Goal: Information Seeking & Learning: Learn about a topic

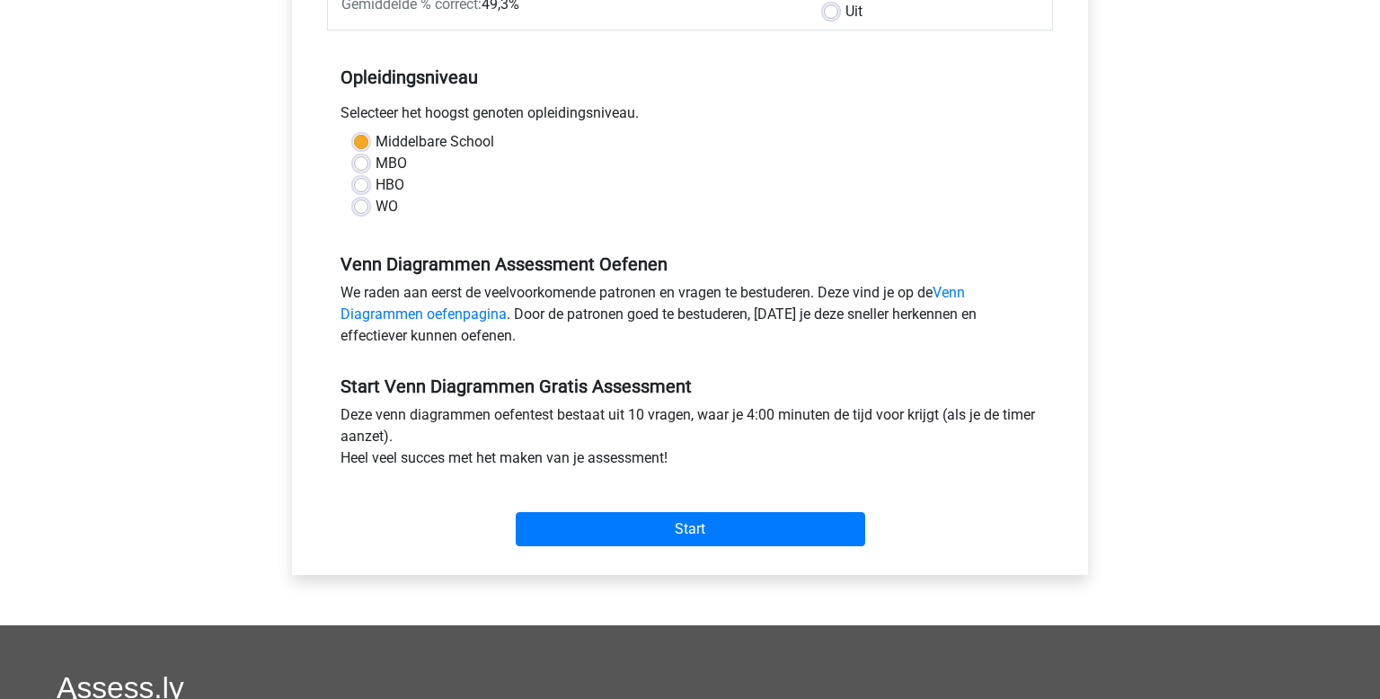
scroll to position [323, 0]
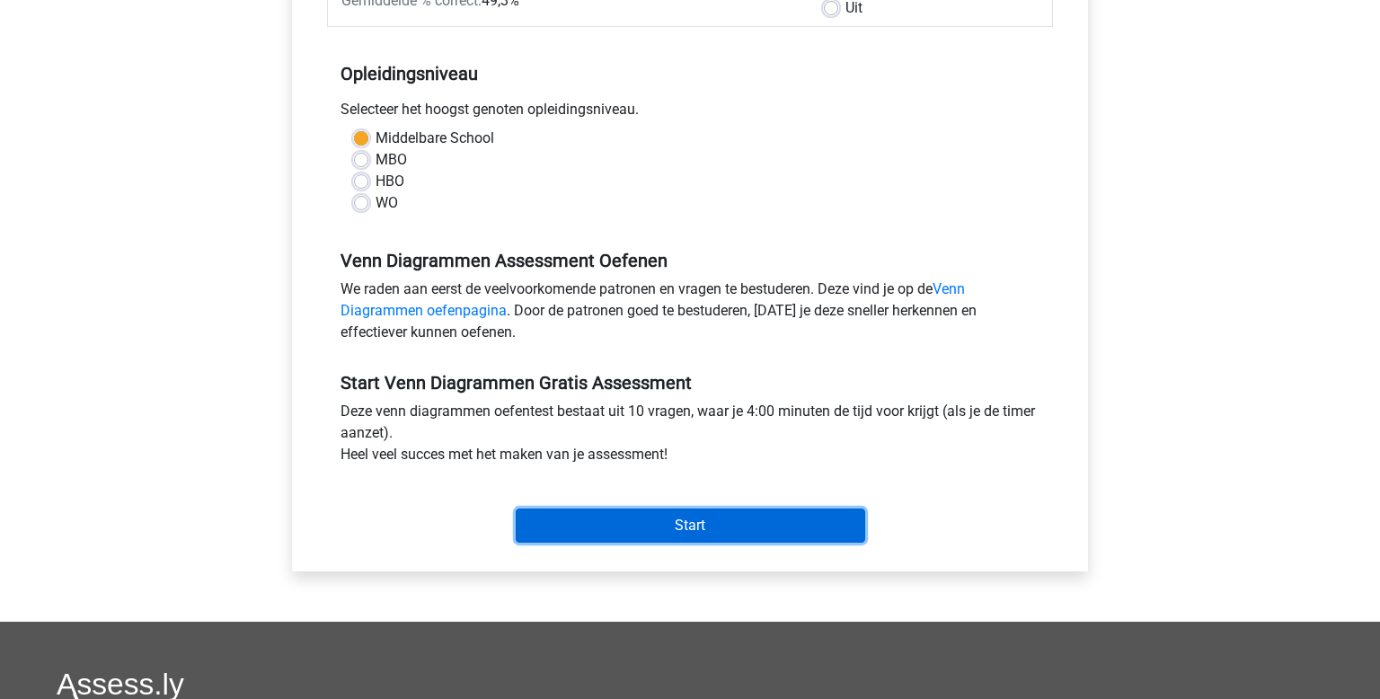
drag, startPoint x: 719, startPoint y: 524, endPoint x: 721, endPoint y: 494, distance: 29.7
click at [720, 523] on input "Start" at bounding box center [691, 526] width 350 height 34
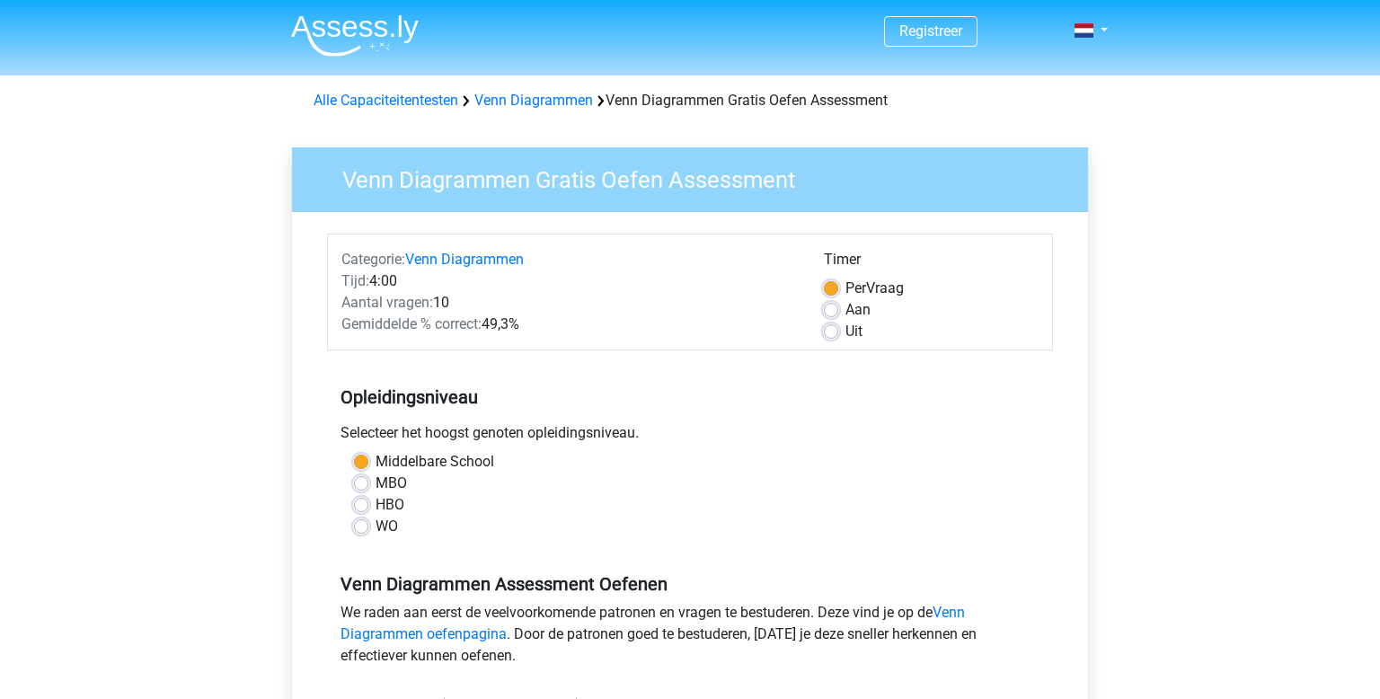
scroll to position [323, 0]
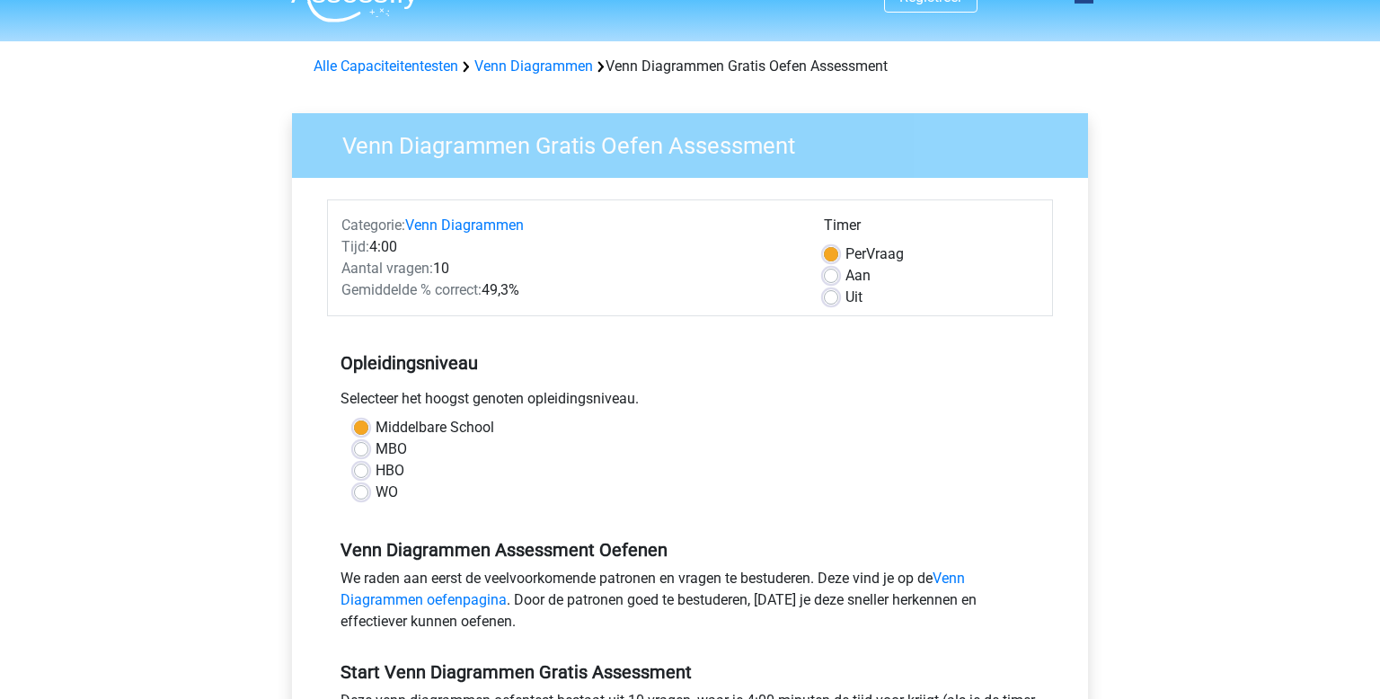
scroll to position [31, 0]
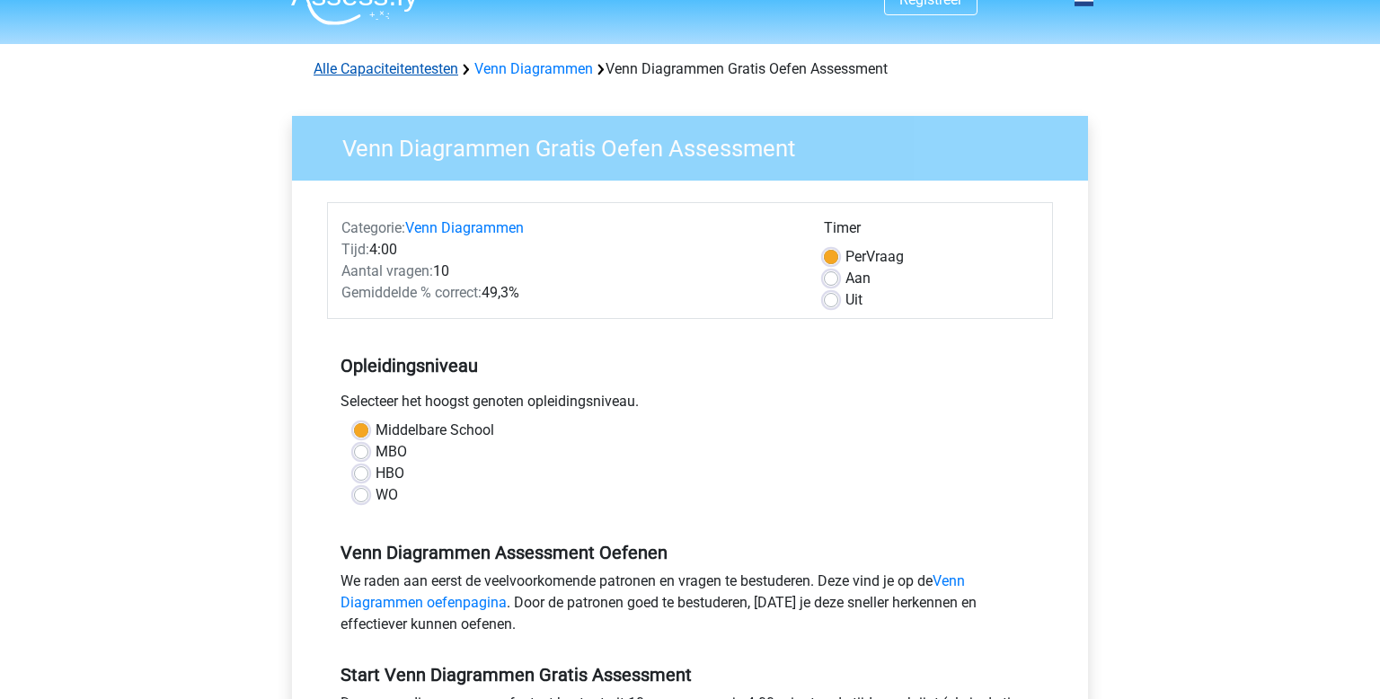
click at [429, 75] on link "Alle Capaciteitentesten" at bounding box center [386, 68] width 145 height 17
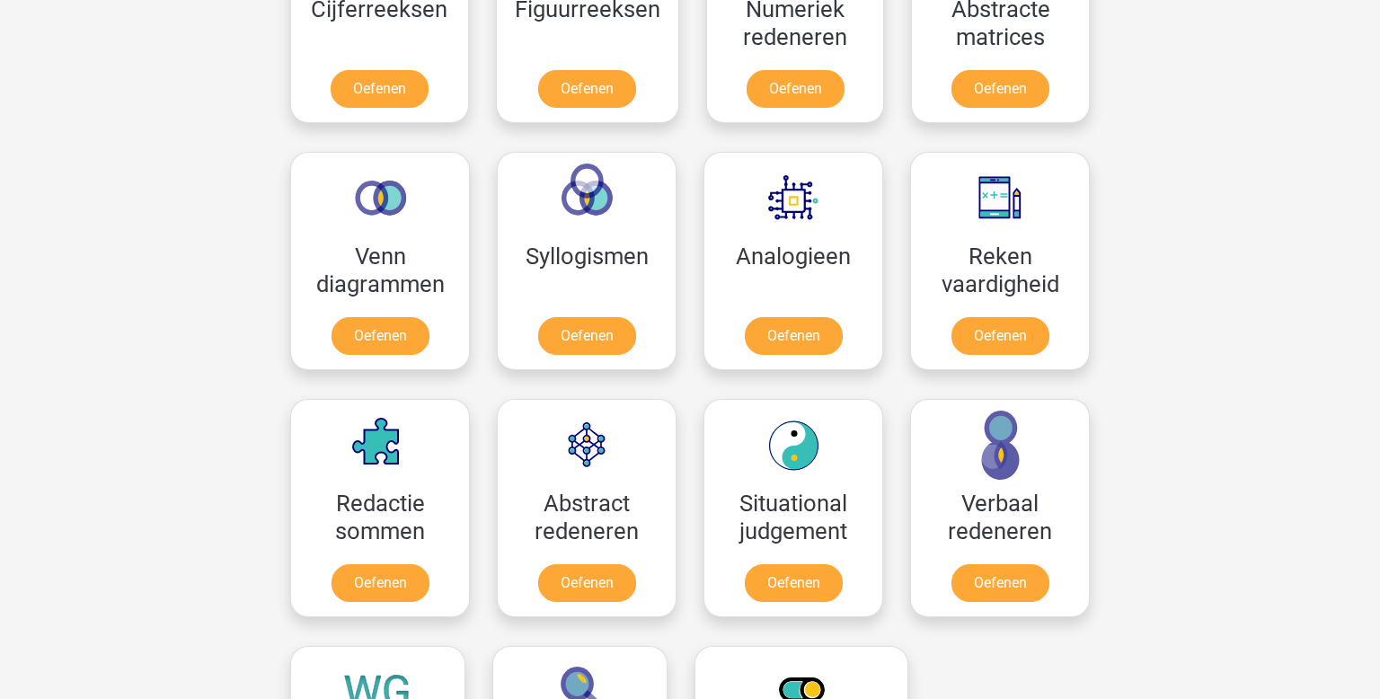
scroll to position [931, 0]
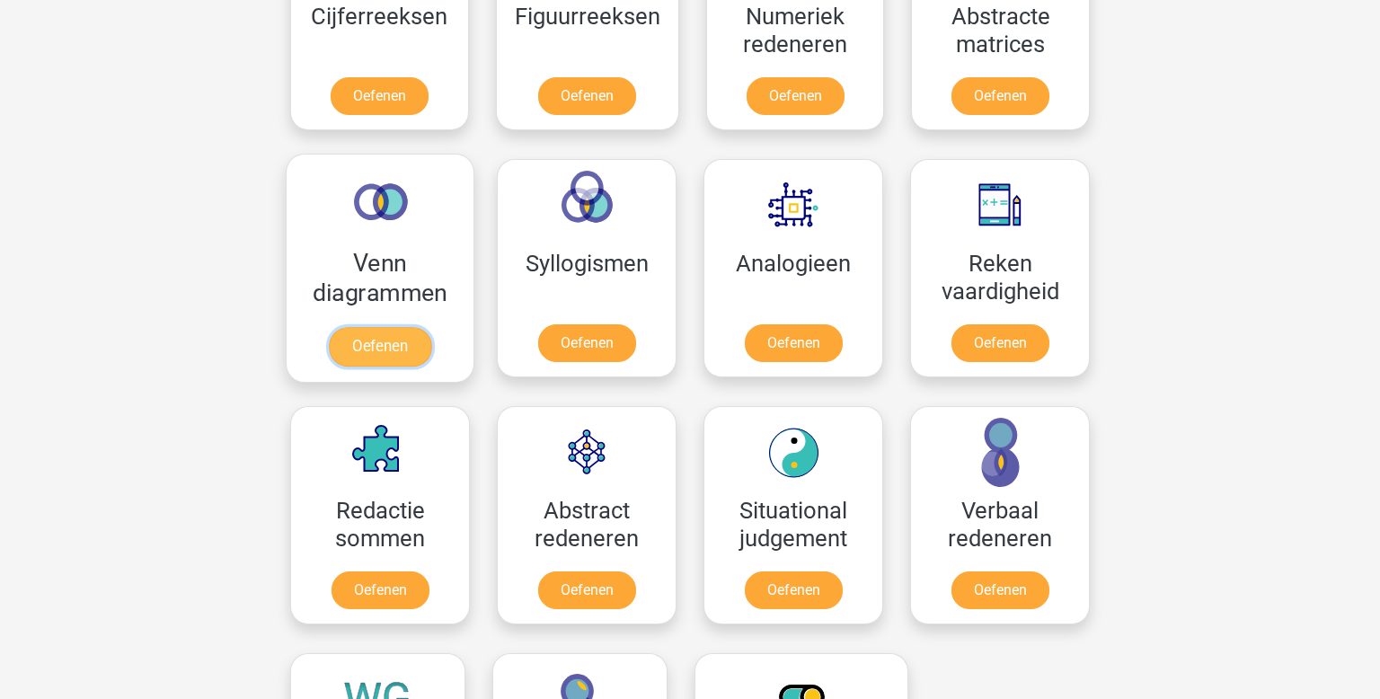
click at [409, 341] on link "Oefenen" at bounding box center [380, 347] width 102 height 40
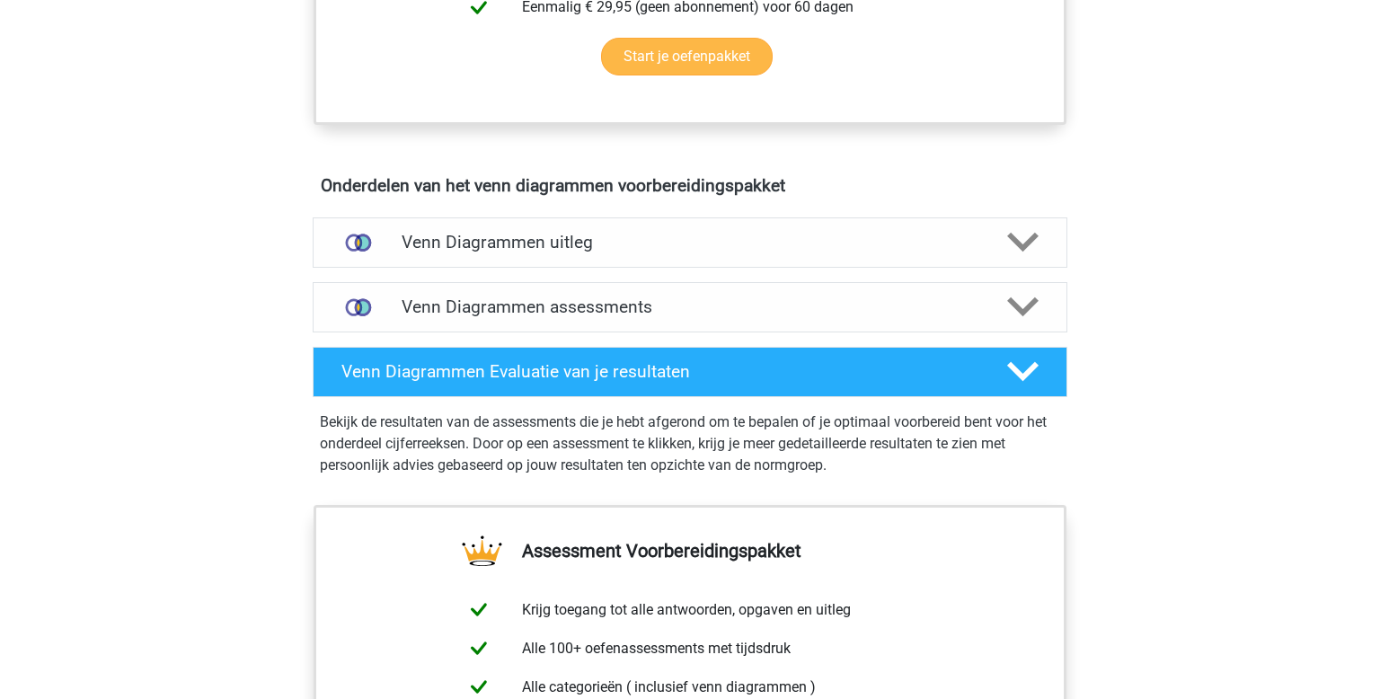
scroll to position [931, 0]
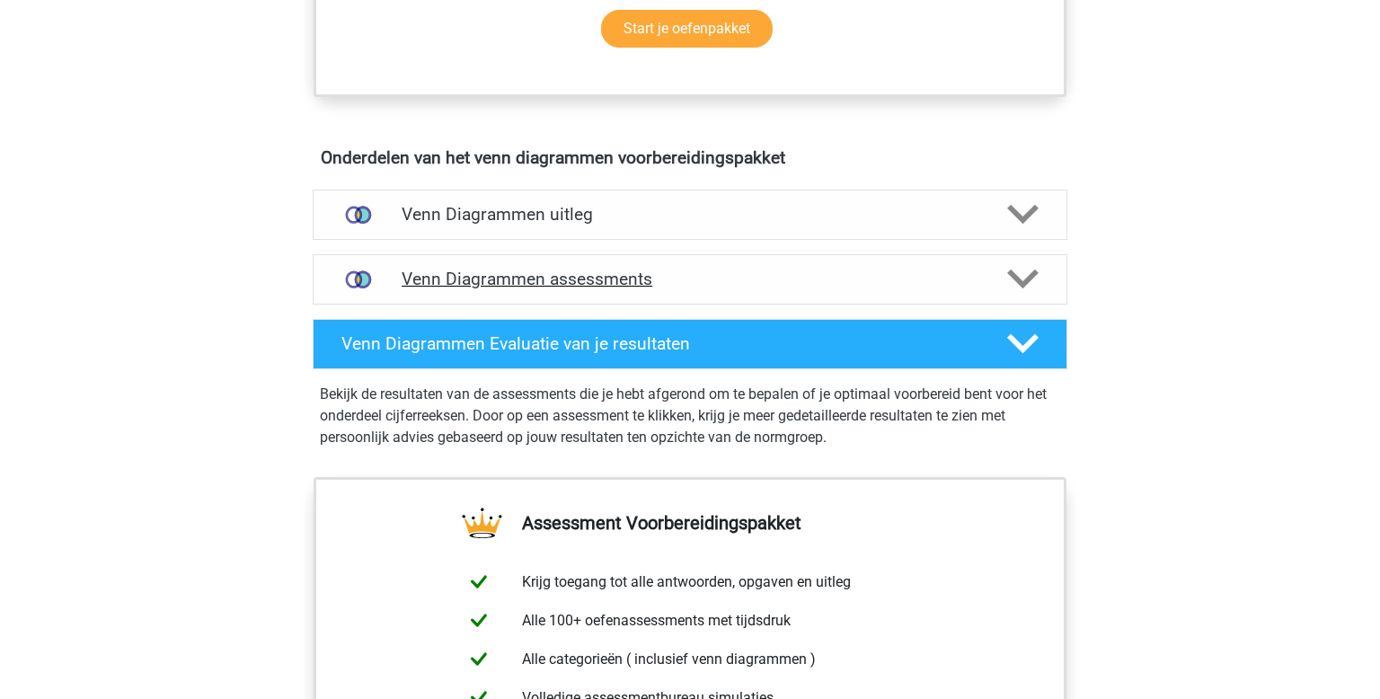
click at [550, 289] on div "Venn Diagrammen assessments" at bounding box center [690, 279] width 755 height 50
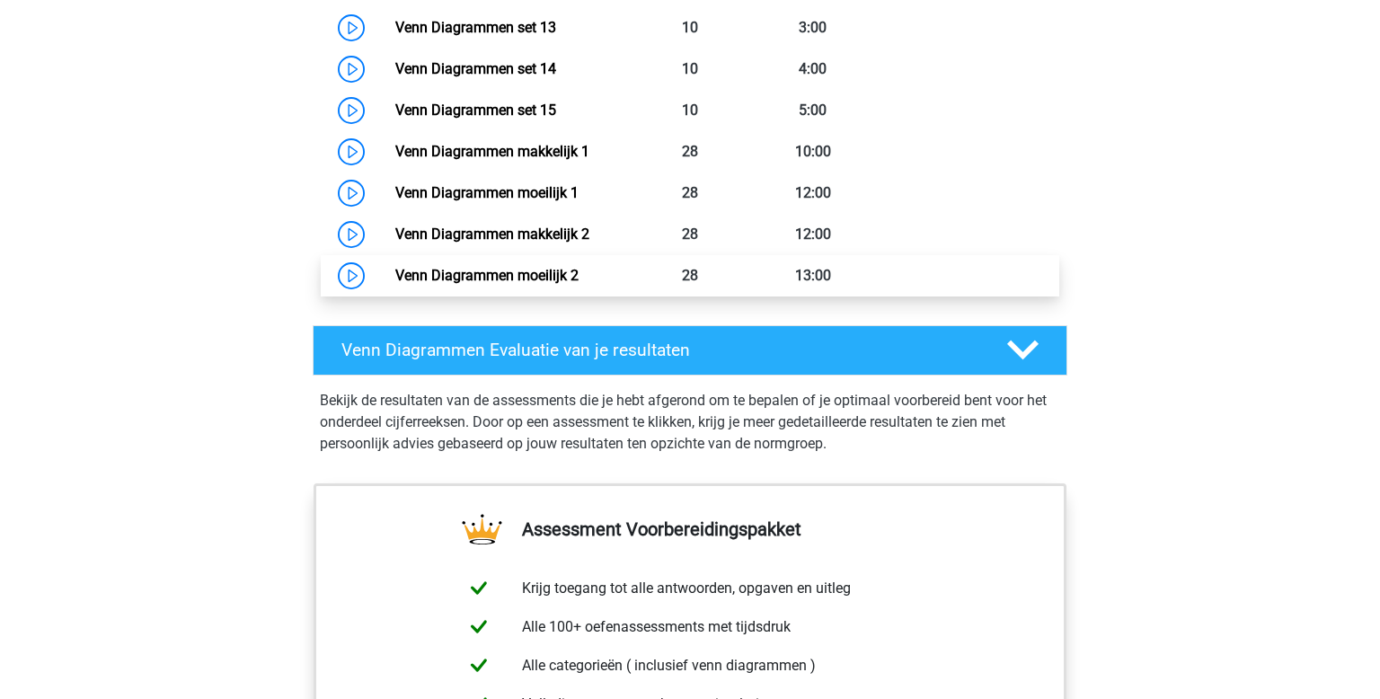
scroll to position [1789, 0]
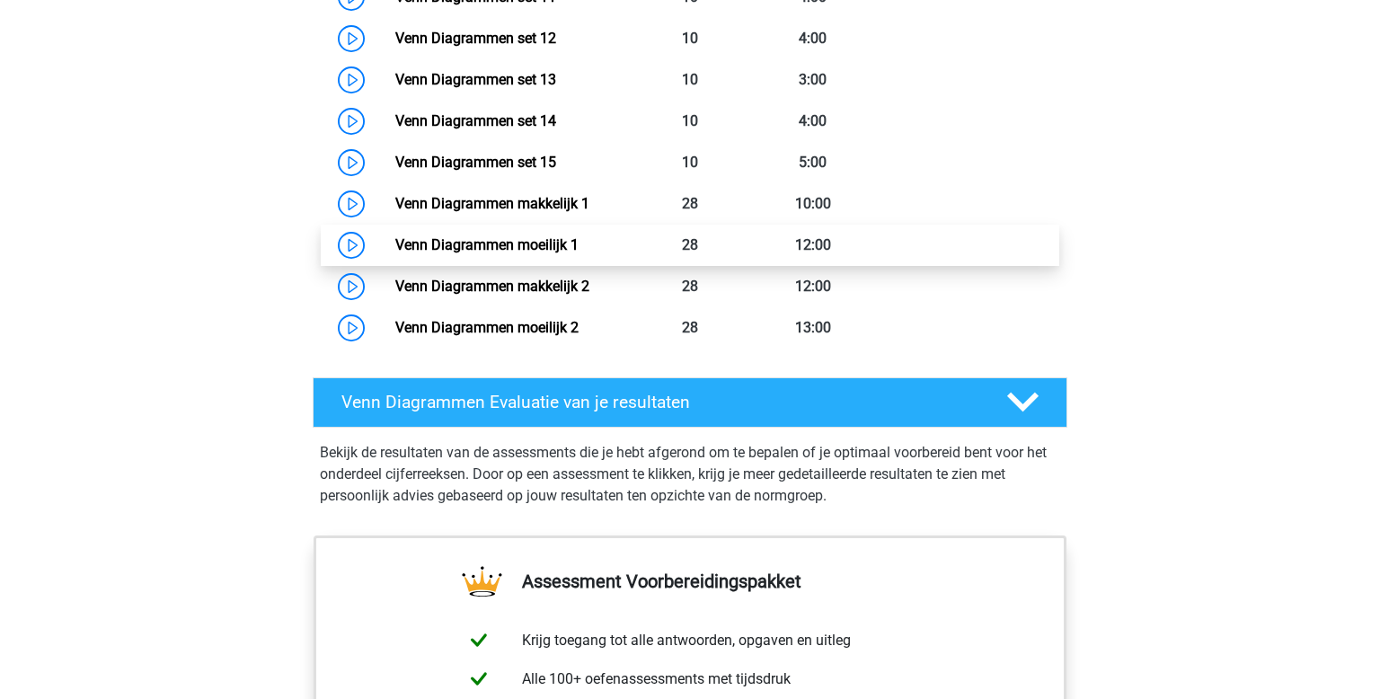
click at [395, 245] on link "Venn Diagrammen moeilijk 1" at bounding box center [486, 244] width 183 height 17
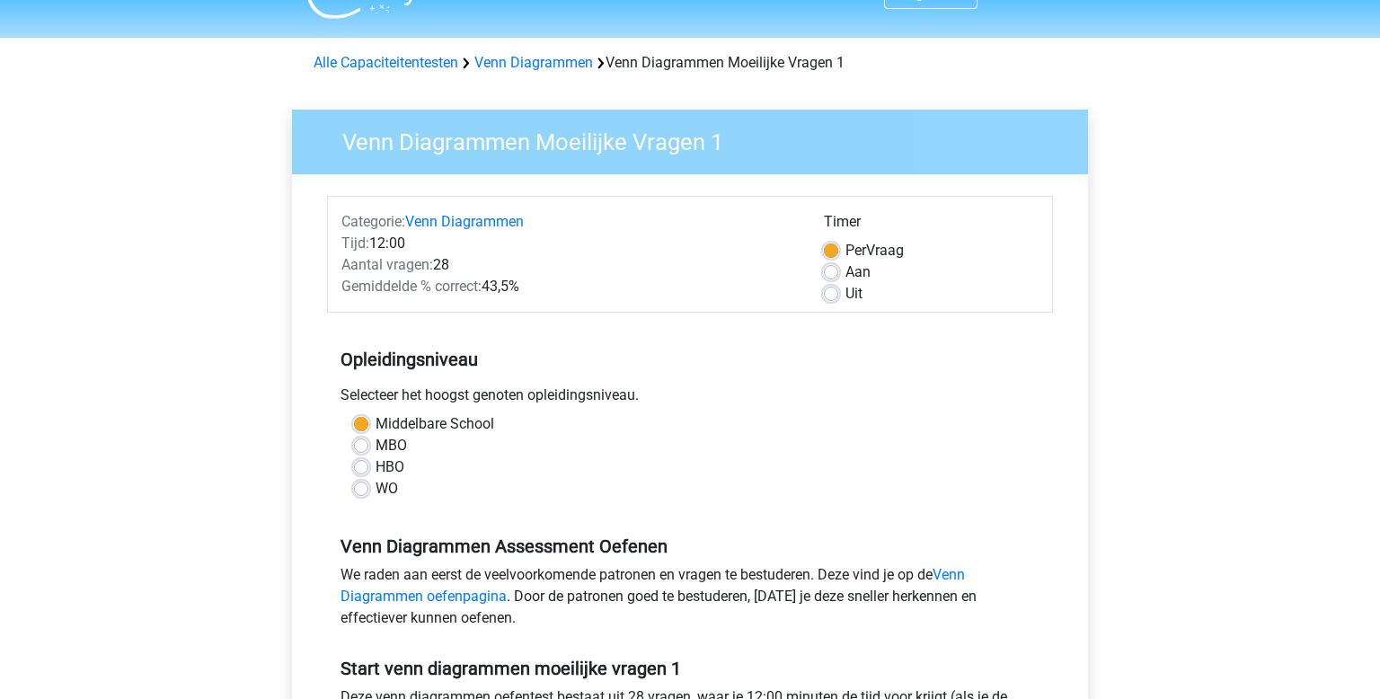
scroll to position [272, 0]
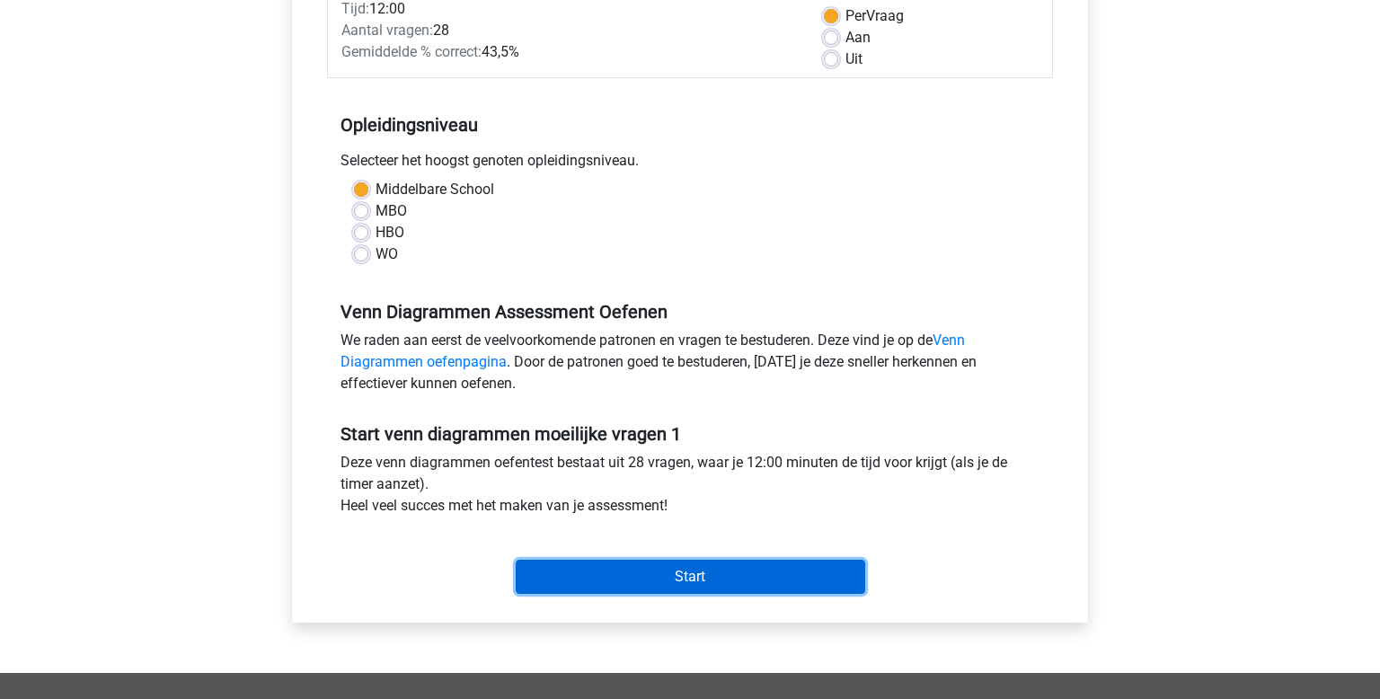
click at [695, 569] on input "Start" at bounding box center [691, 577] width 350 height 34
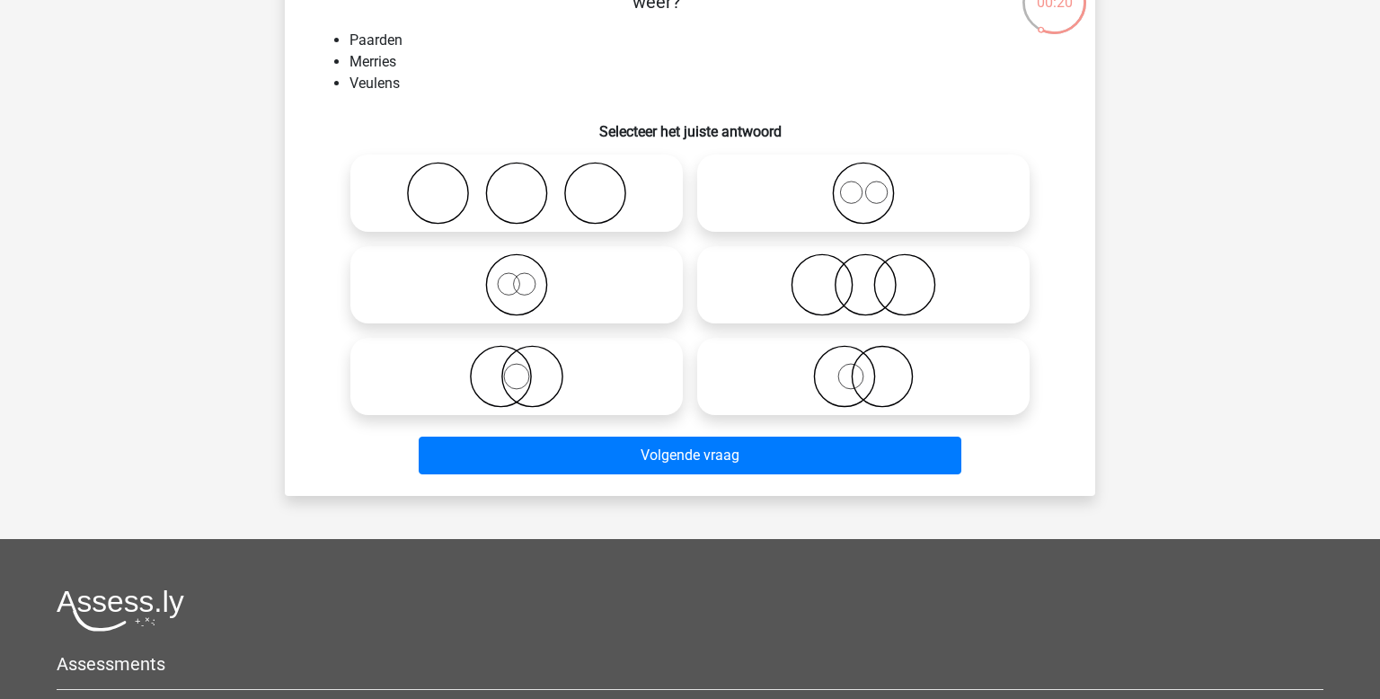
scroll to position [187, 0]
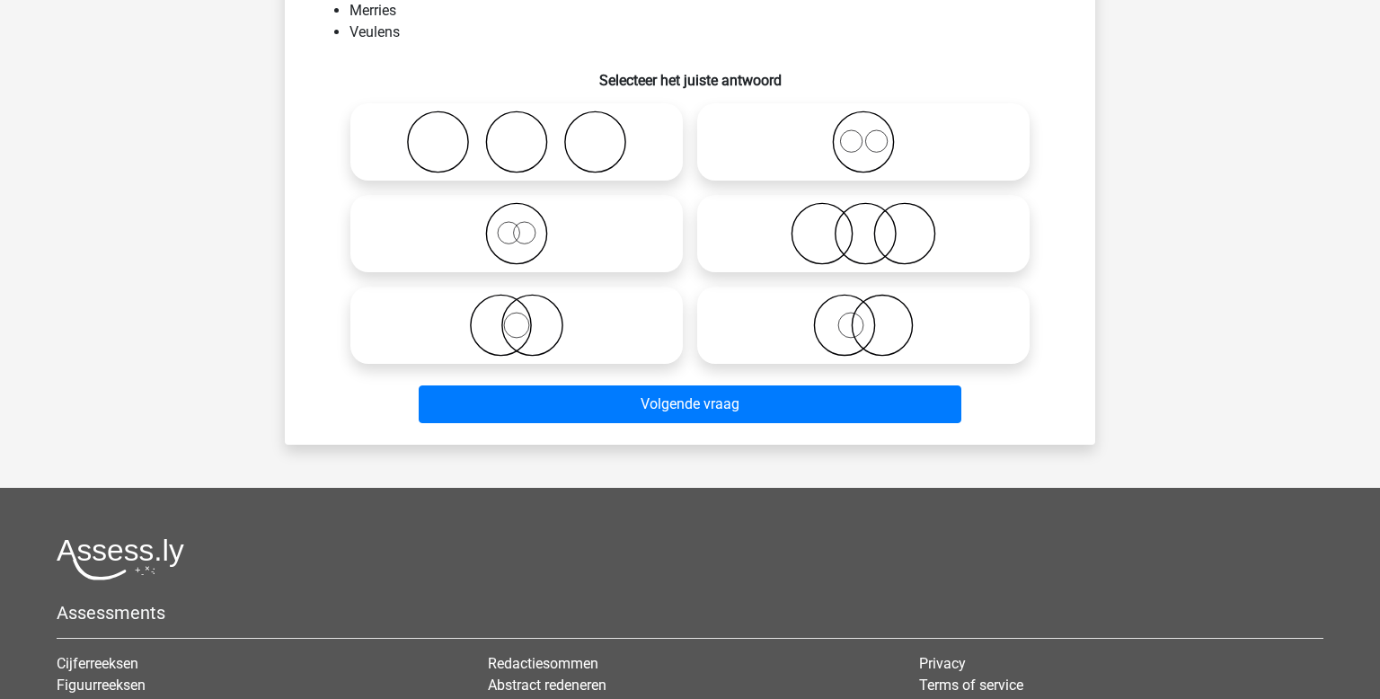
click at [527, 244] on icon at bounding box center [517, 233] width 318 height 63
click at [527, 225] on input "radio" at bounding box center [523, 219] width 12 height 12
radio input "true"
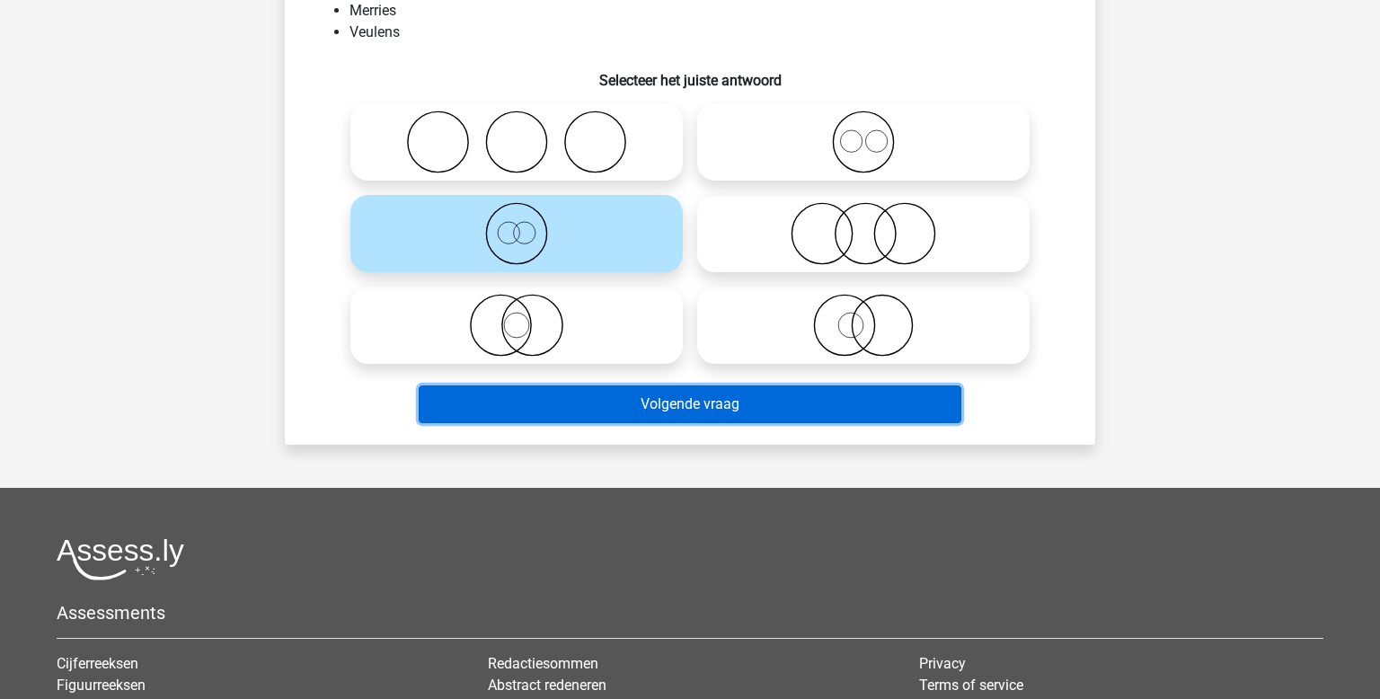
click at [795, 416] on button "Volgende vraag" at bounding box center [691, 404] width 544 height 38
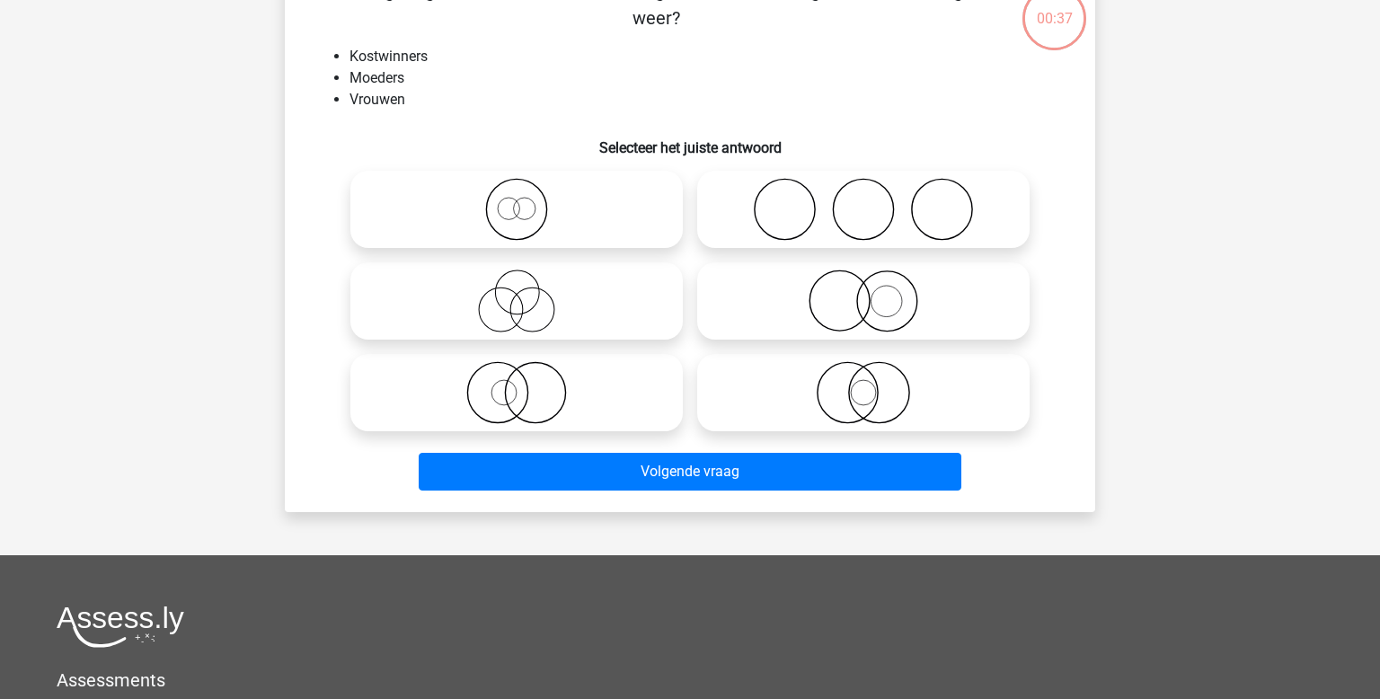
scroll to position [83, 0]
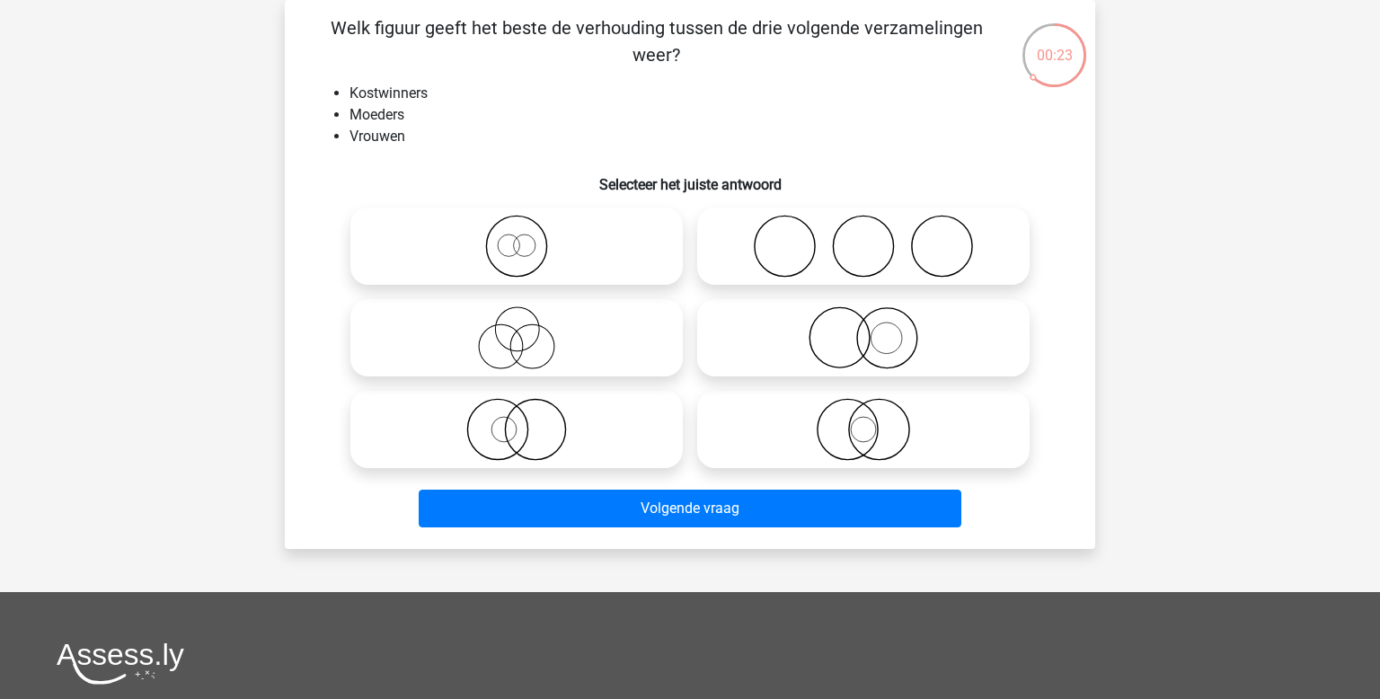
drag, startPoint x: 478, startPoint y: 406, endPoint x: 536, endPoint y: 414, distance: 58.1
click at [477, 406] on circle at bounding box center [497, 430] width 60 height 60
click at [517, 409] on input "radio" at bounding box center [523, 415] width 12 height 12
radio input "true"
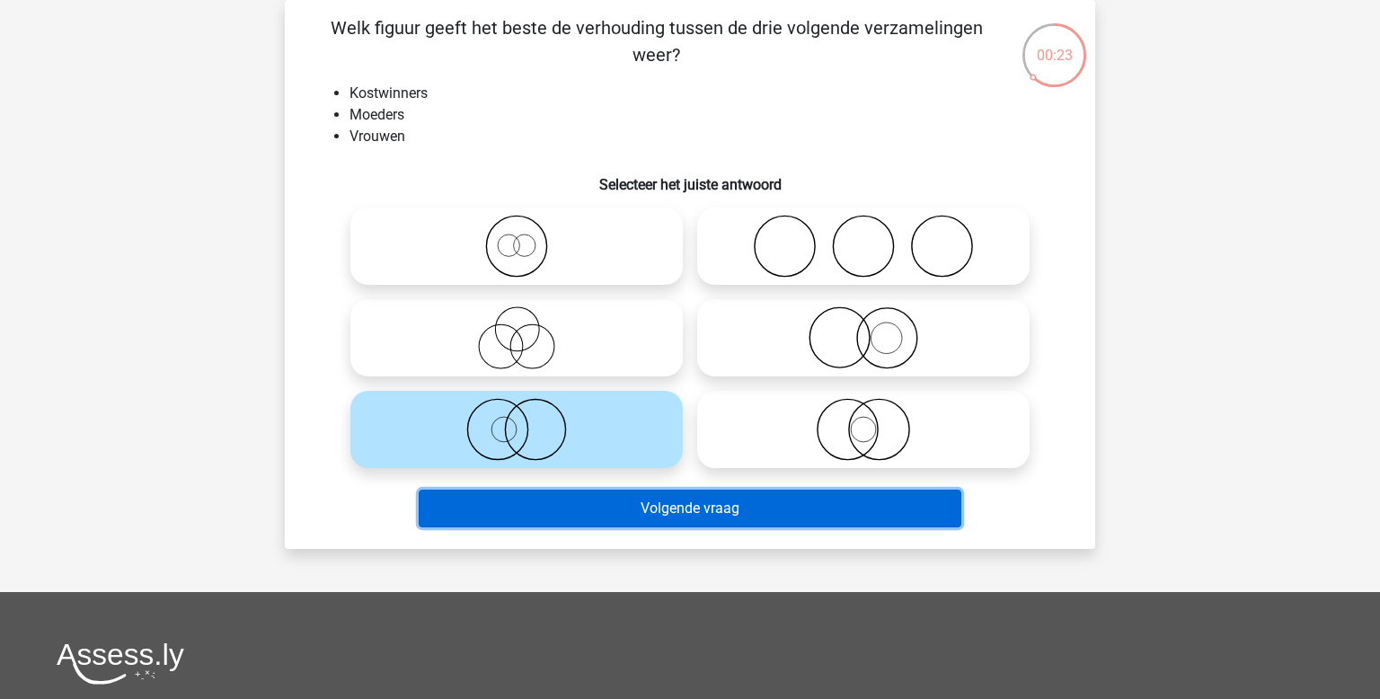
click at [722, 515] on button "Volgende vraag" at bounding box center [691, 509] width 544 height 38
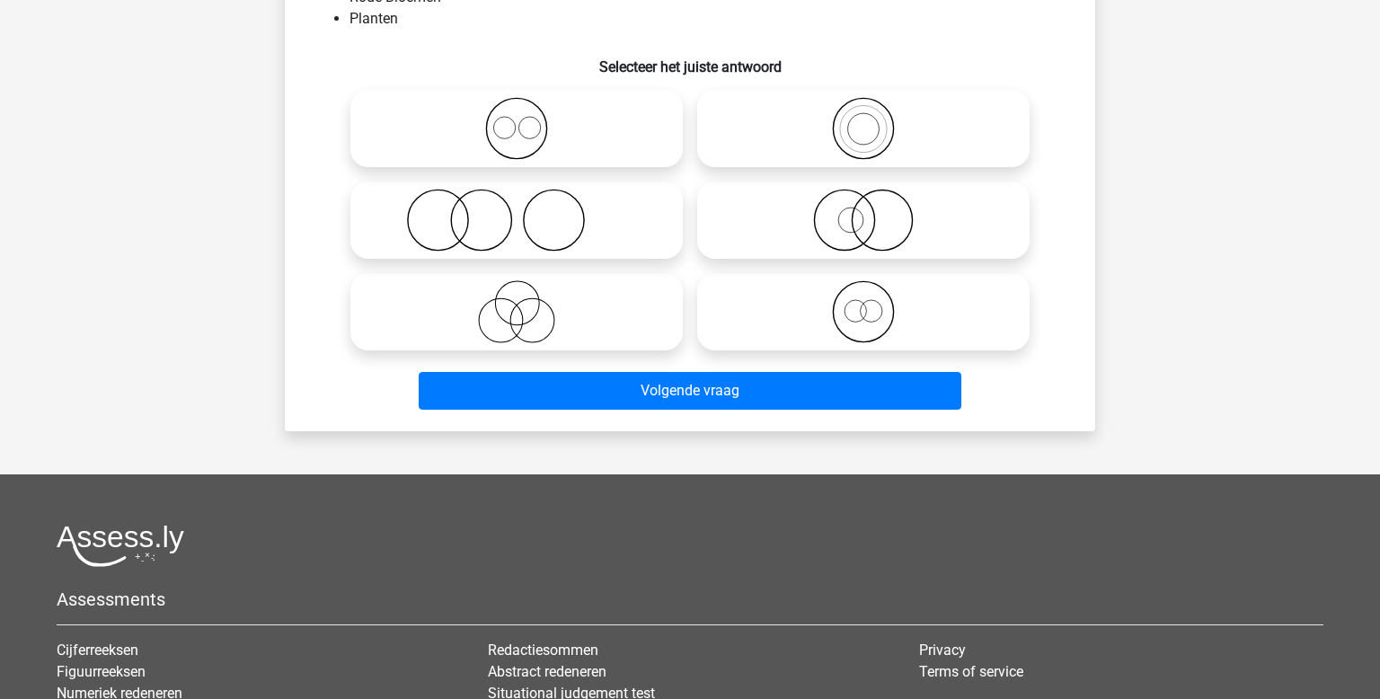
scroll to position [198, 0]
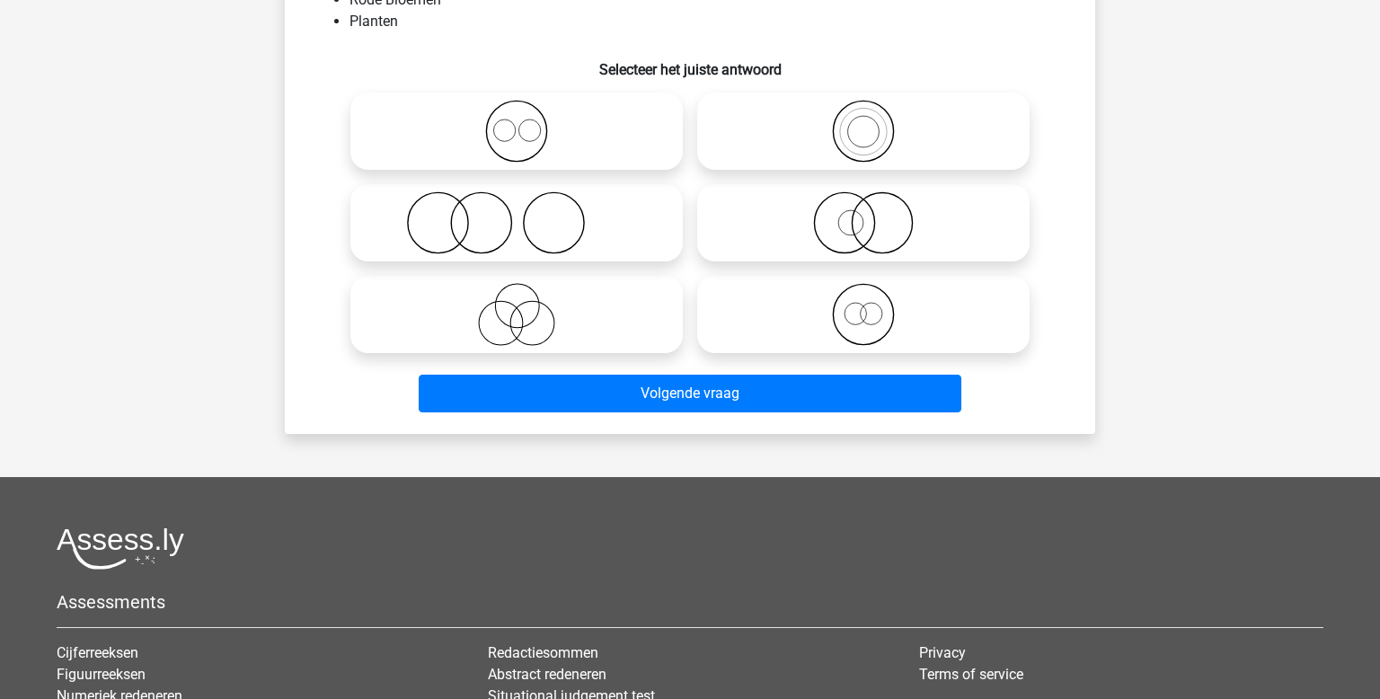
click at [817, 326] on icon at bounding box center [863, 314] width 318 height 63
click at [863, 305] on input "radio" at bounding box center [869, 300] width 12 height 12
radio input "true"
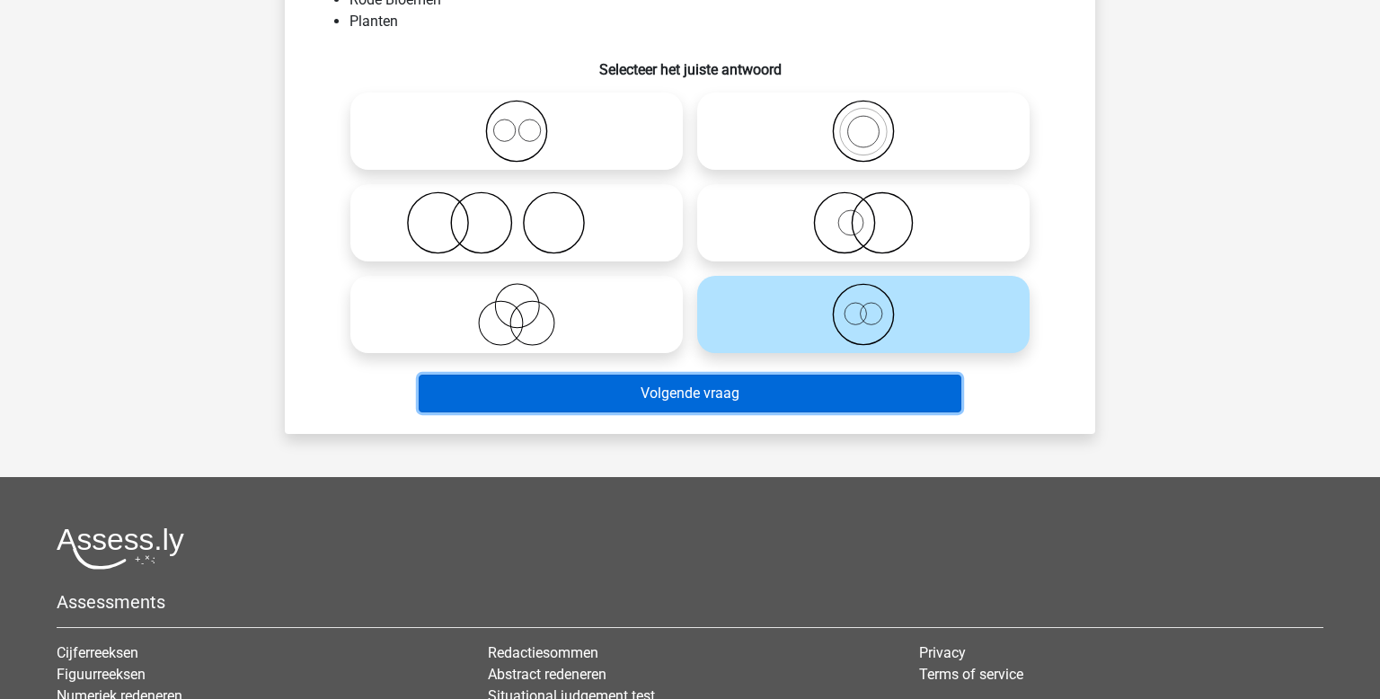
click at [742, 389] on button "Volgende vraag" at bounding box center [691, 394] width 544 height 38
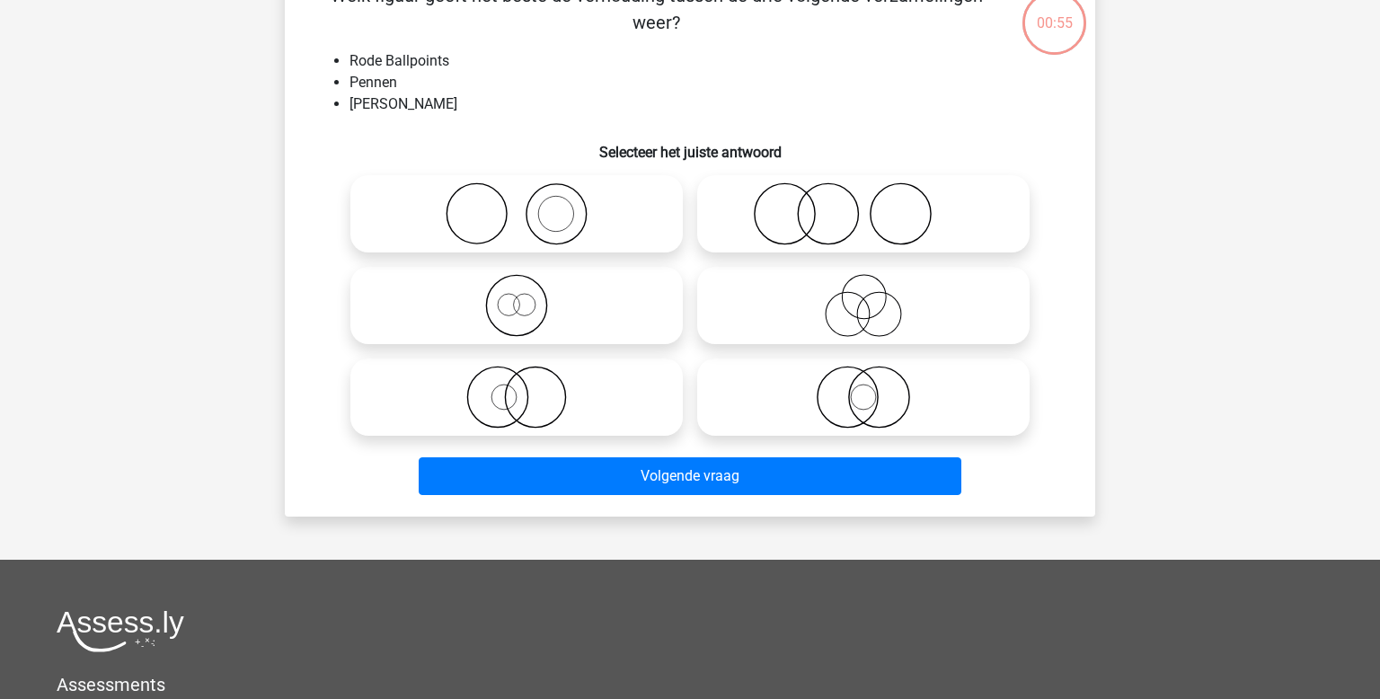
scroll to position [83, 0]
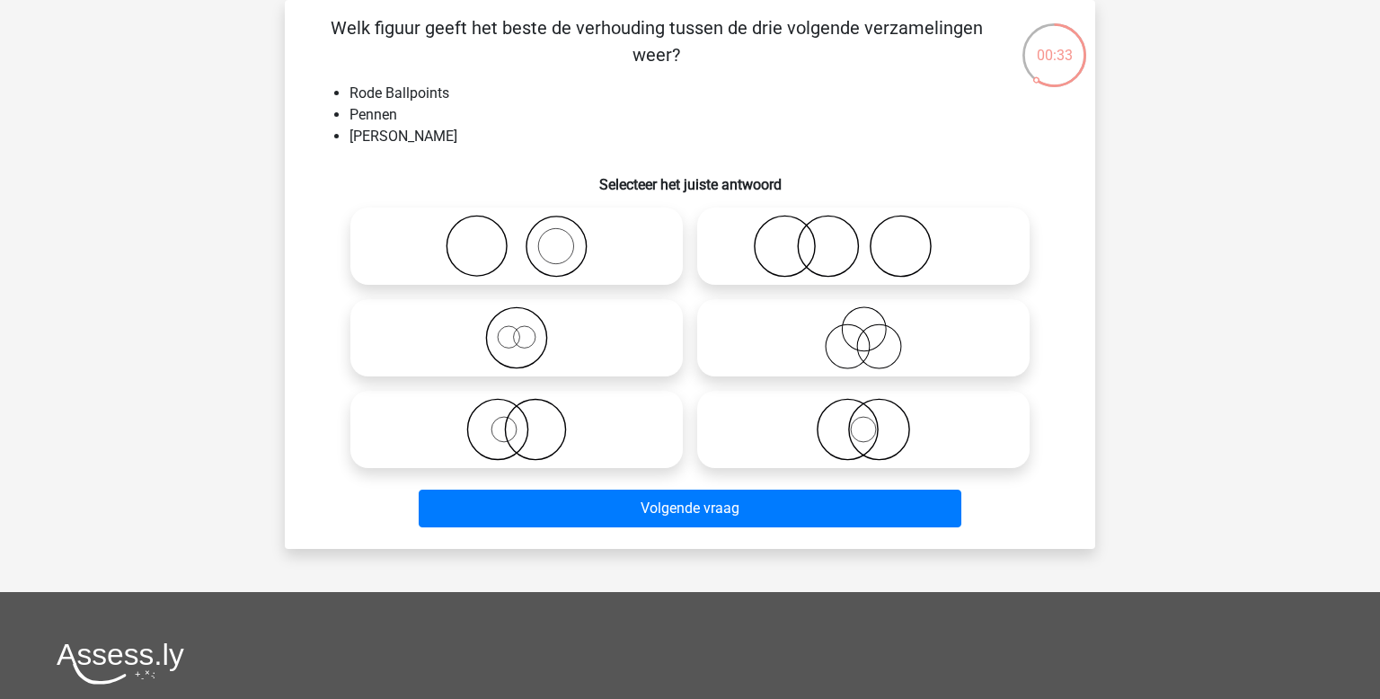
click at [571, 438] on icon at bounding box center [517, 429] width 318 height 63
click at [528, 421] on input "radio" at bounding box center [523, 415] width 12 height 12
radio input "true"
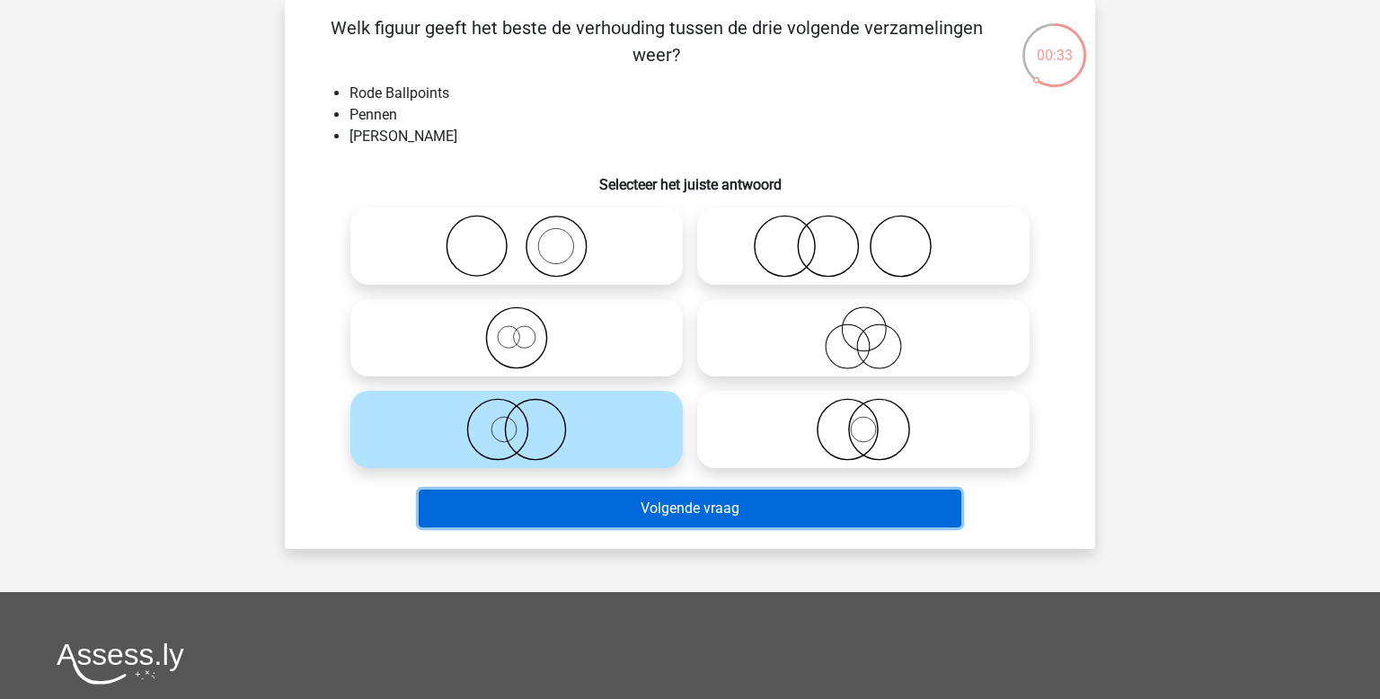
click at [693, 523] on button "Volgende vraag" at bounding box center [691, 509] width 544 height 38
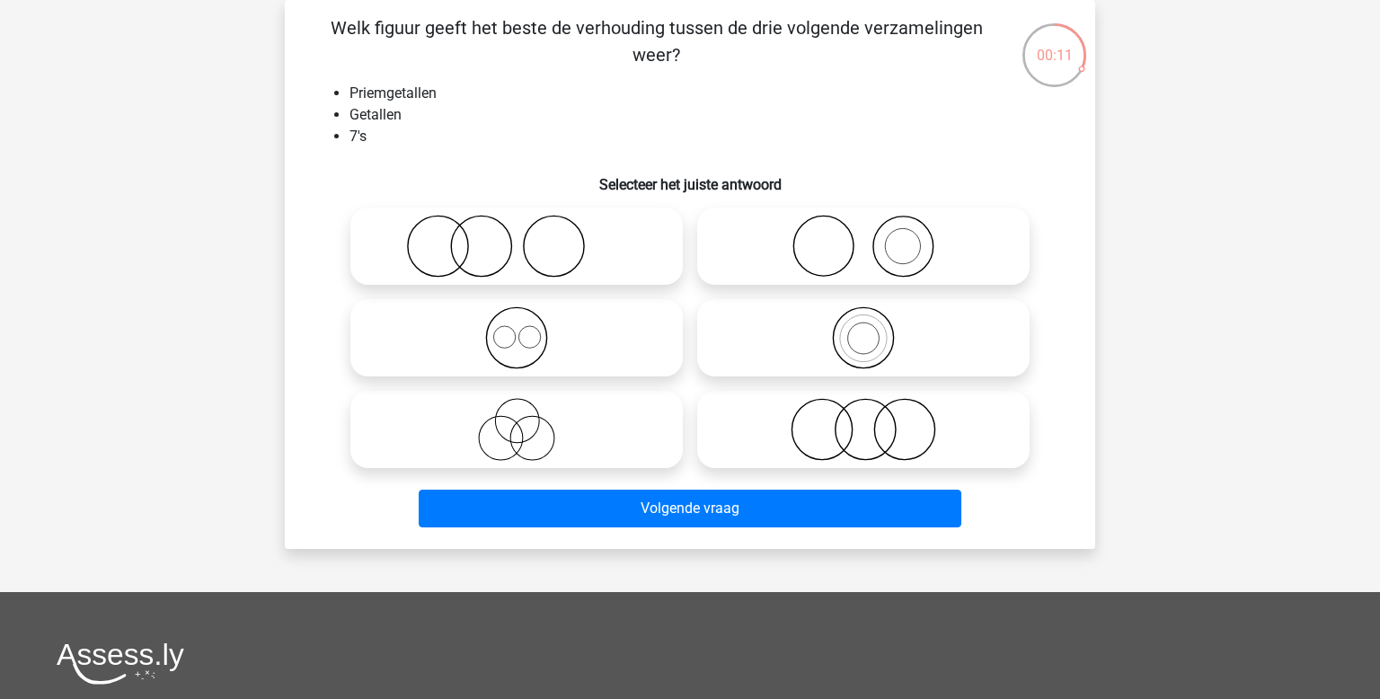
click at [821, 343] on icon at bounding box center [863, 337] width 318 height 63
click at [863, 329] on input "radio" at bounding box center [869, 323] width 12 height 12
radio input "true"
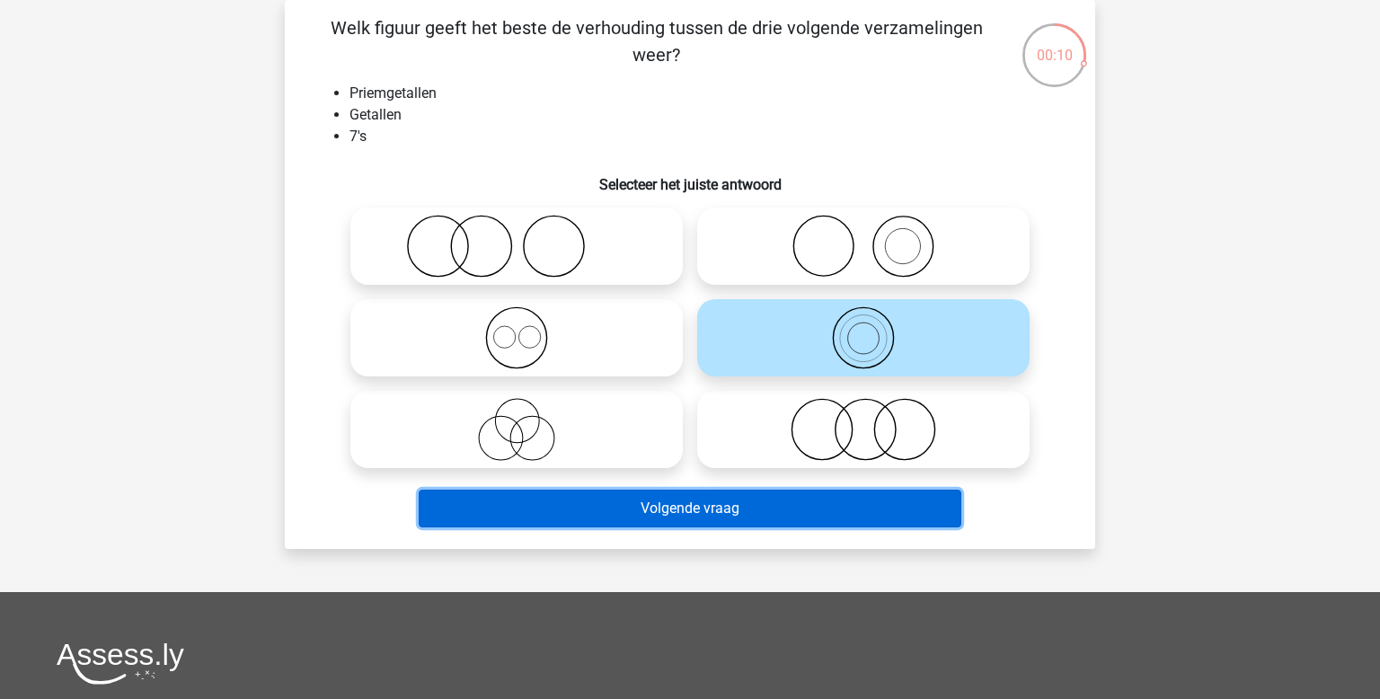
click at [672, 511] on button "Volgende vraag" at bounding box center [691, 509] width 544 height 38
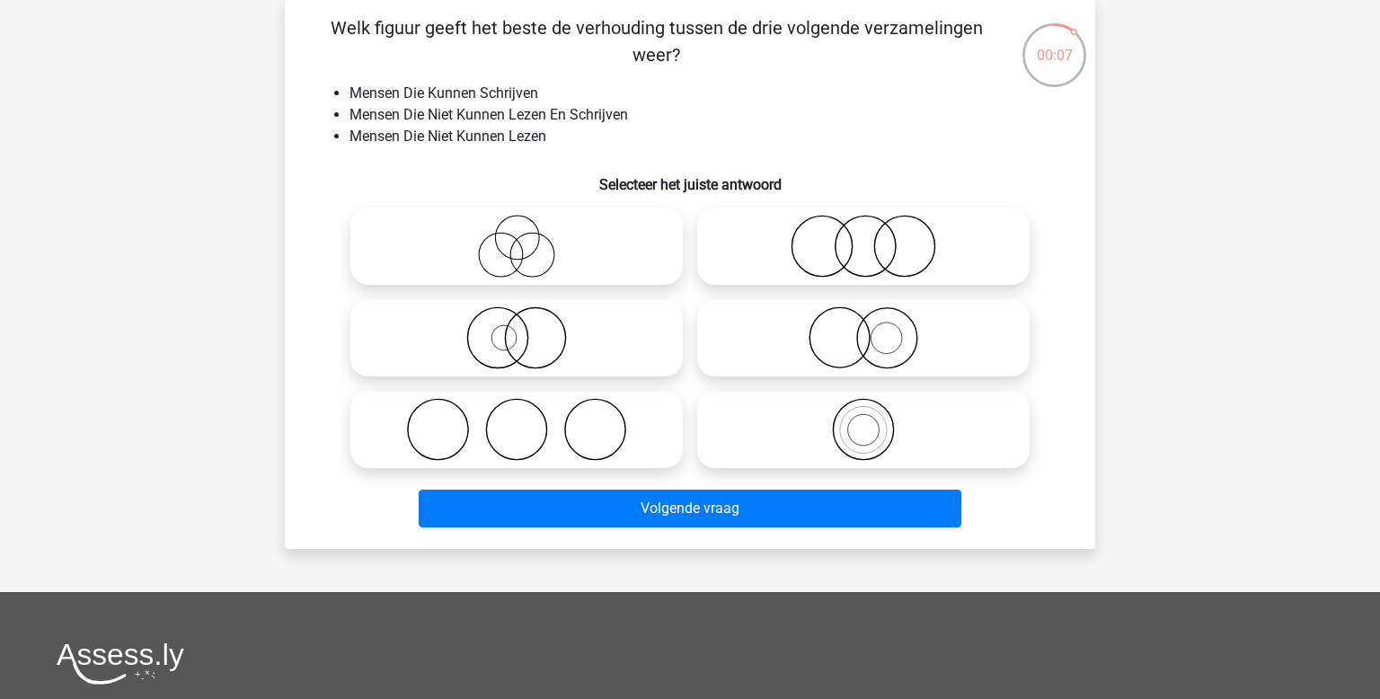
click at [828, 359] on icon at bounding box center [863, 337] width 318 height 63
click at [863, 329] on input "radio" at bounding box center [869, 323] width 12 height 12
radio input "true"
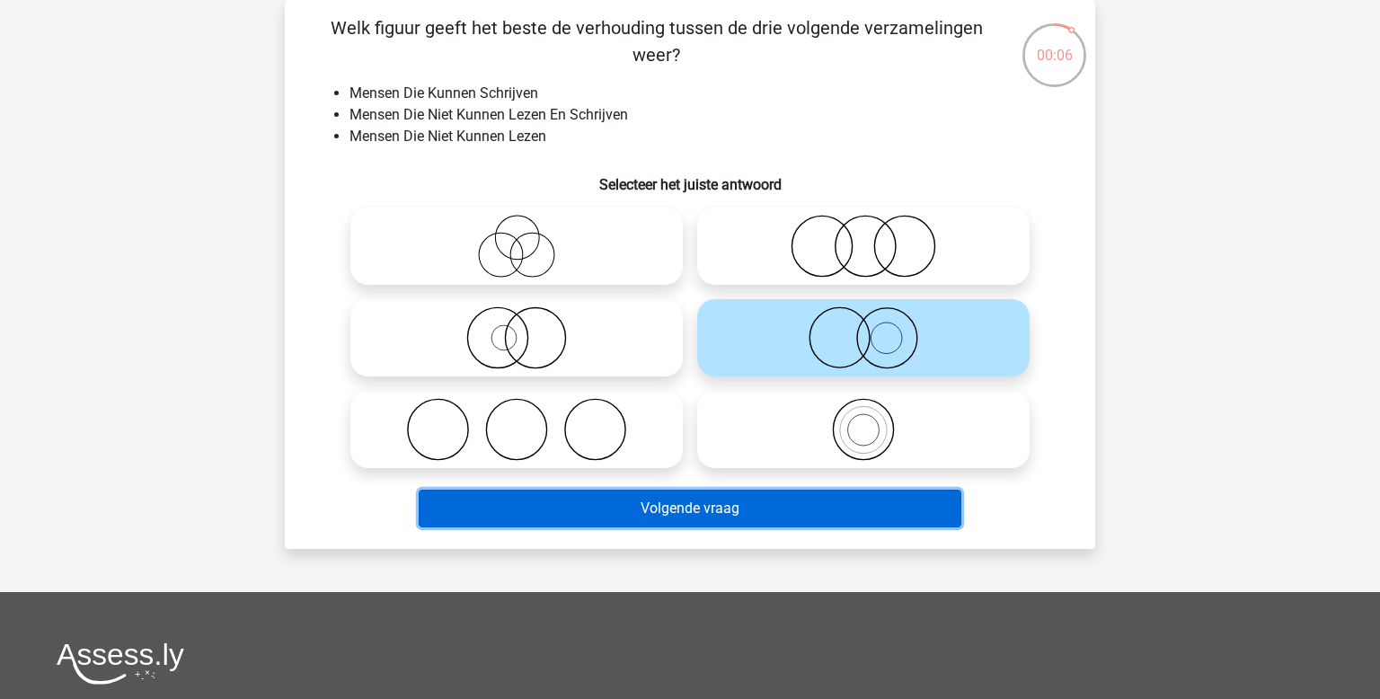
click at [764, 520] on button "Volgende vraag" at bounding box center [691, 509] width 544 height 38
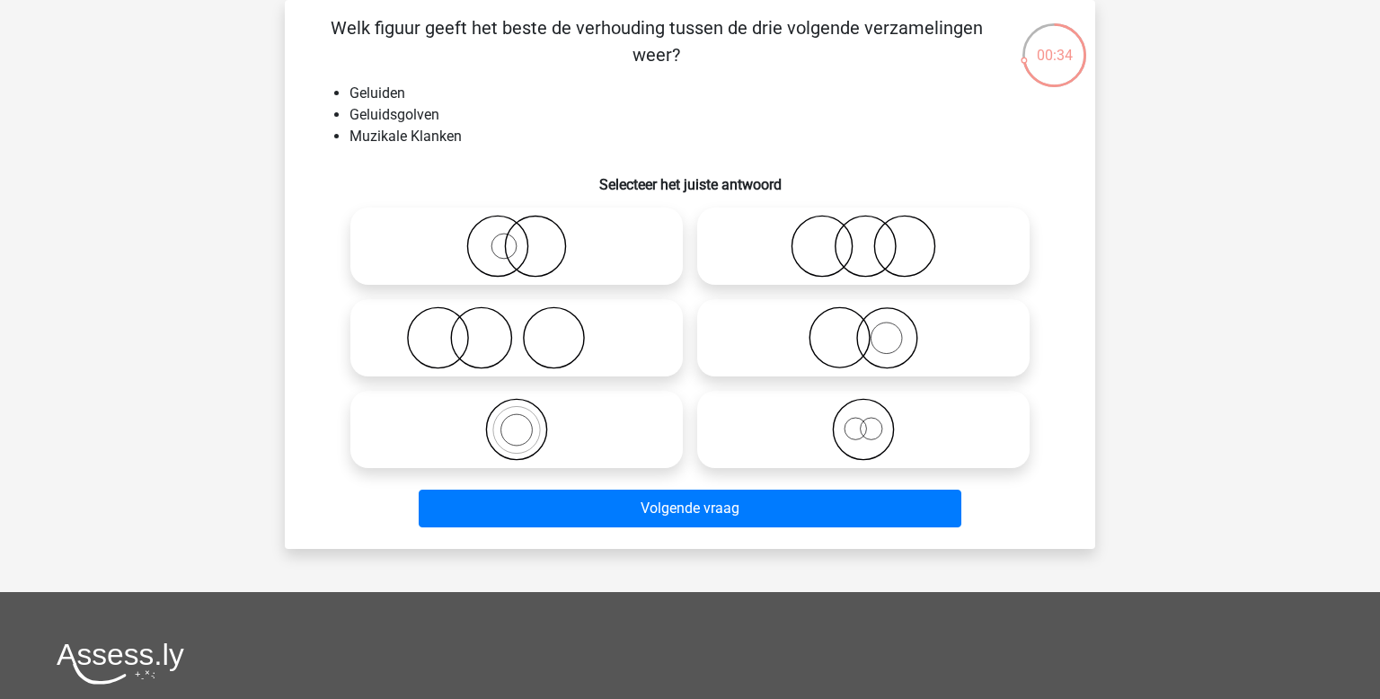
click at [509, 412] on icon at bounding box center [517, 429] width 318 height 63
click at [517, 412] on input "radio" at bounding box center [523, 415] width 12 height 12
radio input "true"
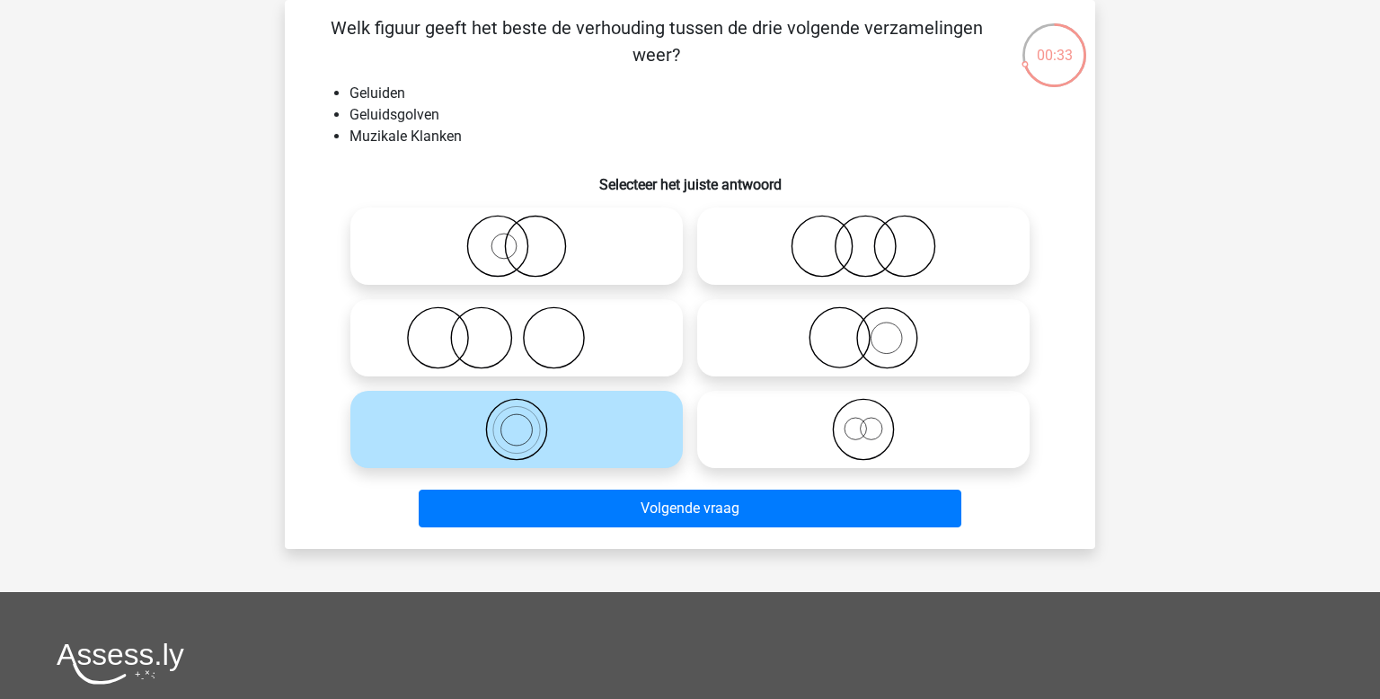
drag, startPoint x: 731, startPoint y: 544, endPoint x: 725, endPoint y: 531, distance: 14.1
click at [732, 542] on div "Welk figuur geeft het beste de verhouding tussen de drie volgende verzamelingen…" at bounding box center [690, 274] width 810 height 549
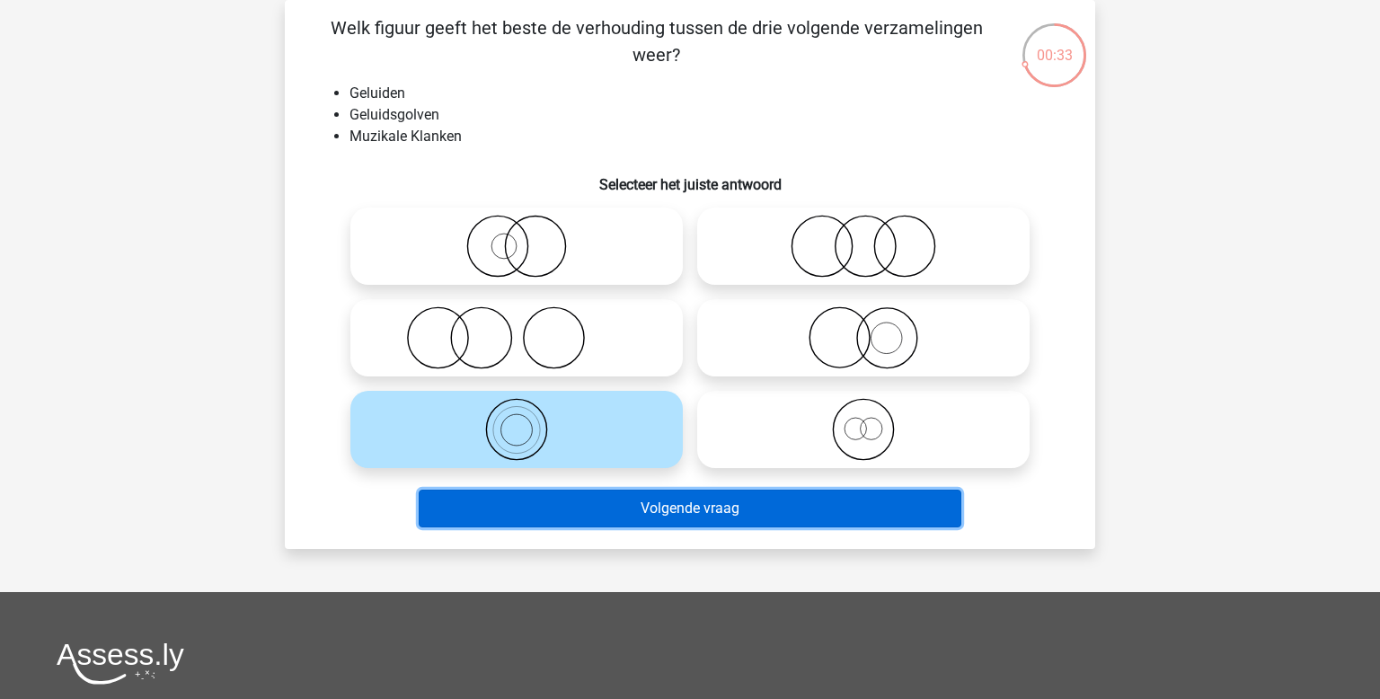
click at [712, 519] on button "Volgende vraag" at bounding box center [691, 509] width 544 height 38
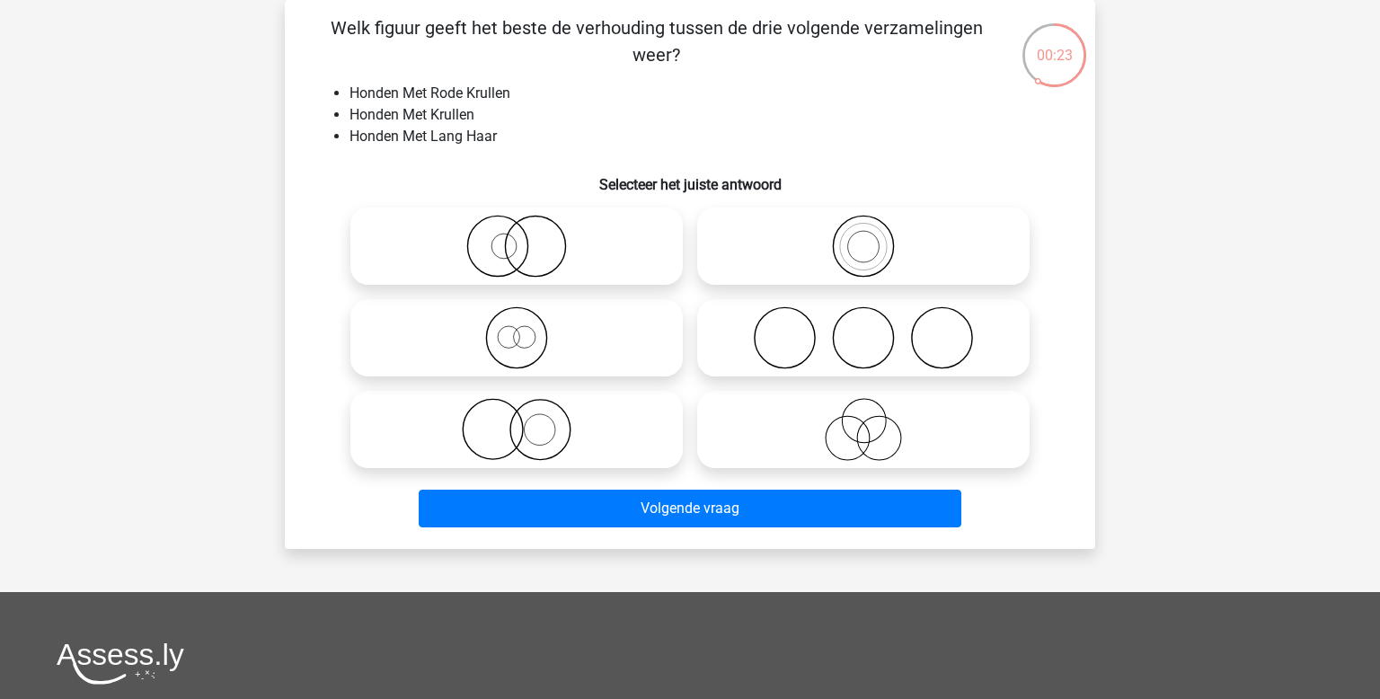
click at [527, 345] on icon at bounding box center [517, 337] width 318 height 63
click at [527, 329] on input "radio" at bounding box center [523, 323] width 12 height 12
radio input "true"
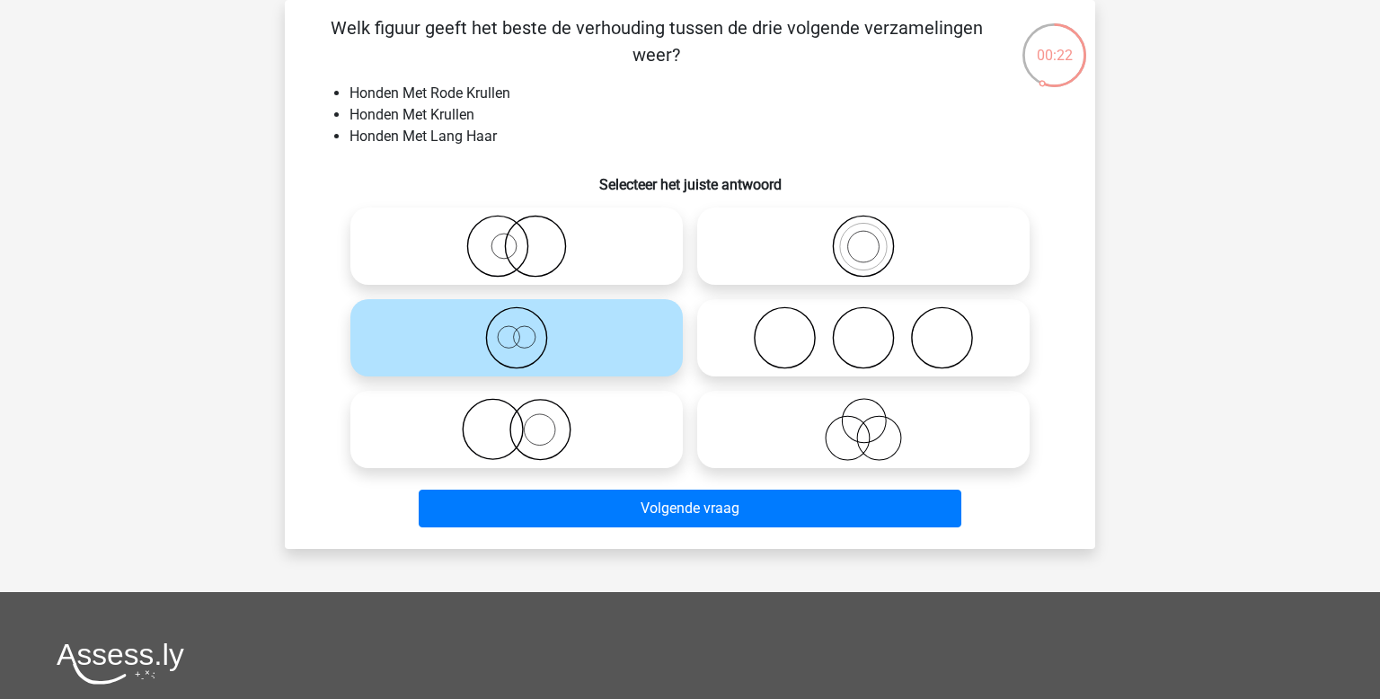
click at [548, 263] on icon at bounding box center [517, 246] width 318 height 63
click at [528, 237] on input "radio" at bounding box center [523, 232] width 12 height 12
radio input "true"
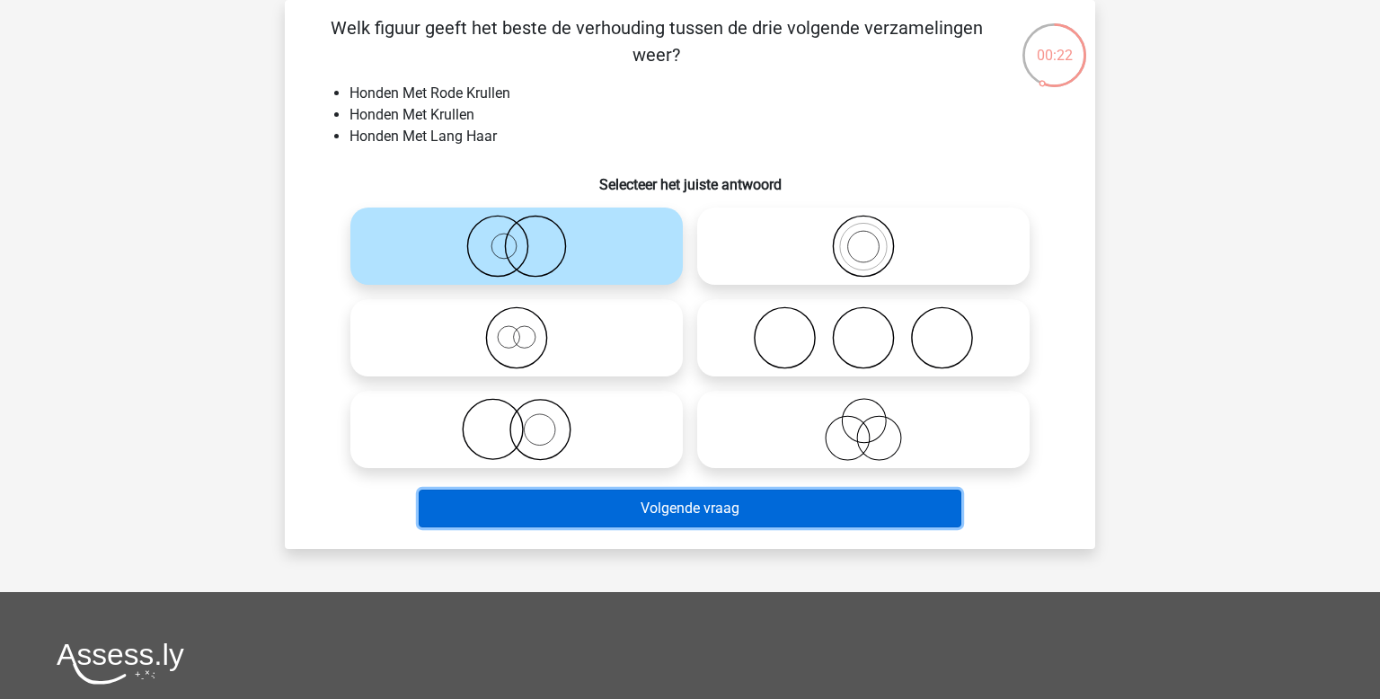
click at [711, 507] on button "Volgende vraag" at bounding box center [691, 509] width 544 height 38
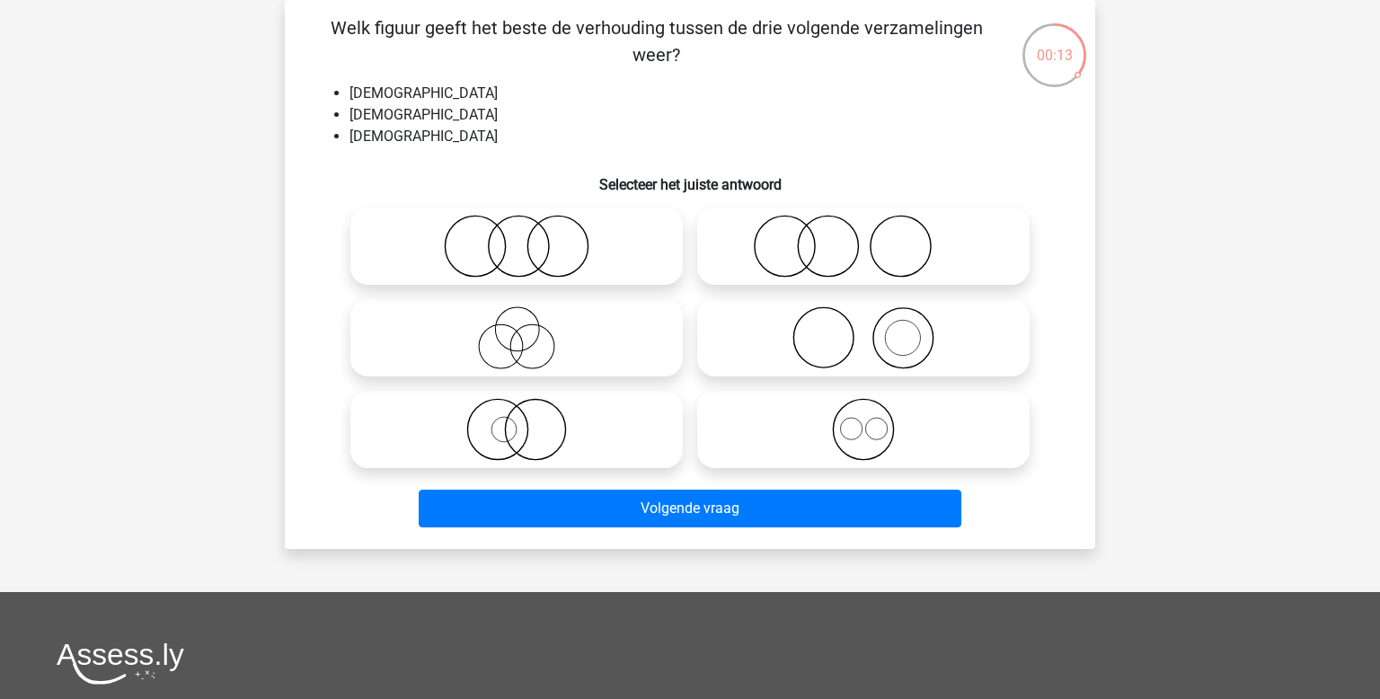
click at [823, 346] on icon at bounding box center [863, 337] width 318 height 63
click at [863, 329] on input "radio" at bounding box center [869, 323] width 12 height 12
radio input "true"
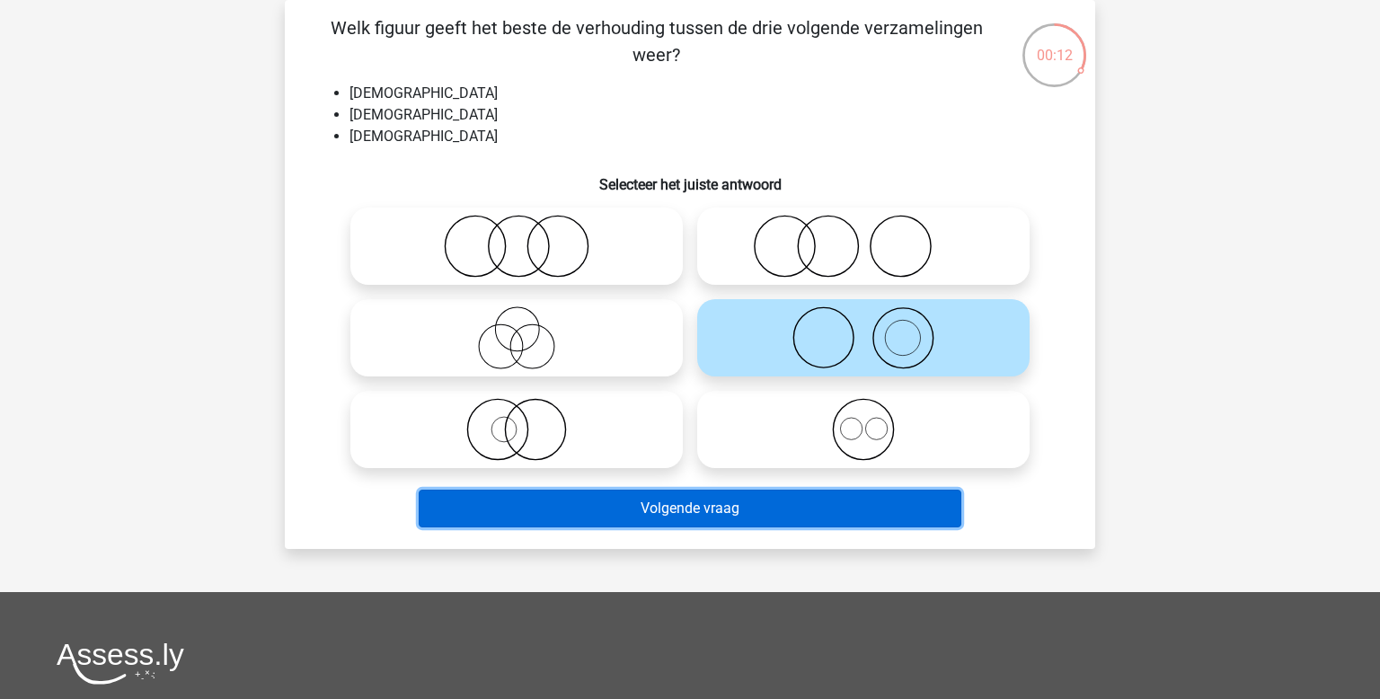
click at [768, 495] on button "Volgende vraag" at bounding box center [691, 509] width 544 height 38
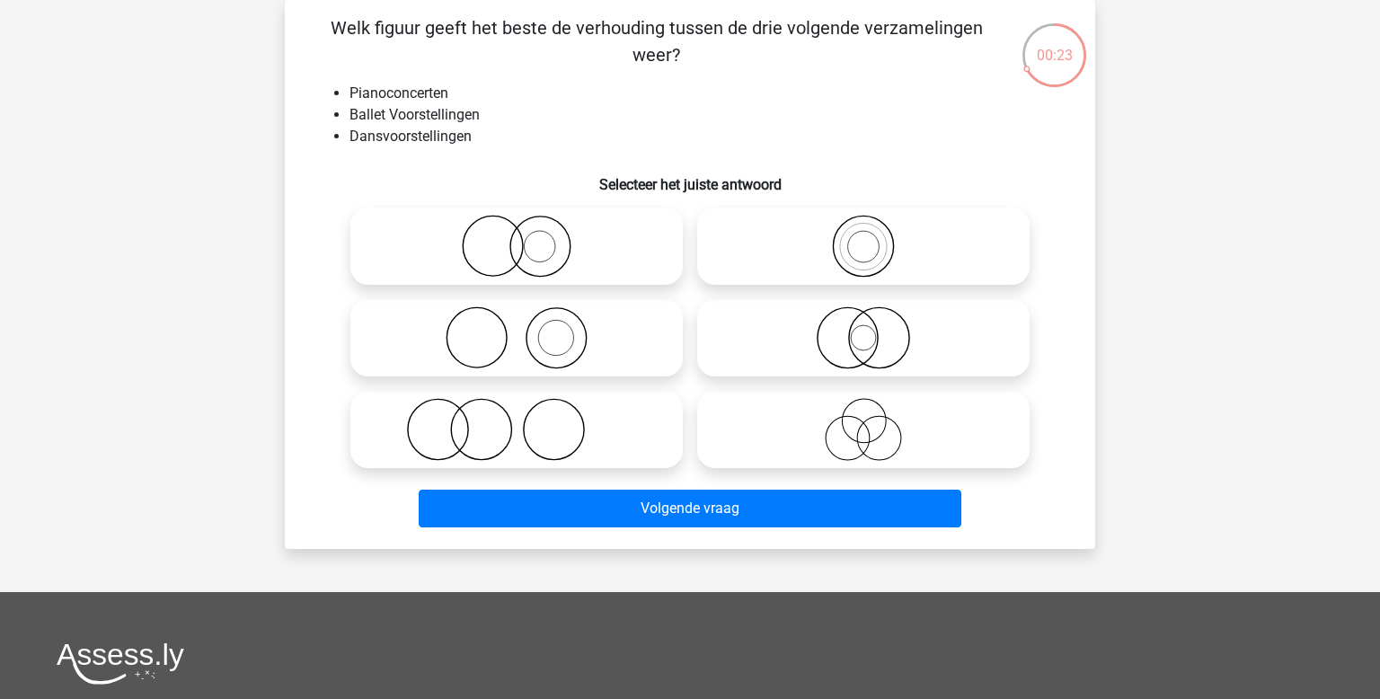
click at [501, 254] on icon at bounding box center [517, 246] width 318 height 63
click at [517, 237] on input "radio" at bounding box center [523, 232] width 12 height 12
radio input "true"
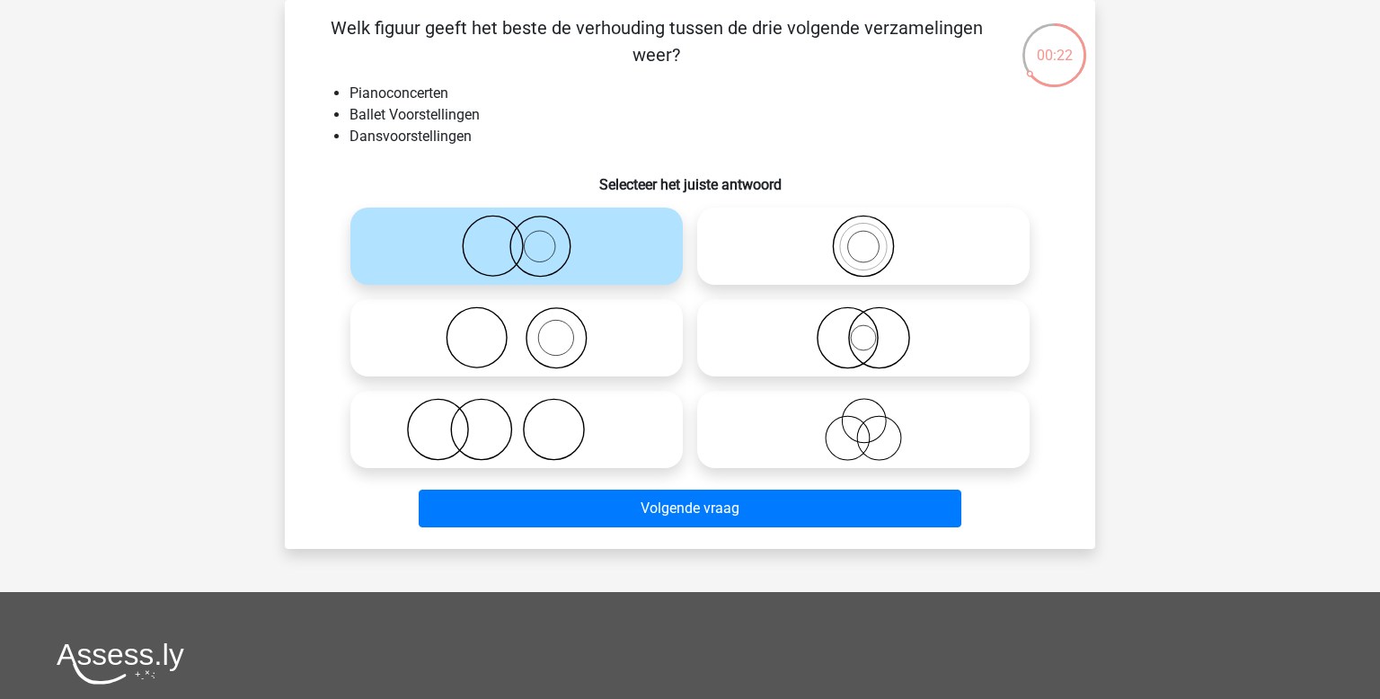
click at [573, 343] on icon at bounding box center [517, 337] width 318 height 63
click at [528, 329] on input "radio" at bounding box center [523, 323] width 12 height 12
radio input "true"
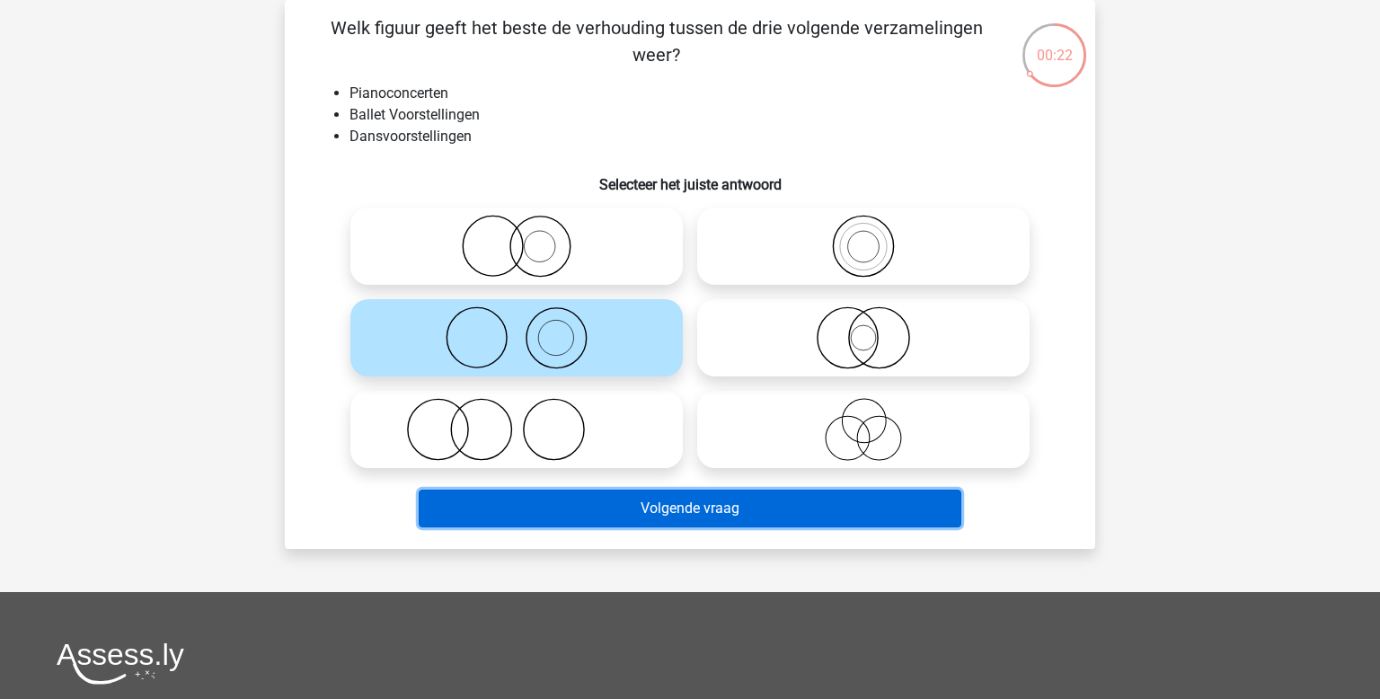
click at [748, 500] on button "Volgende vraag" at bounding box center [691, 509] width 544 height 38
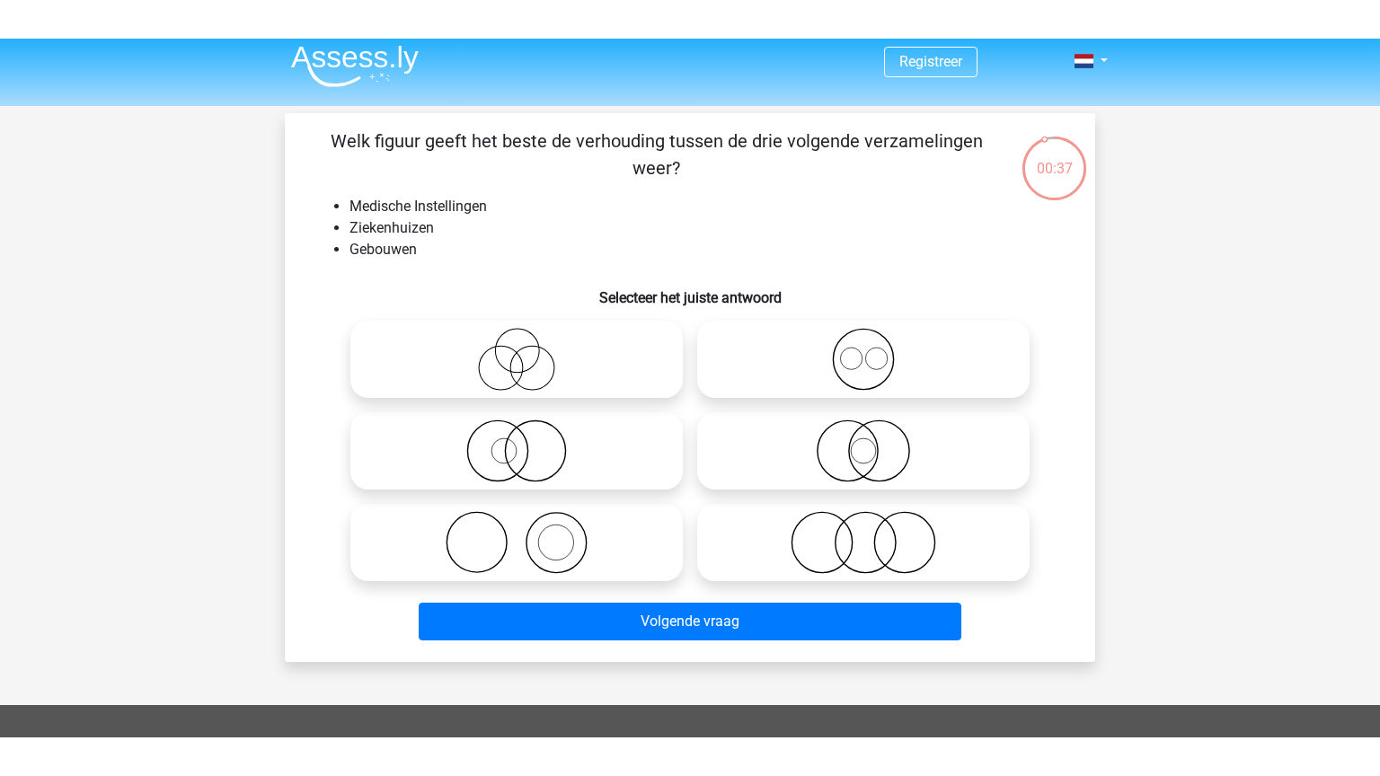
scroll to position [17, 0]
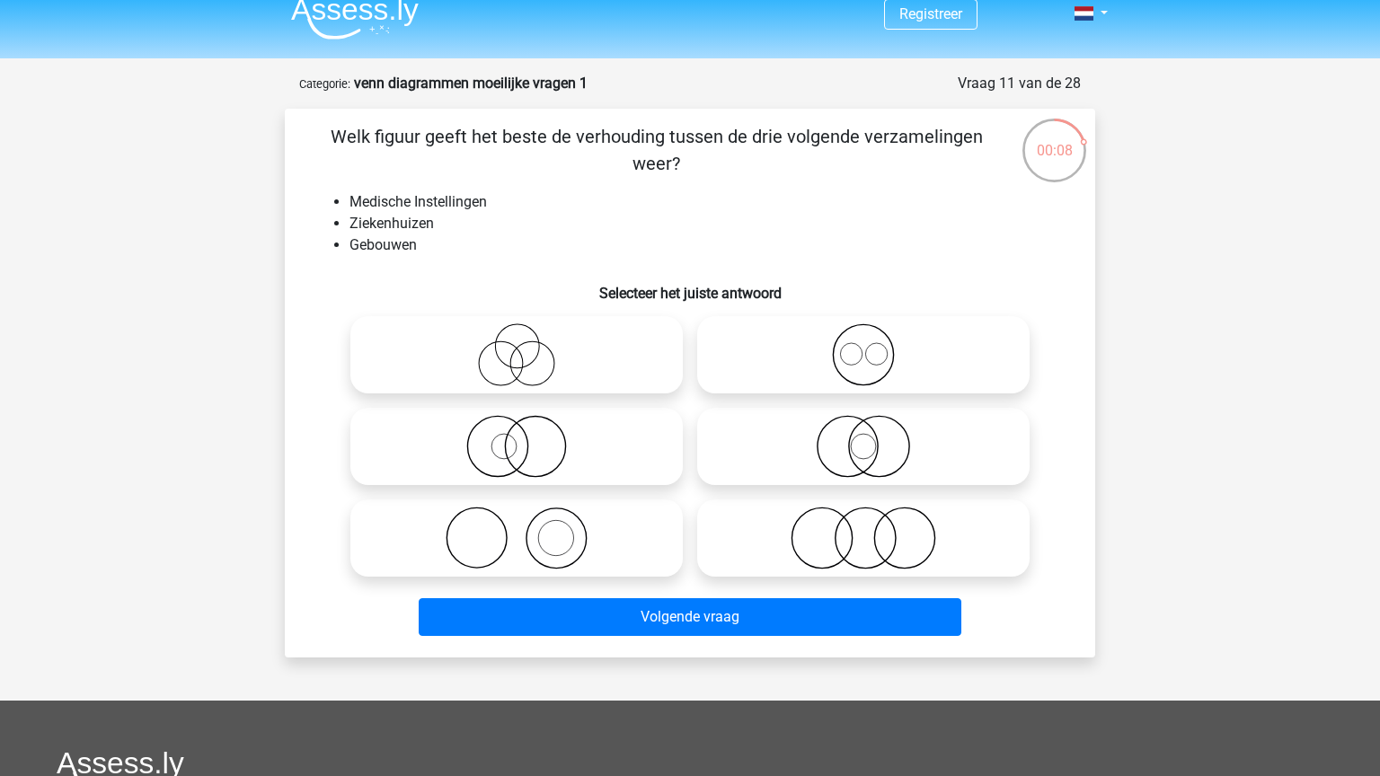
click at [903, 372] on icon at bounding box center [863, 354] width 318 height 63
click at [875, 346] on input "radio" at bounding box center [869, 340] width 12 height 12
radio input "true"
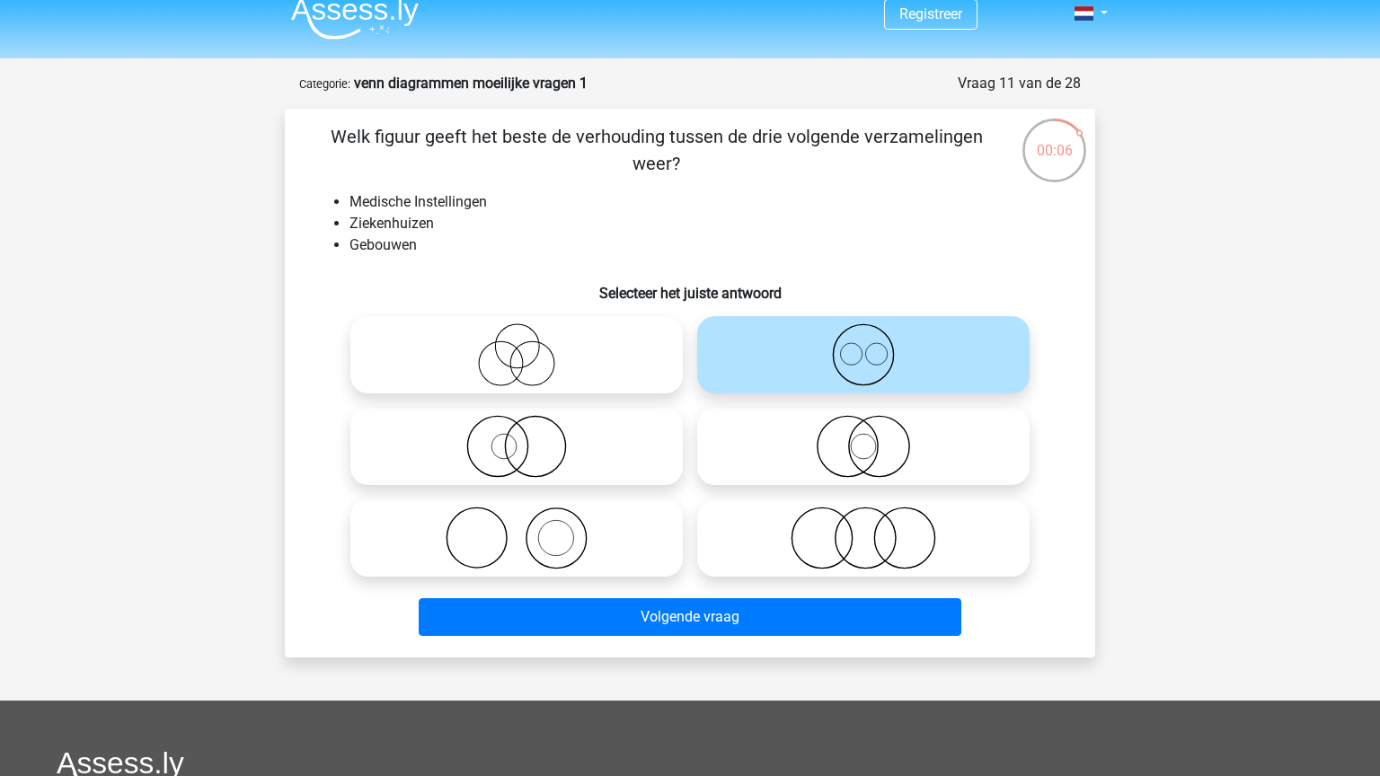
click at [802, 469] on icon at bounding box center [863, 446] width 318 height 63
click at [863, 438] on input "radio" at bounding box center [869, 432] width 12 height 12
radio input "true"
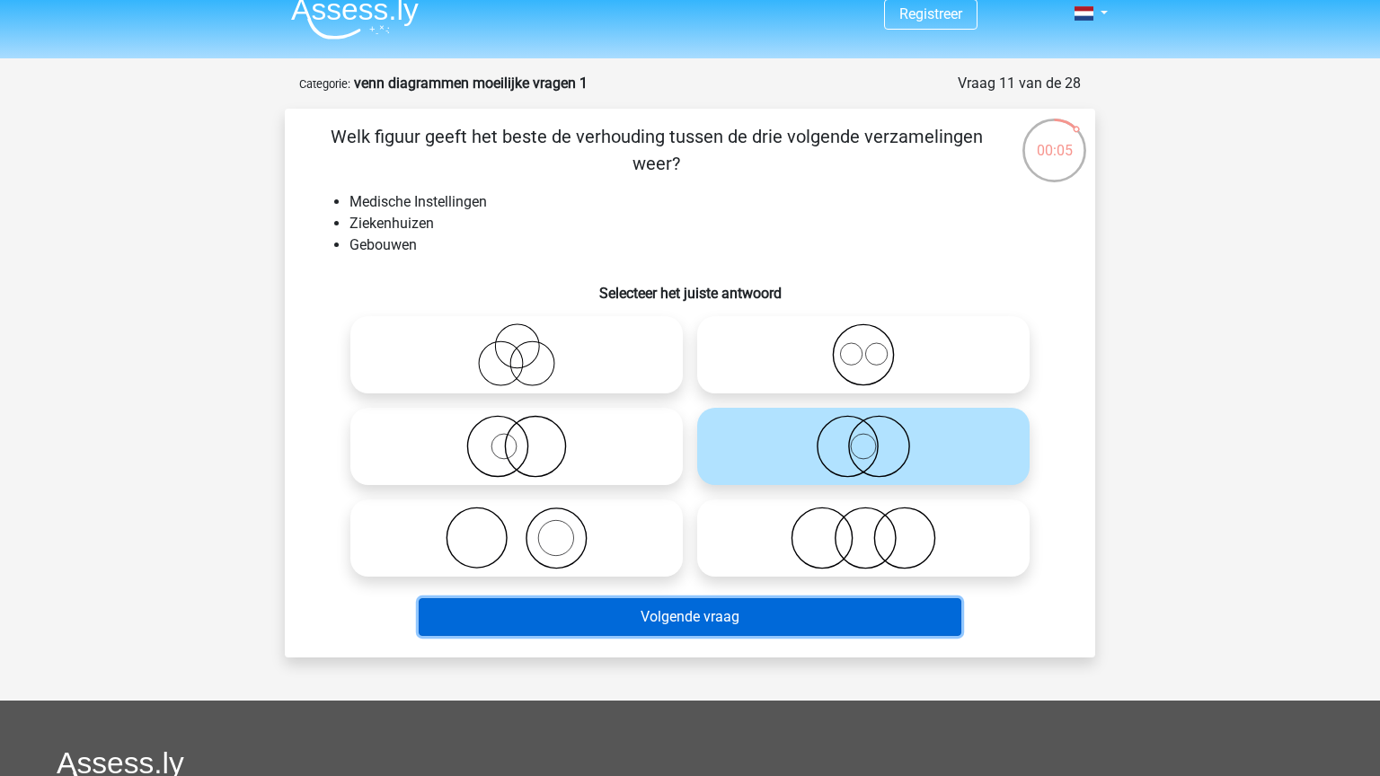
click at [870, 620] on button "Volgende vraag" at bounding box center [691, 617] width 544 height 38
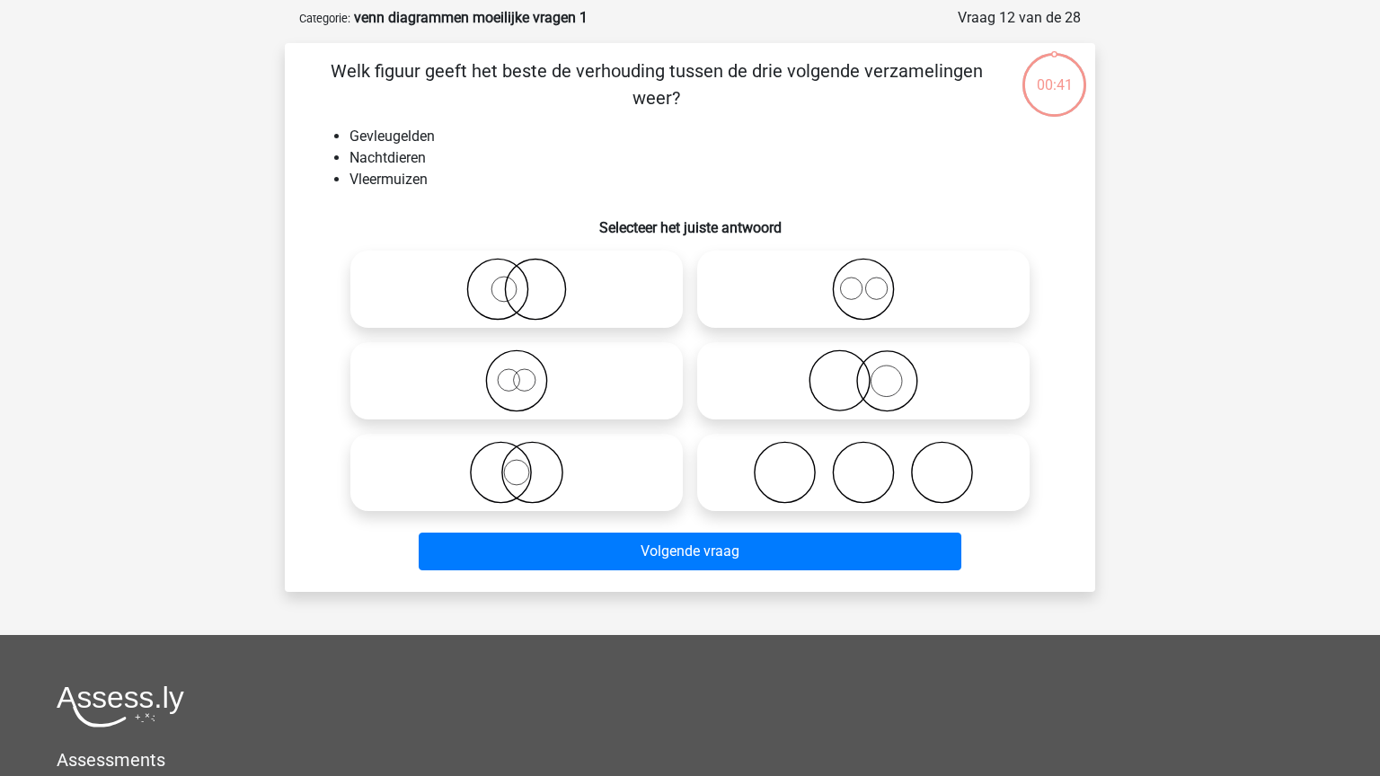
scroll to position [90, 0]
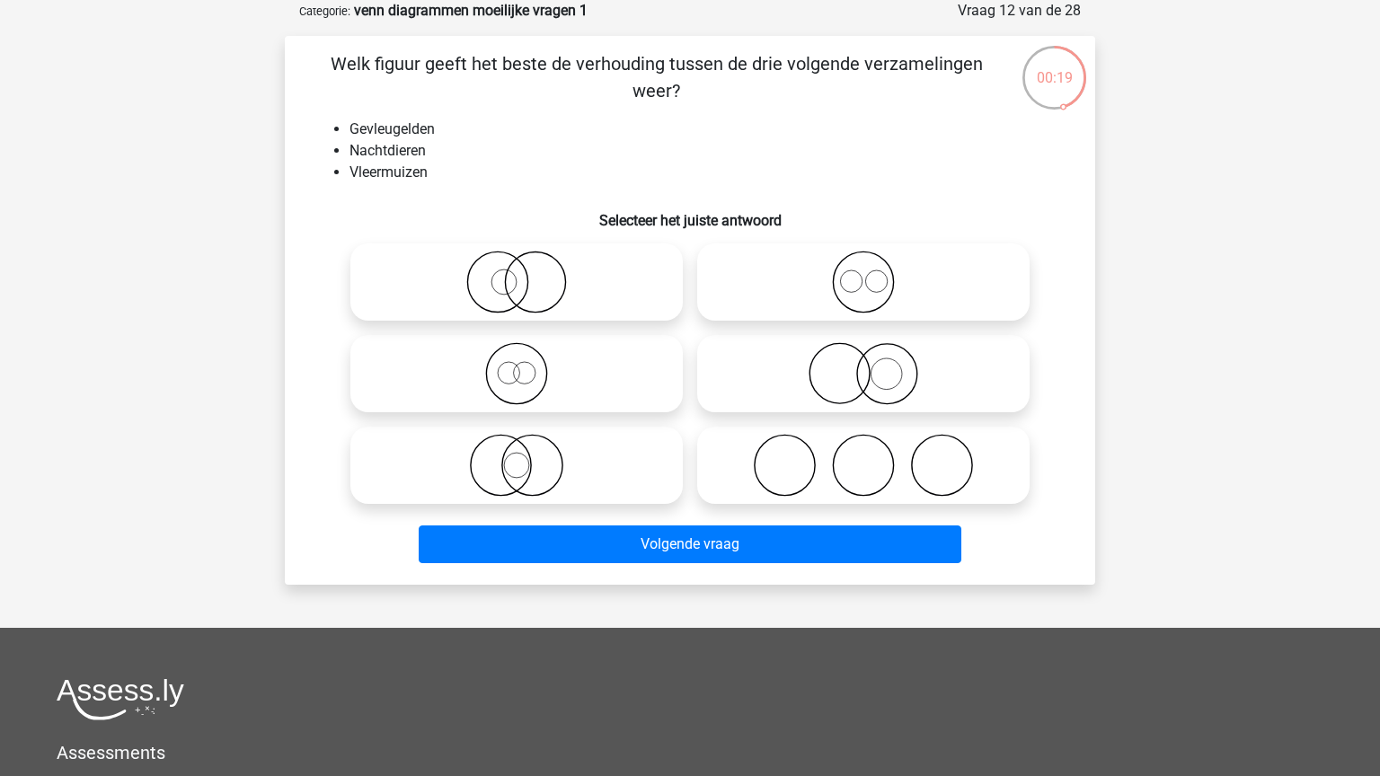
click at [559, 475] on icon at bounding box center [517, 465] width 318 height 63
click at [528, 456] on input "radio" at bounding box center [523, 451] width 12 height 12
radio input "true"
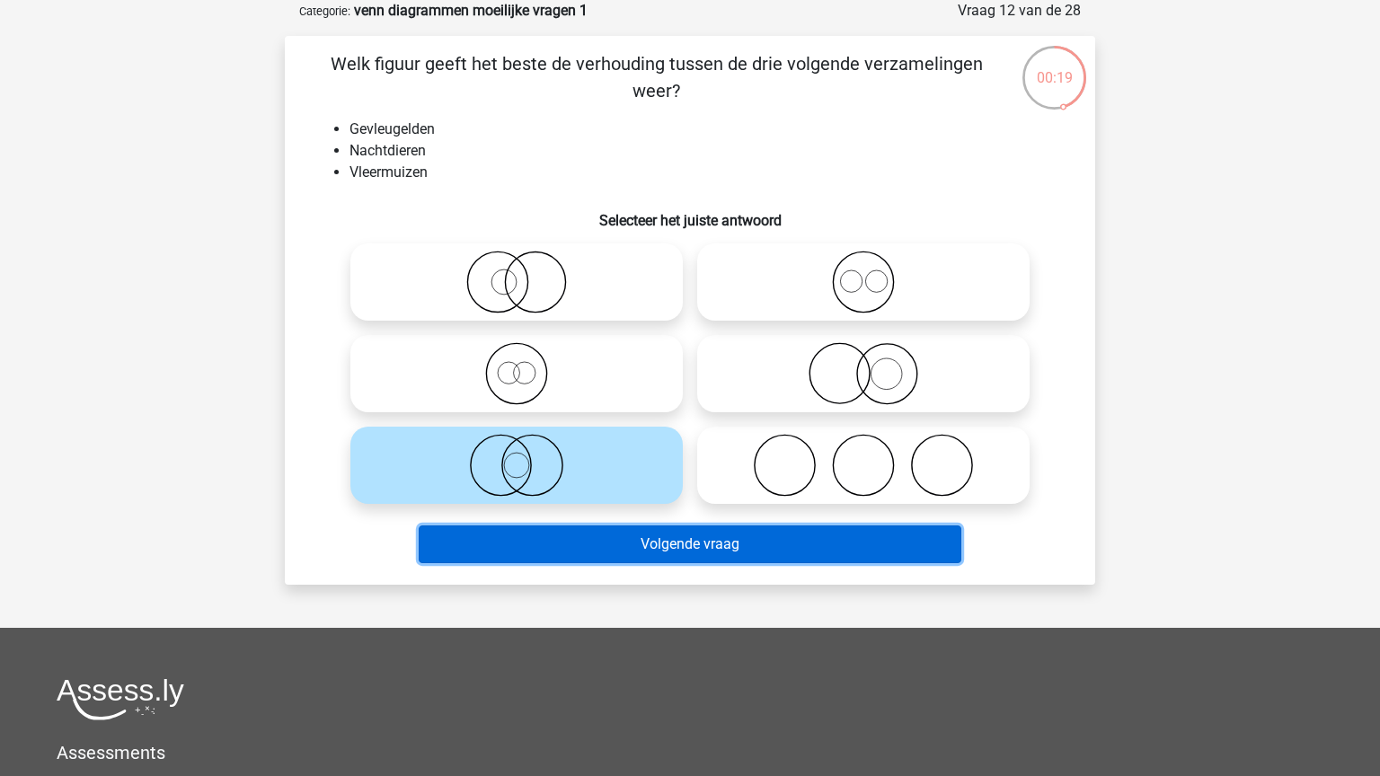
click at [703, 541] on button "Volgende vraag" at bounding box center [691, 545] width 544 height 38
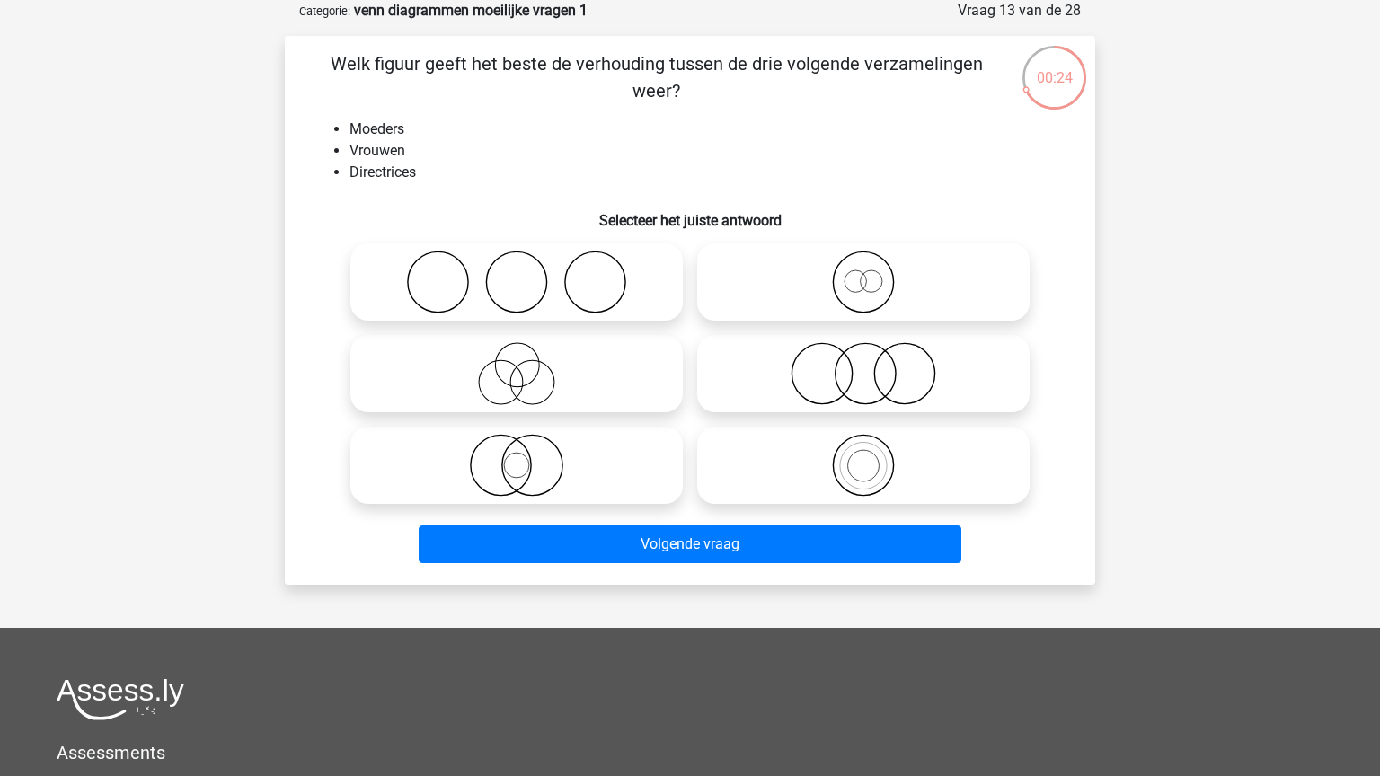
click at [870, 291] on icon at bounding box center [863, 282] width 318 height 63
click at [870, 273] on input "radio" at bounding box center [869, 267] width 12 height 12
radio input "true"
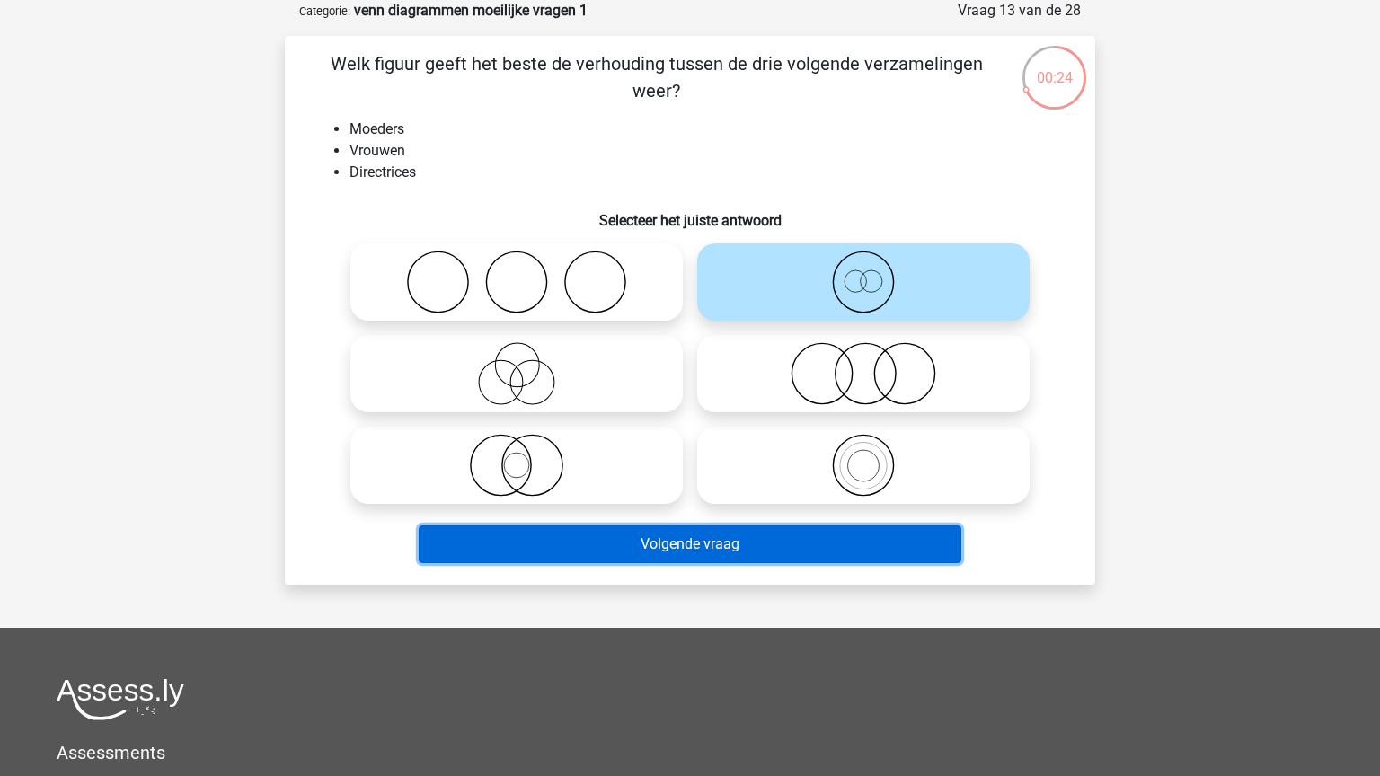
click at [801, 541] on button "Volgende vraag" at bounding box center [691, 545] width 544 height 38
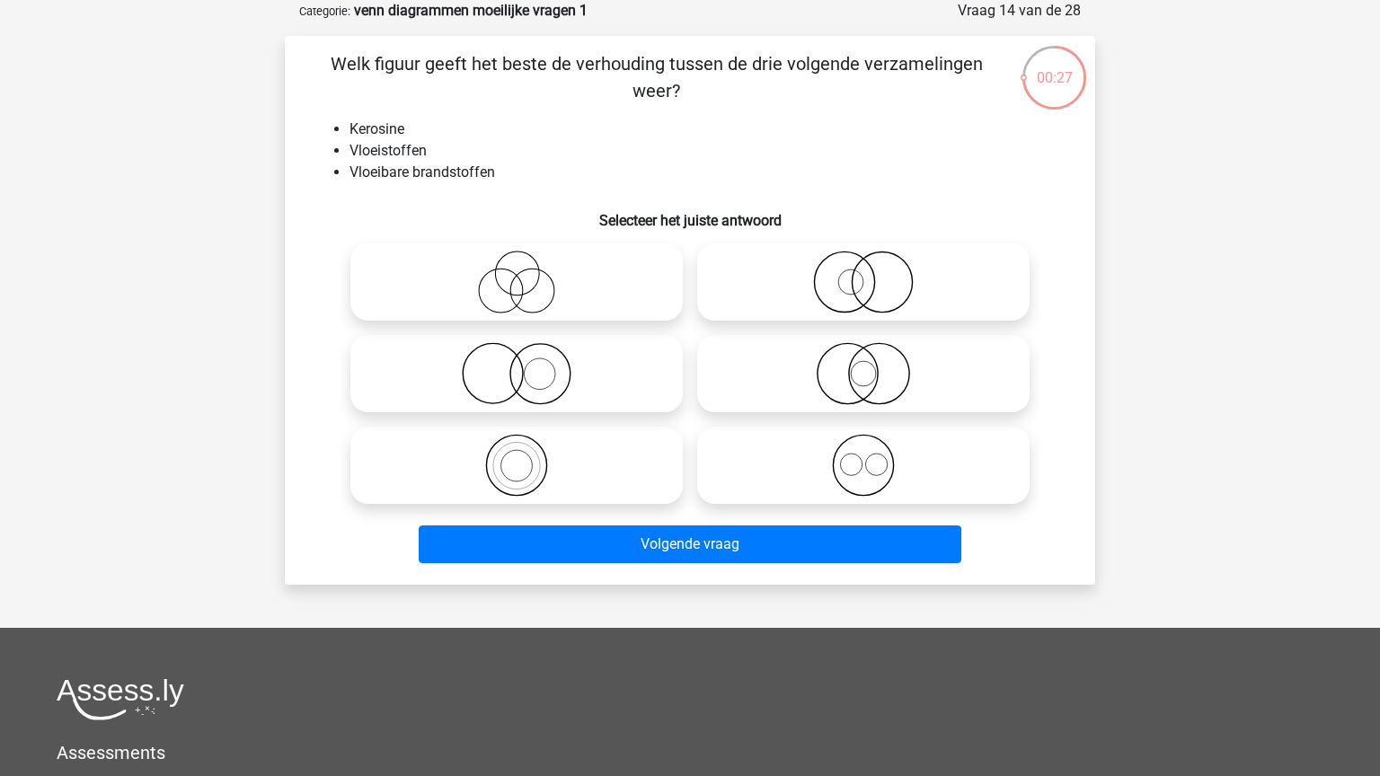
drag, startPoint x: 530, startPoint y: 480, endPoint x: 642, endPoint y: 518, distance: 117.9
click at [535, 480] on icon at bounding box center [517, 465] width 318 height 63
click at [528, 456] on input "radio" at bounding box center [523, 451] width 12 height 12
radio input "true"
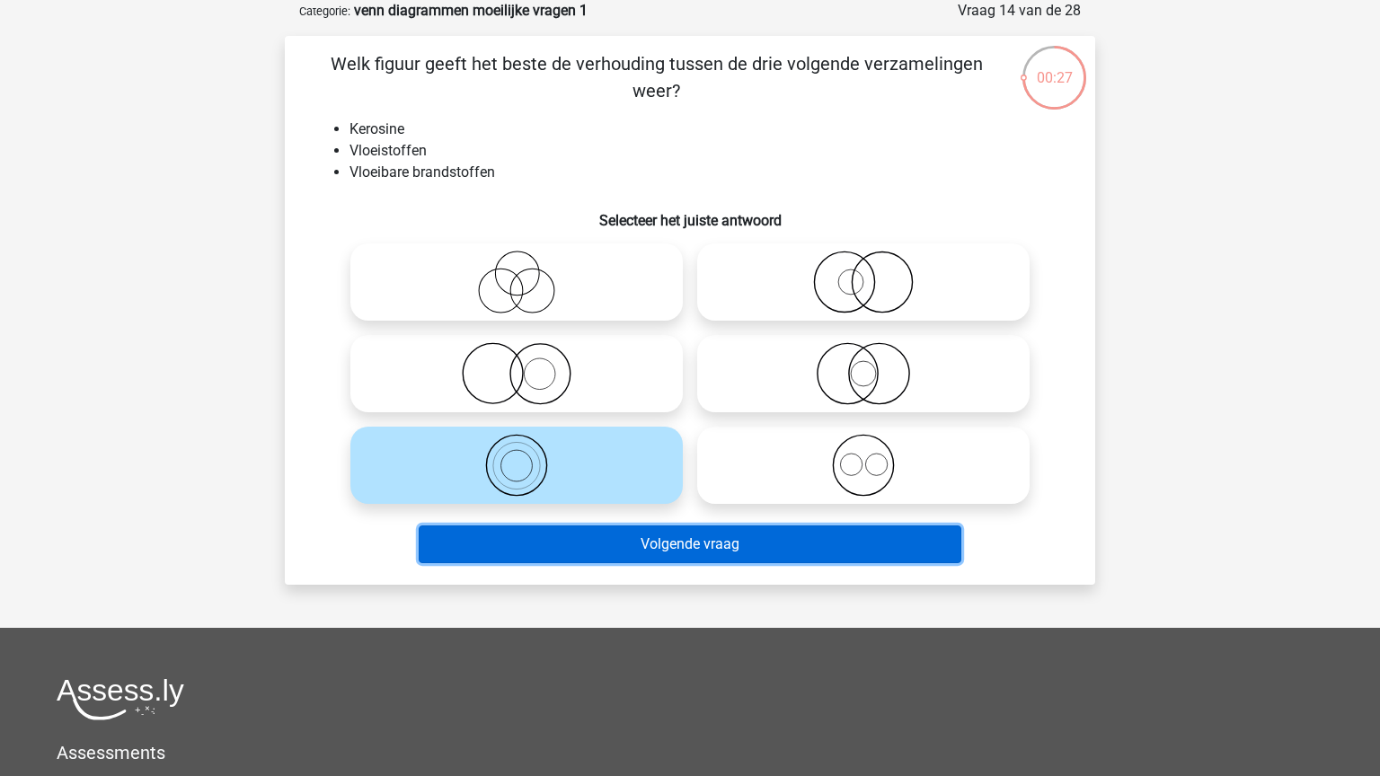
click at [680, 536] on button "Volgende vraag" at bounding box center [691, 545] width 544 height 38
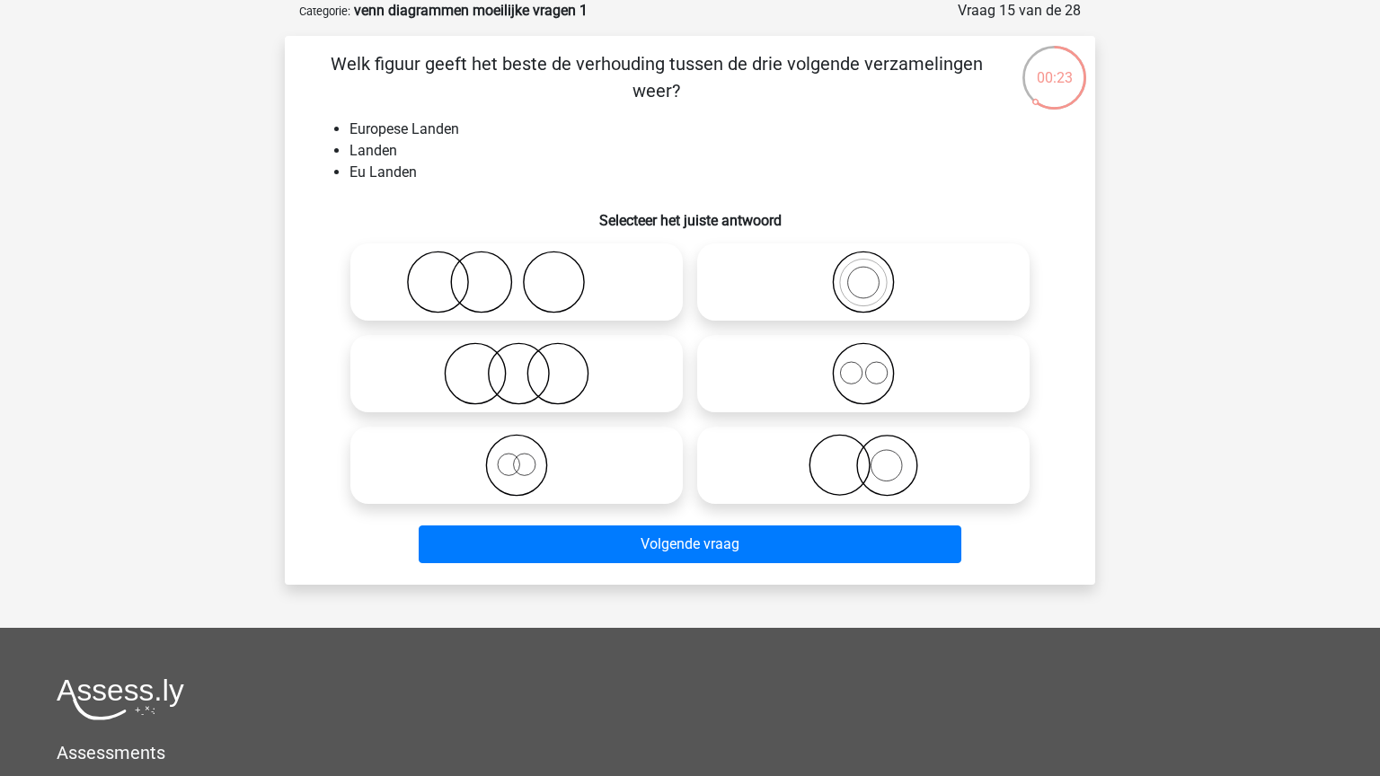
drag, startPoint x: 896, startPoint y: 305, endPoint x: 789, endPoint y: 263, distance: 115.0
click at [893, 305] on icon at bounding box center [863, 282] width 318 height 63
click at [875, 273] on input "radio" at bounding box center [869, 267] width 12 height 12
radio input "true"
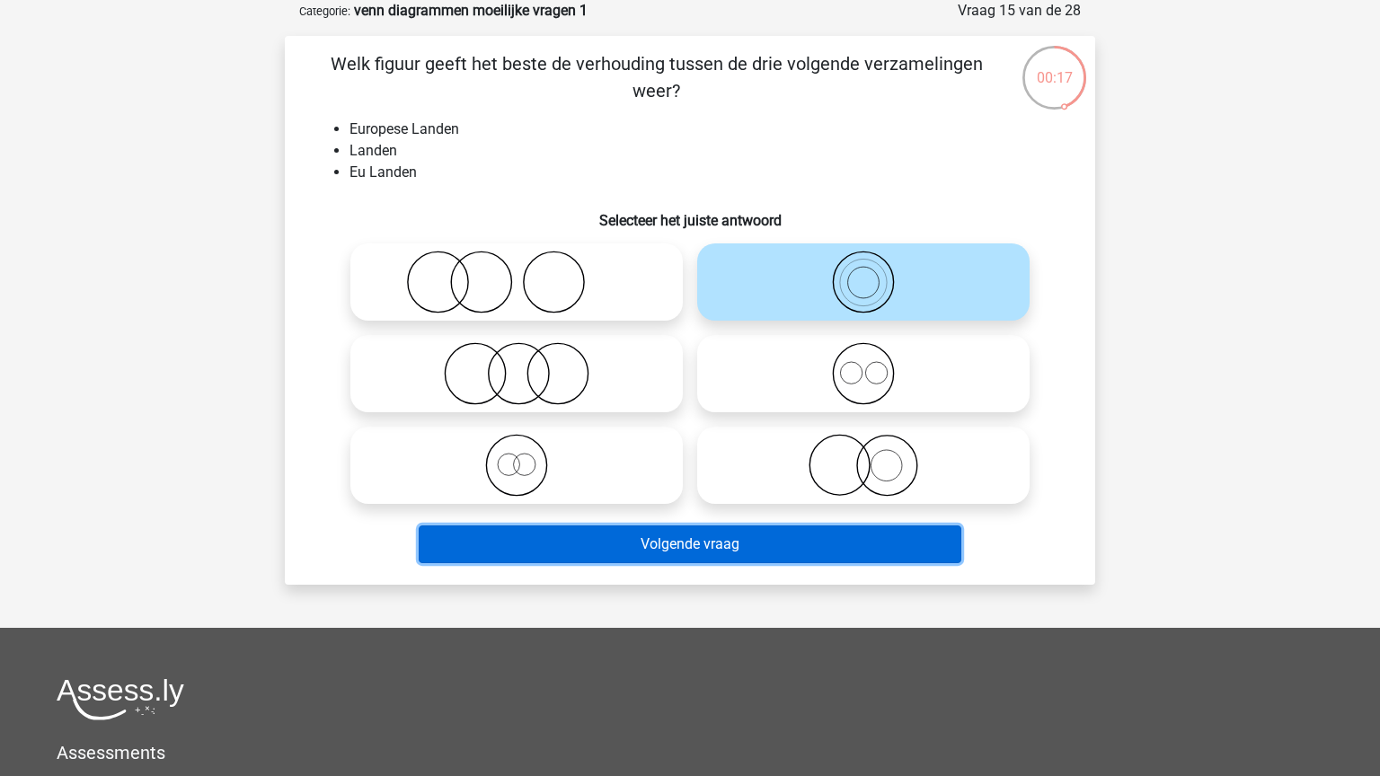
click at [721, 553] on button "Volgende vraag" at bounding box center [691, 545] width 544 height 38
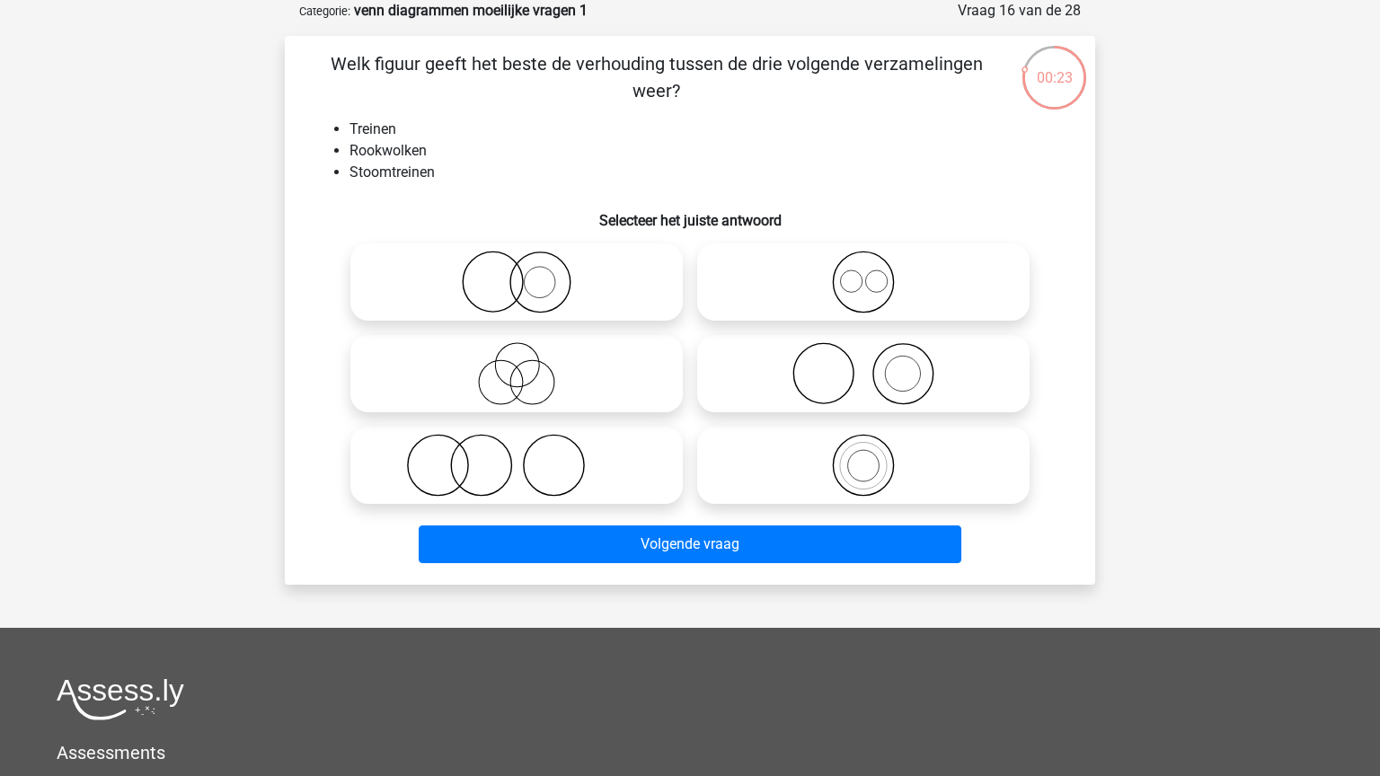
drag, startPoint x: 884, startPoint y: 387, endPoint x: 869, endPoint y: 399, distance: 19.2
click at [883, 386] on icon at bounding box center [863, 373] width 318 height 63
click at [875, 365] on input "radio" at bounding box center [869, 359] width 12 height 12
radio input "true"
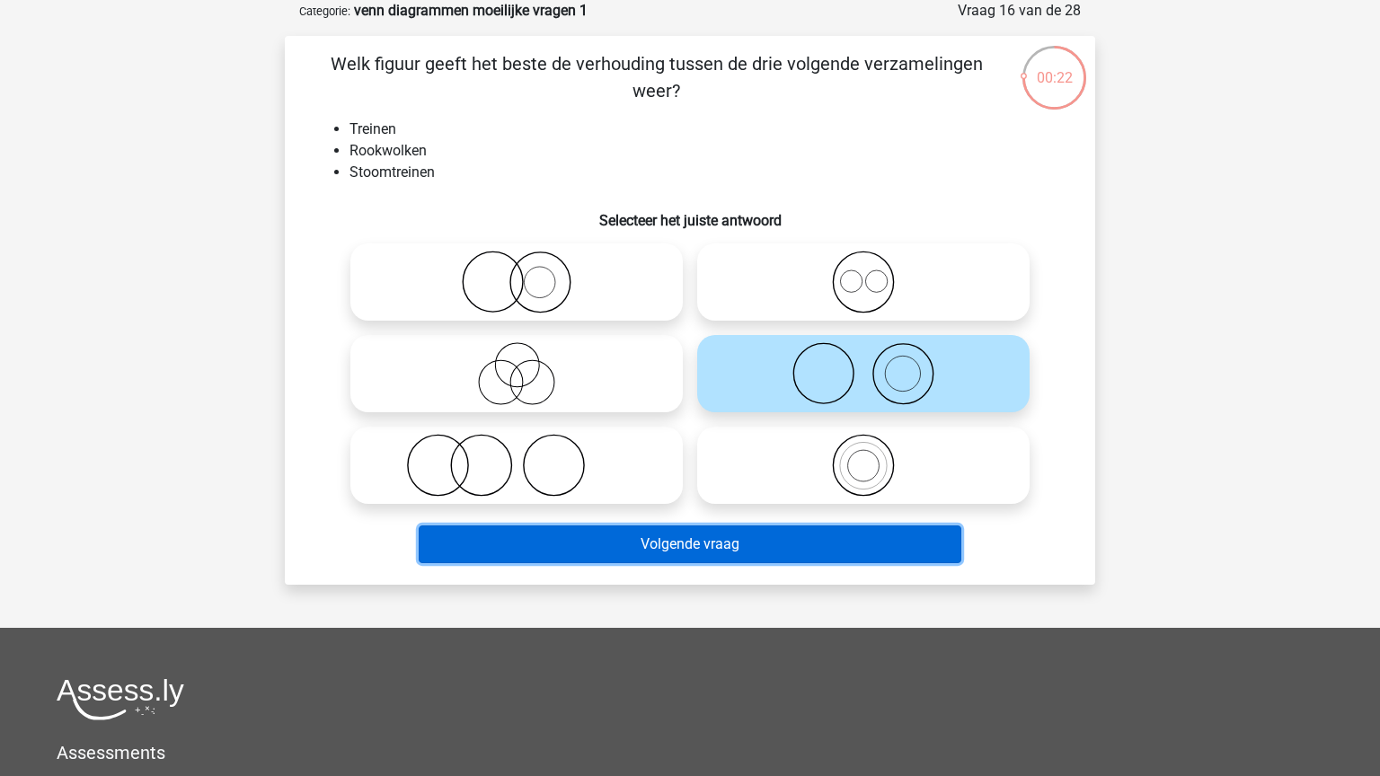
click at [724, 535] on button "Volgende vraag" at bounding box center [691, 545] width 544 height 38
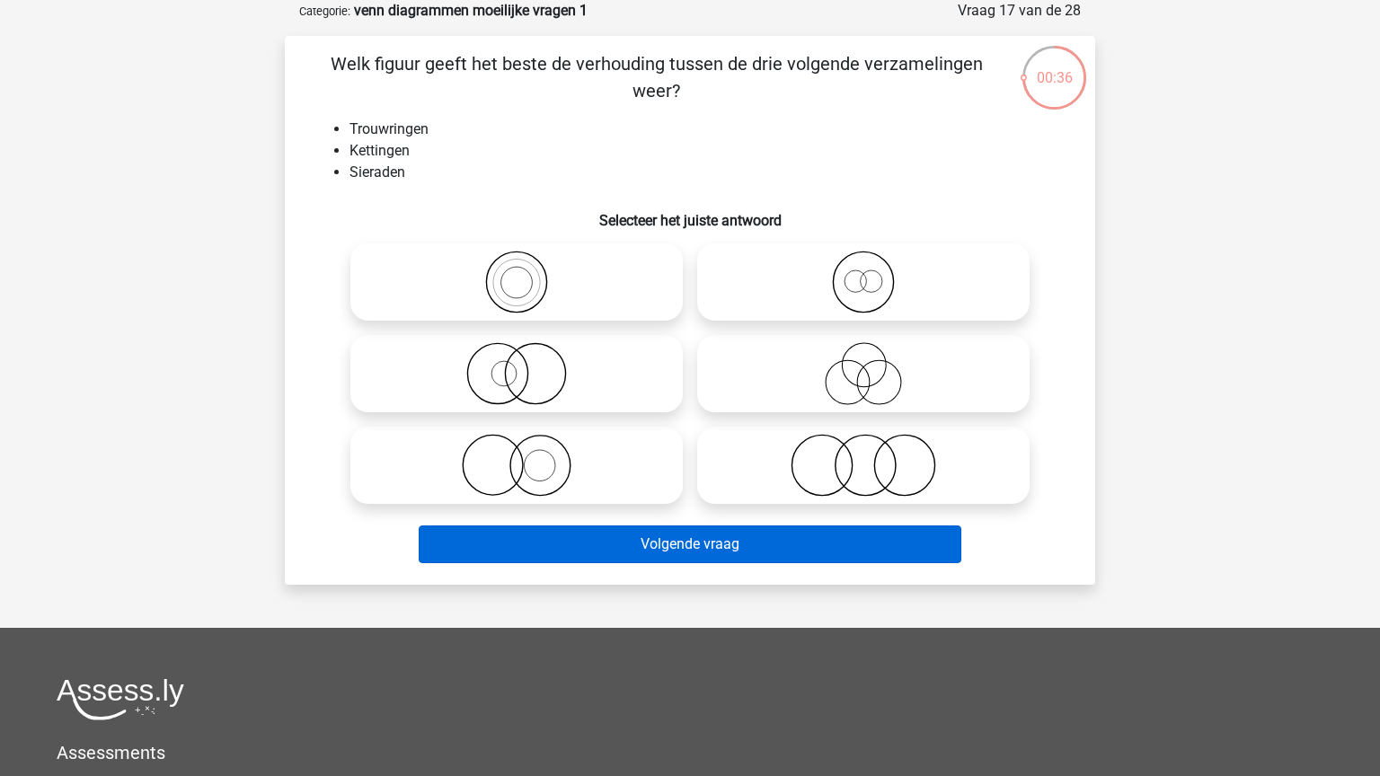
drag, startPoint x: 529, startPoint y: 473, endPoint x: 772, endPoint y: 560, distance: 257.8
click at [530, 472] on icon at bounding box center [517, 465] width 318 height 63
click at [528, 456] on input "radio" at bounding box center [523, 451] width 12 height 12
radio input "true"
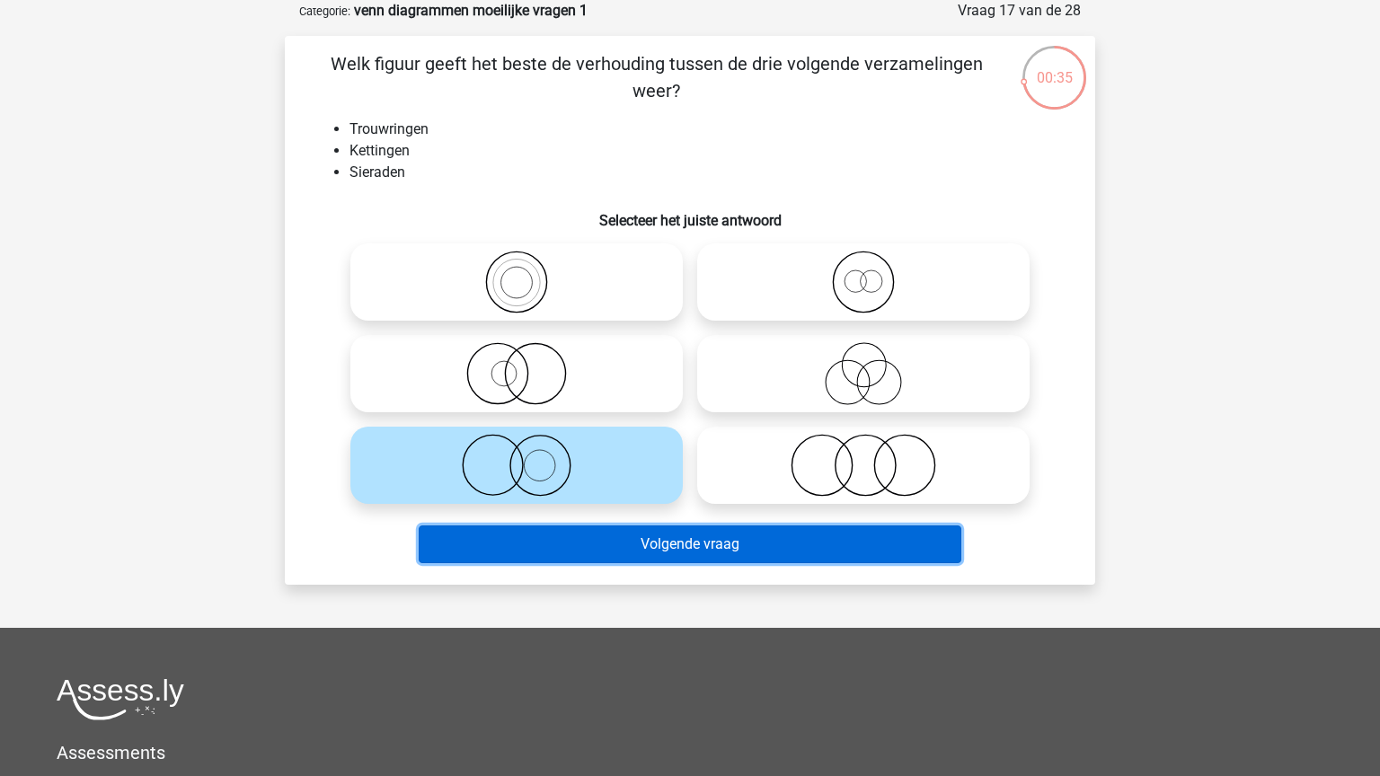
click at [734, 533] on button "Volgende vraag" at bounding box center [691, 545] width 544 height 38
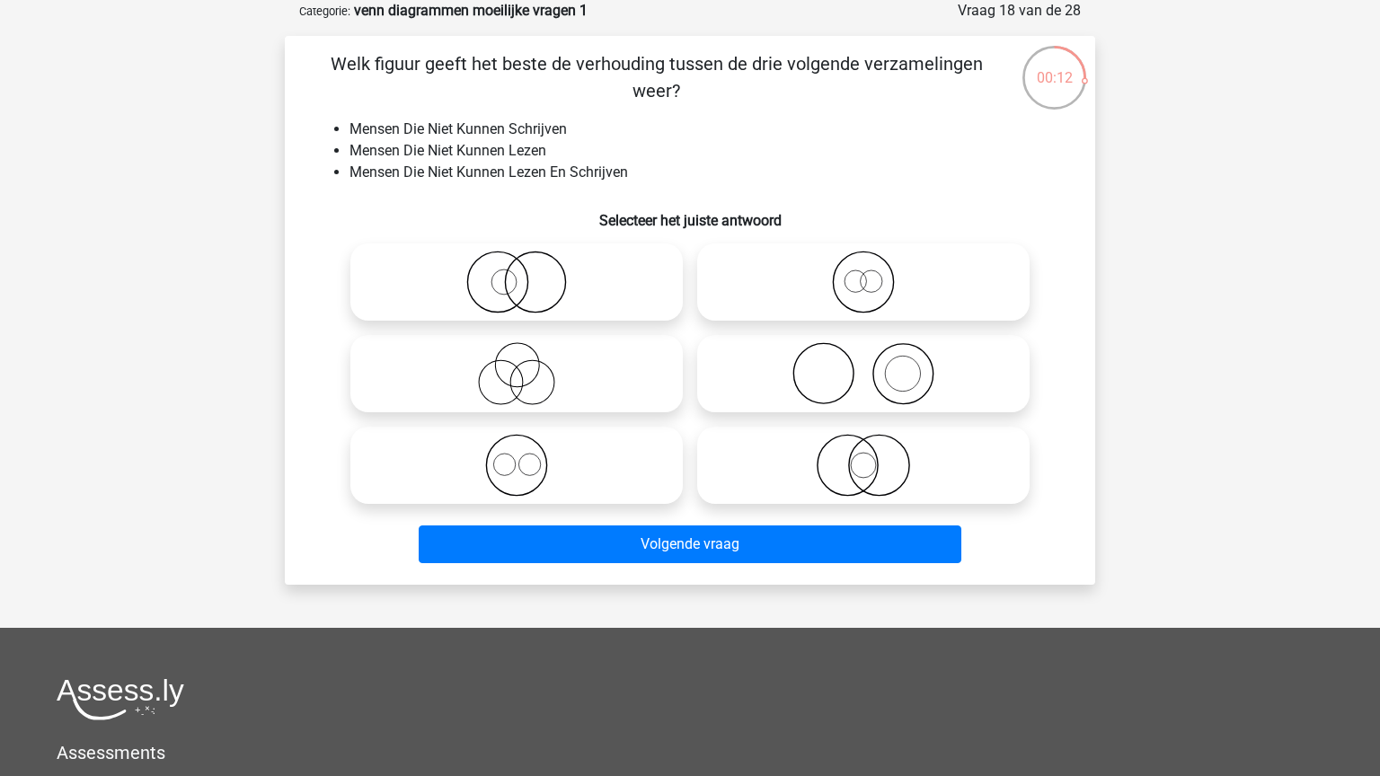
click at [507, 458] on icon at bounding box center [517, 465] width 318 height 63
click at [517, 456] on input "radio" at bounding box center [523, 451] width 12 height 12
radio input "true"
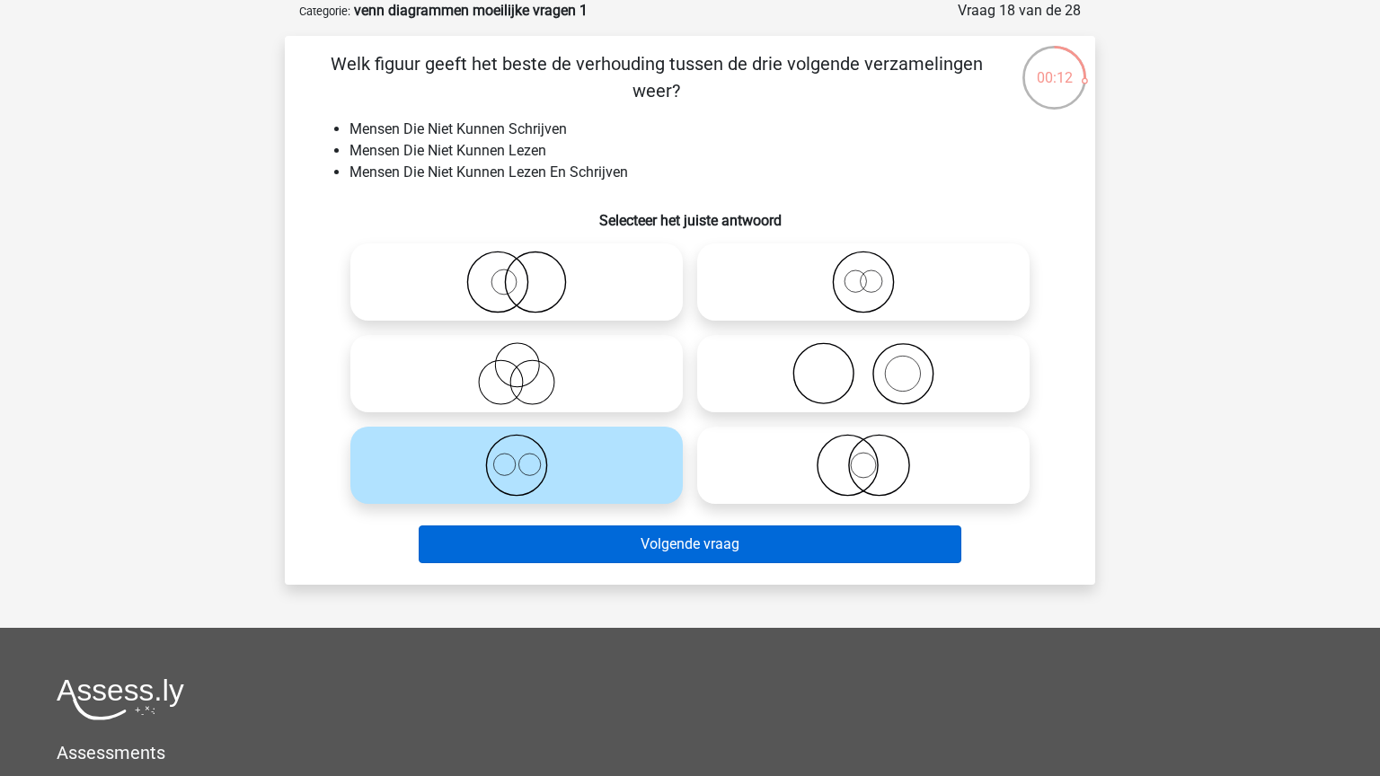
drag, startPoint x: 666, startPoint y: 525, endPoint x: 713, endPoint y: 544, distance: 50.4
click at [667, 526] on div "Volgende vraag" at bounding box center [690, 540] width 753 height 59
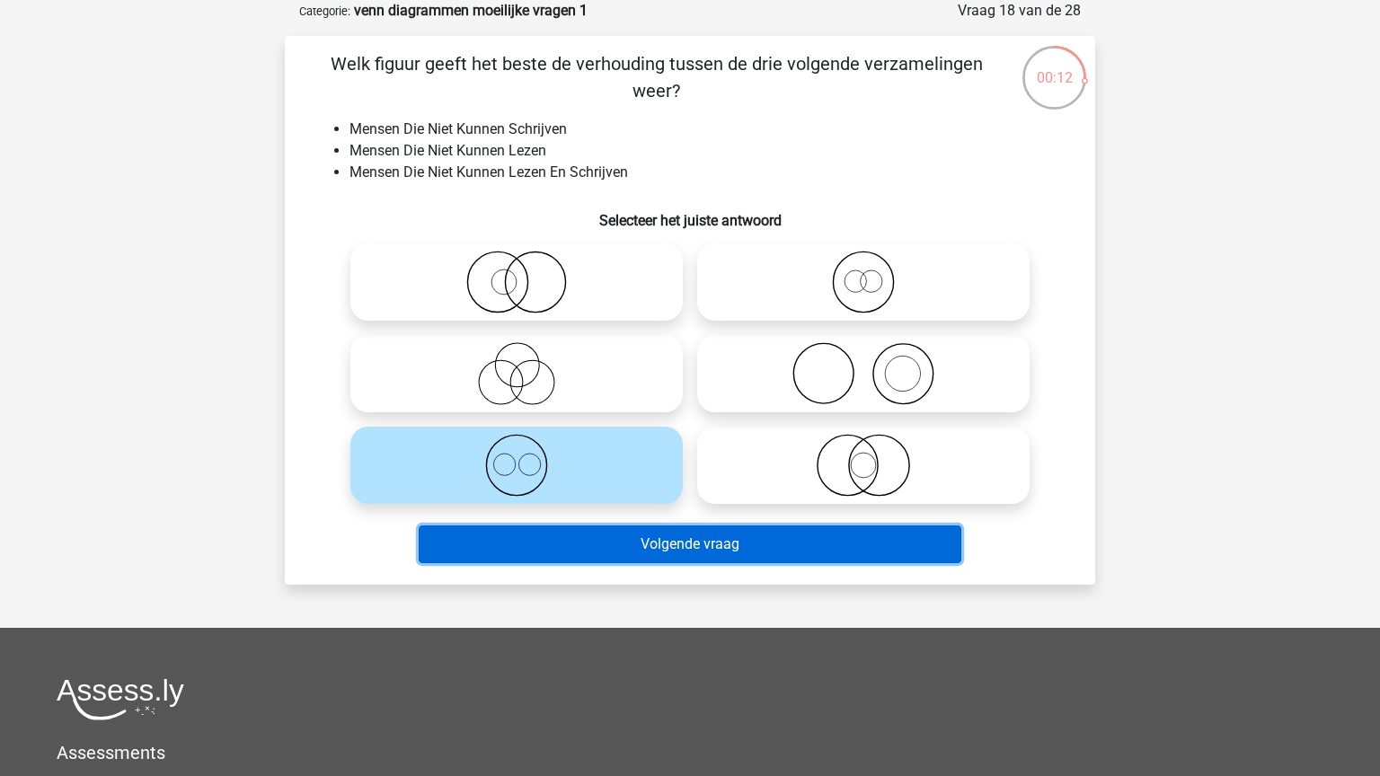
click at [713, 544] on button "Volgende vraag" at bounding box center [691, 545] width 544 height 38
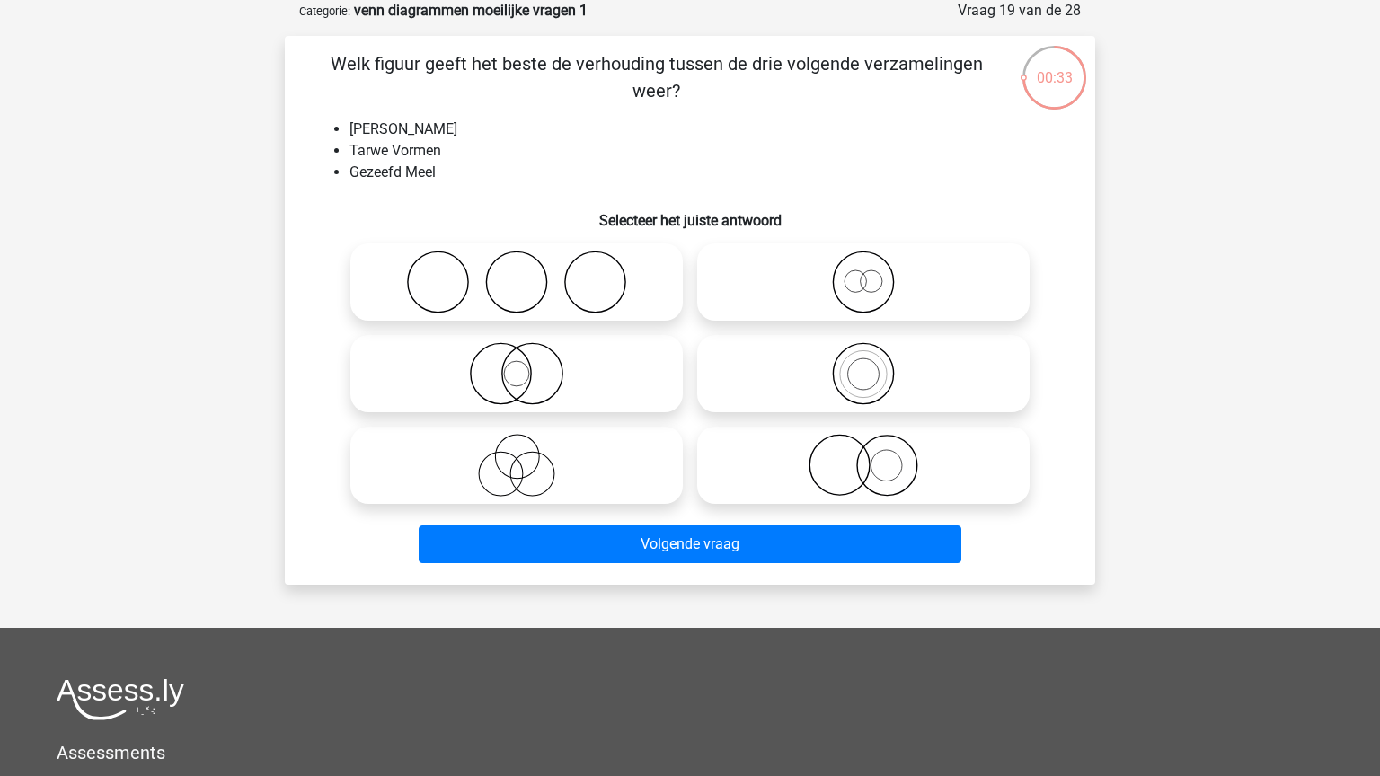
drag, startPoint x: 886, startPoint y: 293, endPoint x: 869, endPoint y: 303, distance: 19.7
click at [883, 293] on icon at bounding box center [863, 282] width 318 height 63
click at [875, 273] on input "radio" at bounding box center [869, 267] width 12 height 12
radio input "true"
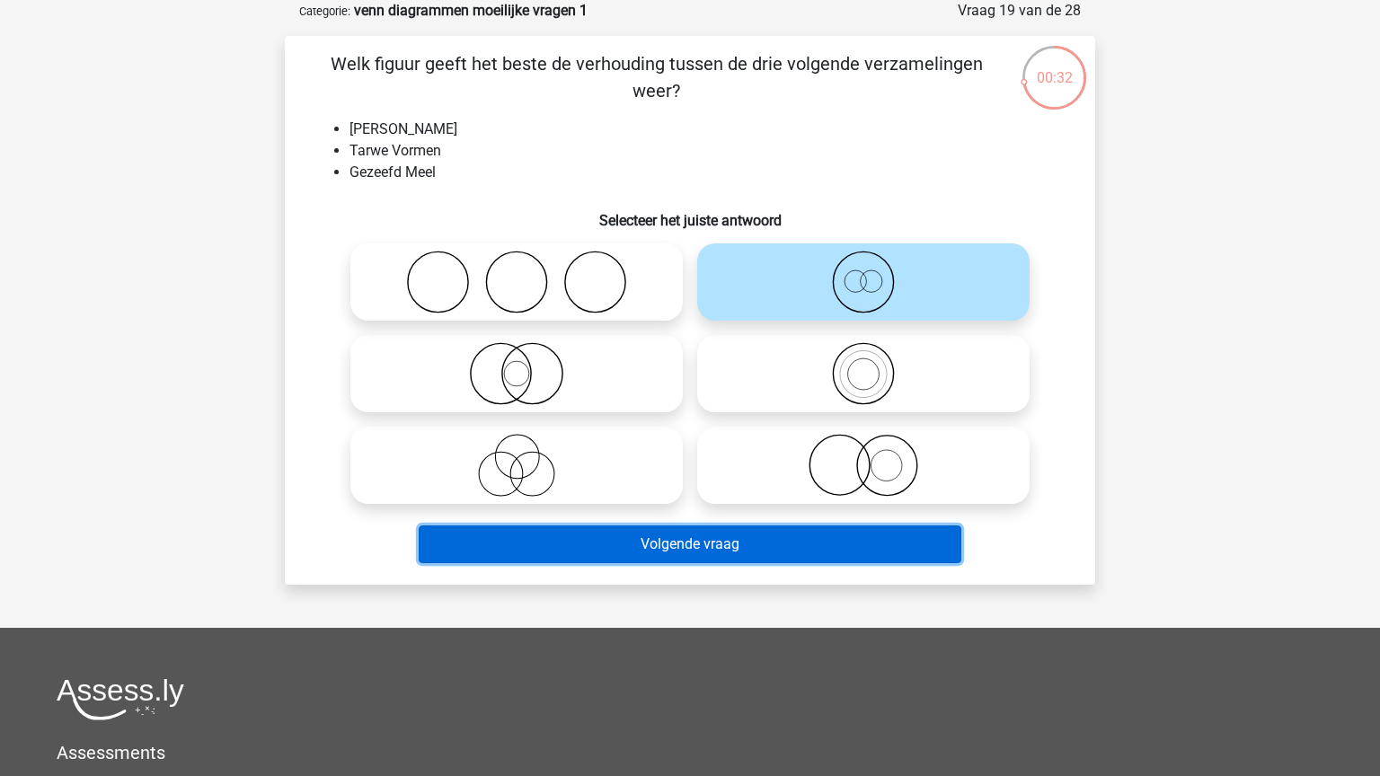
click at [792, 544] on button "Volgende vraag" at bounding box center [691, 545] width 544 height 38
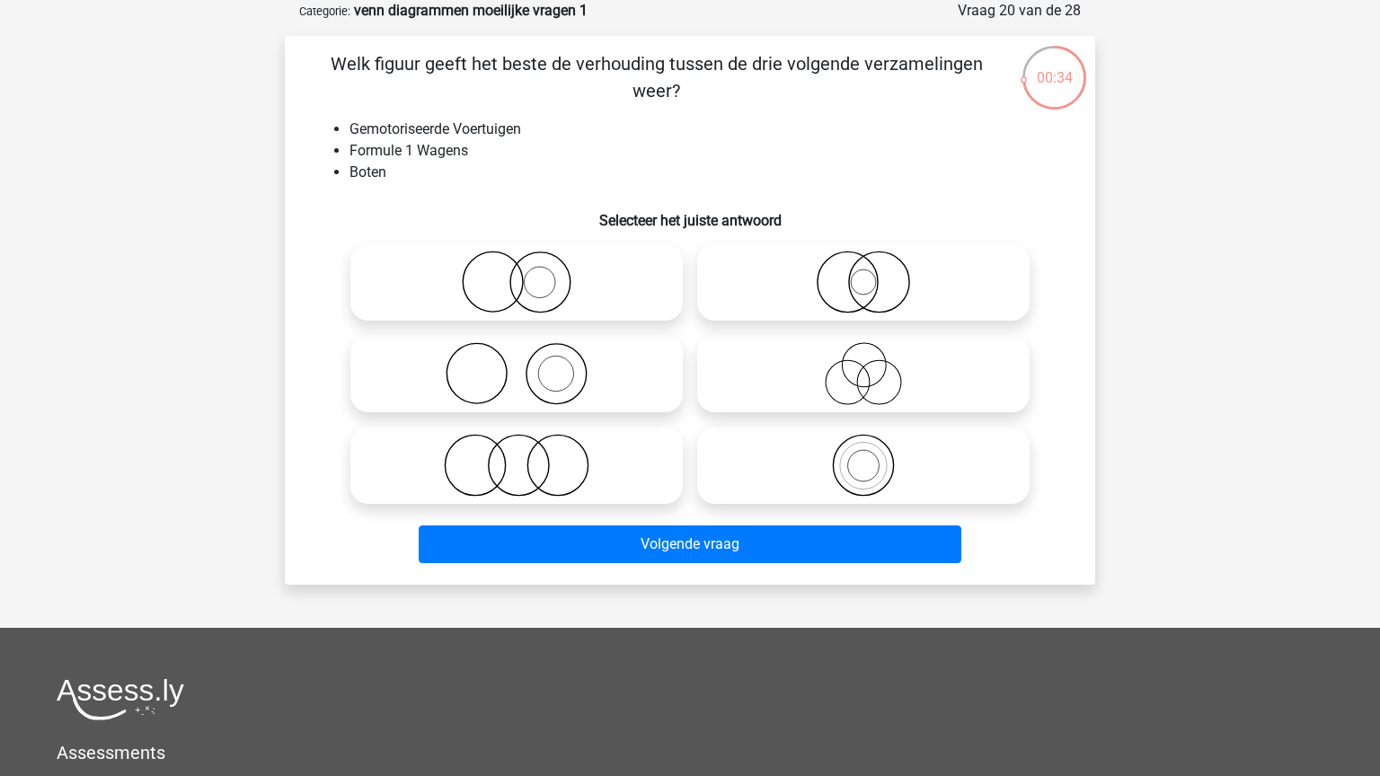
click at [534, 355] on circle at bounding box center [557, 374] width 60 height 60
click at [528, 355] on input "radio" at bounding box center [523, 359] width 12 height 12
radio input "true"
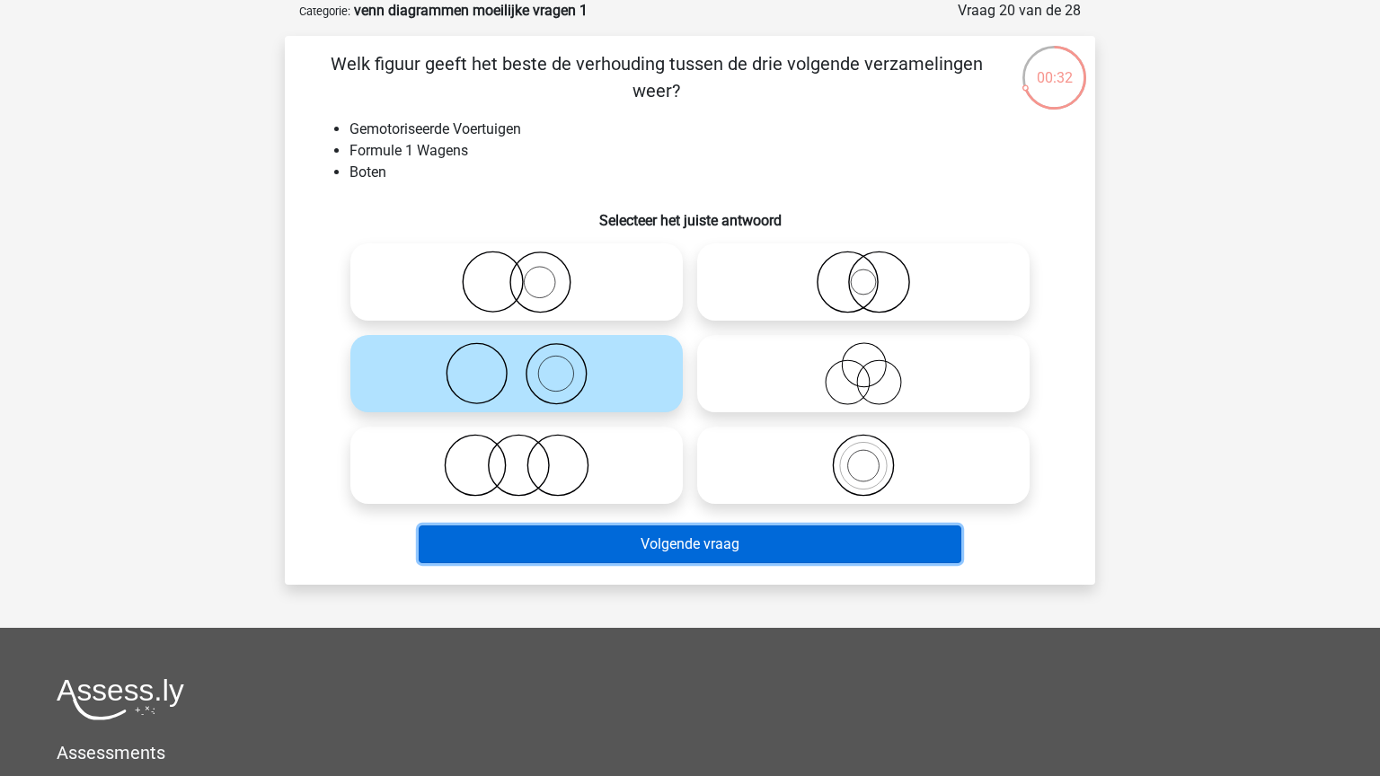
drag, startPoint x: 781, startPoint y: 544, endPoint x: 757, endPoint y: 535, distance: 25.9
click at [780, 543] on button "Volgende vraag" at bounding box center [691, 545] width 544 height 38
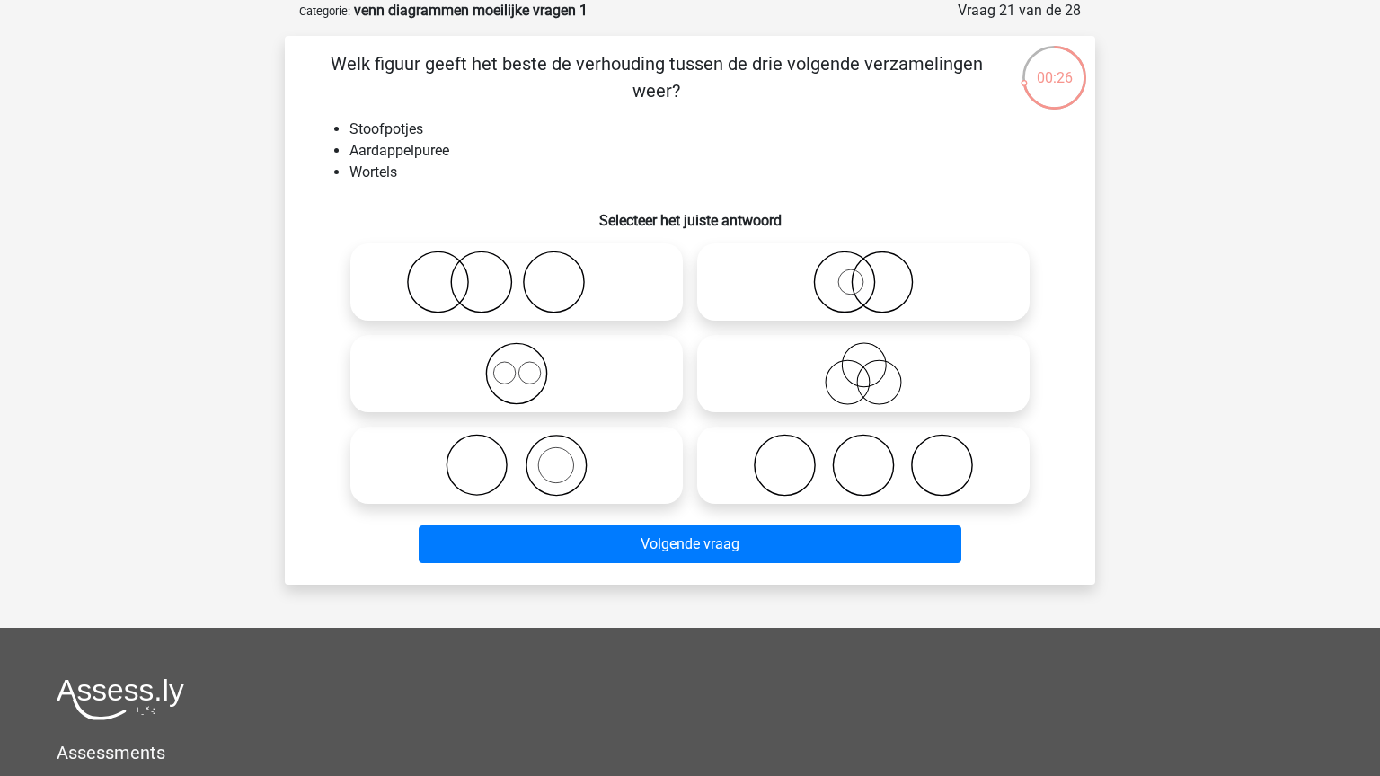
drag, startPoint x: 585, startPoint y: 477, endPoint x: 682, endPoint y: 522, distance: 106.9
click at [587, 478] on icon at bounding box center [517, 465] width 318 height 63
click at [528, 456] on input "radio" at bounding box center [523, 451] width 12 height 12
radio input "true"
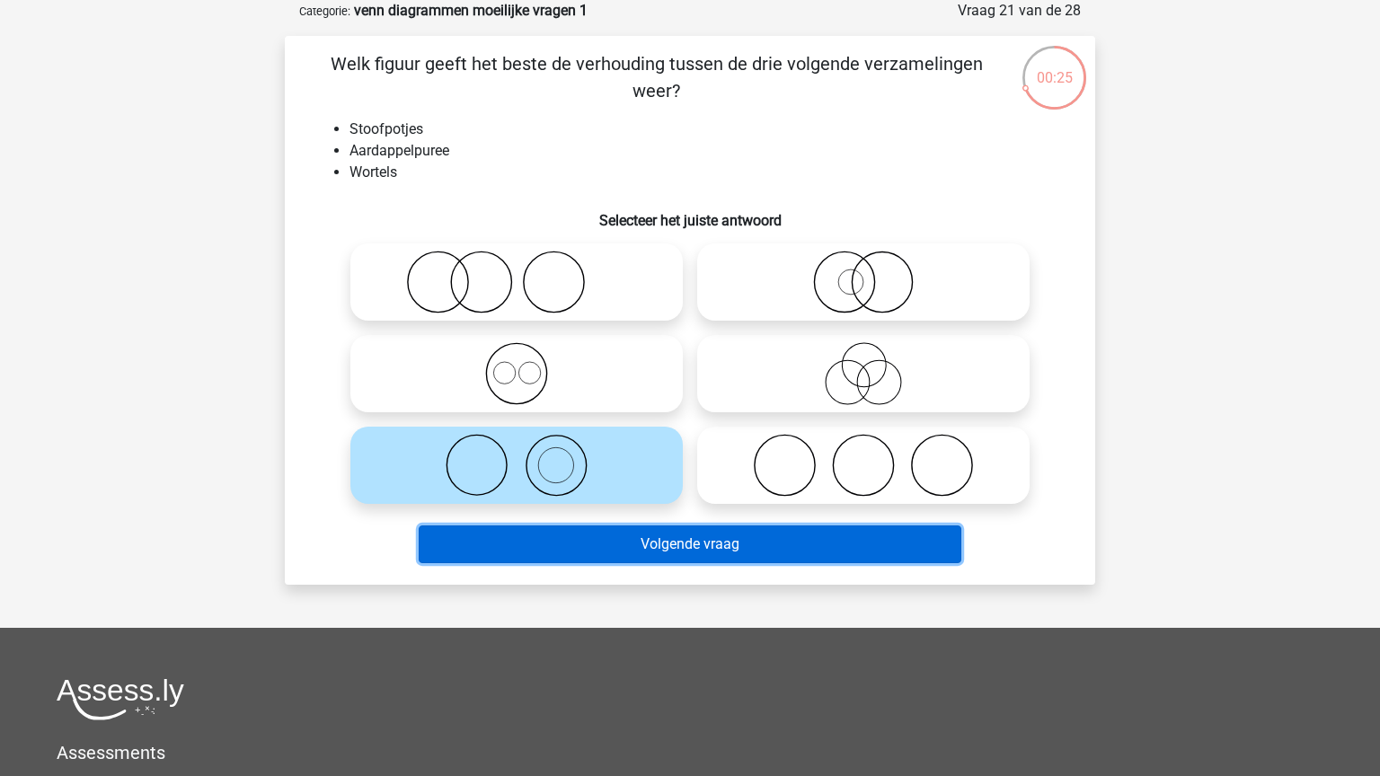
click at [739, 557] on button "Volgende vraag" at bounding box center [691, 545] width 544 height 38
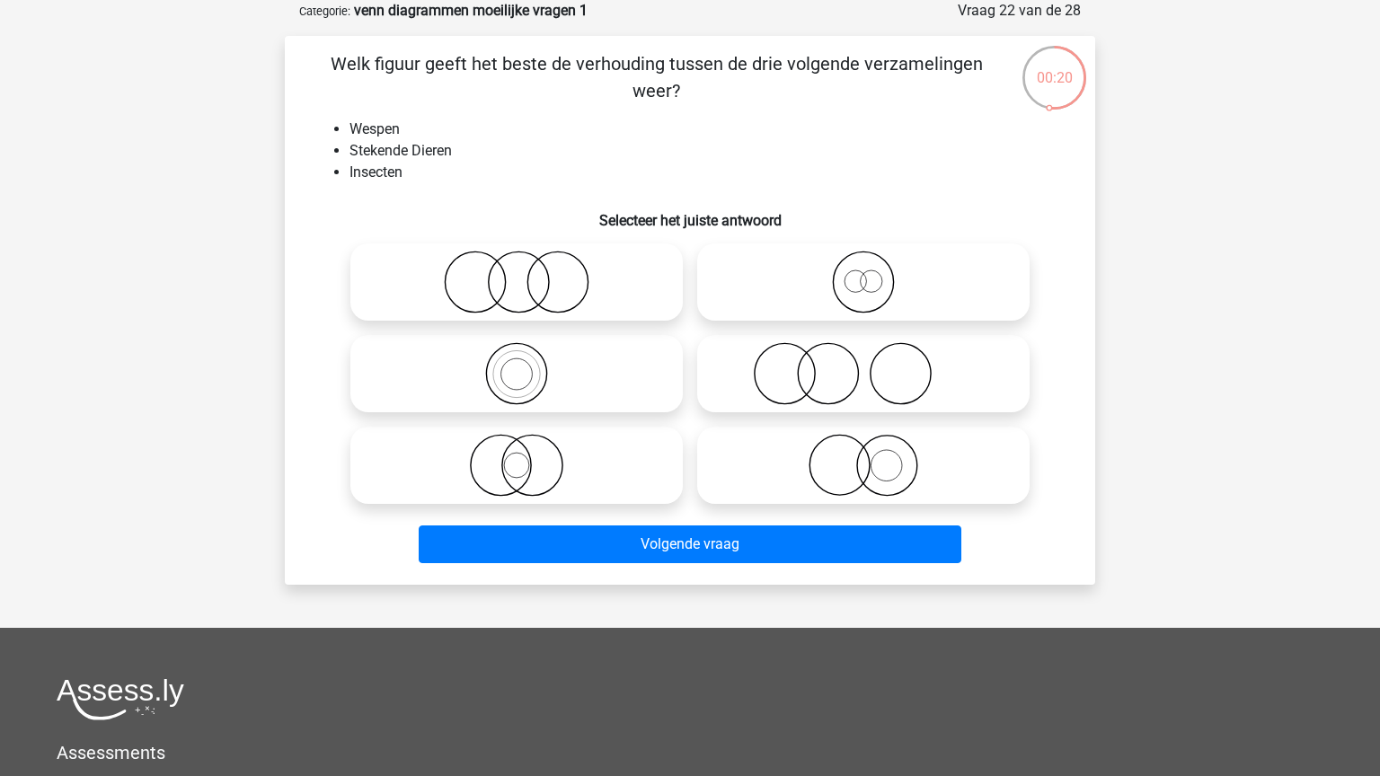
click at [528, 475] on circle at bounding box center [501, 466] width 60 height 60
click at [528, 456] on input "radio" at bounding box center [523, 451] width 12 height 12
radio input "true"
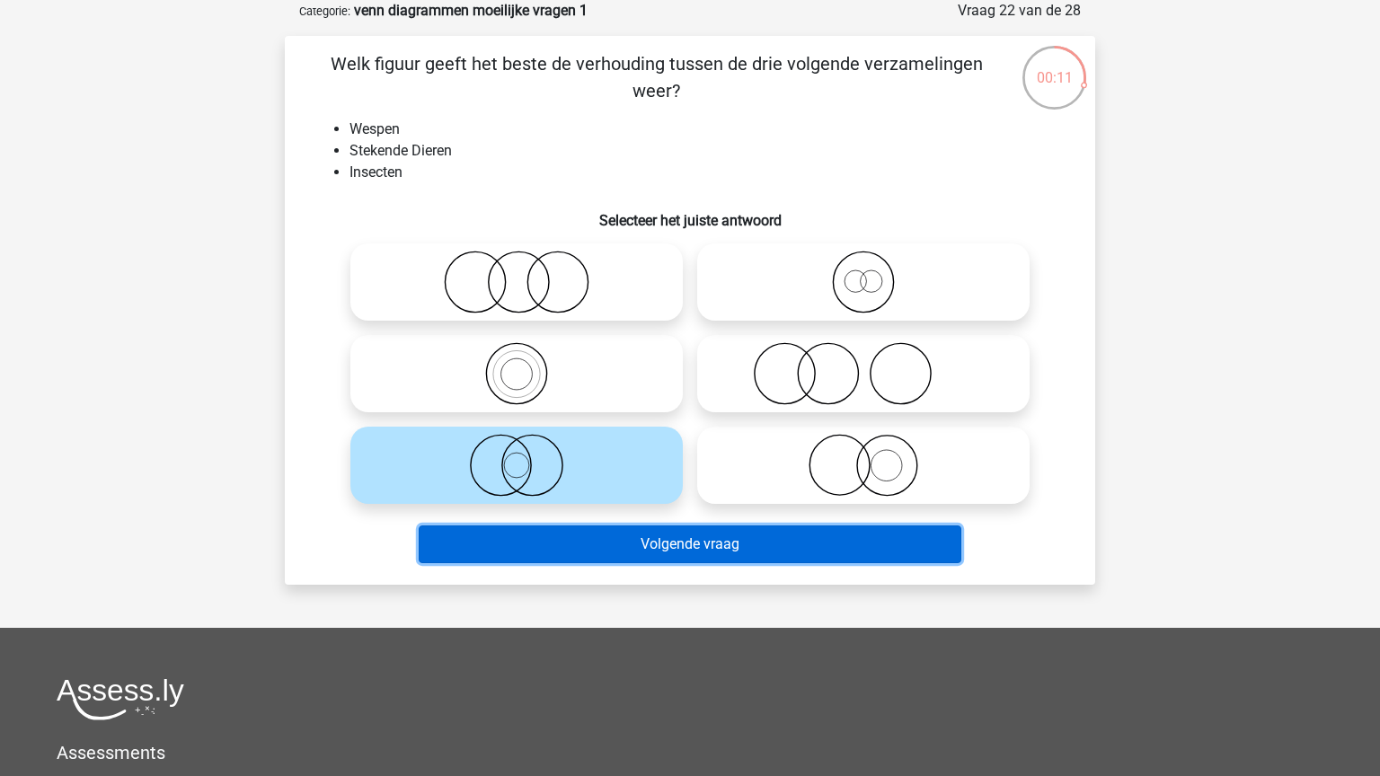
click at [639, 552] on button "Volgende vraag" at bounding box center [691, 545] width 544 height 38
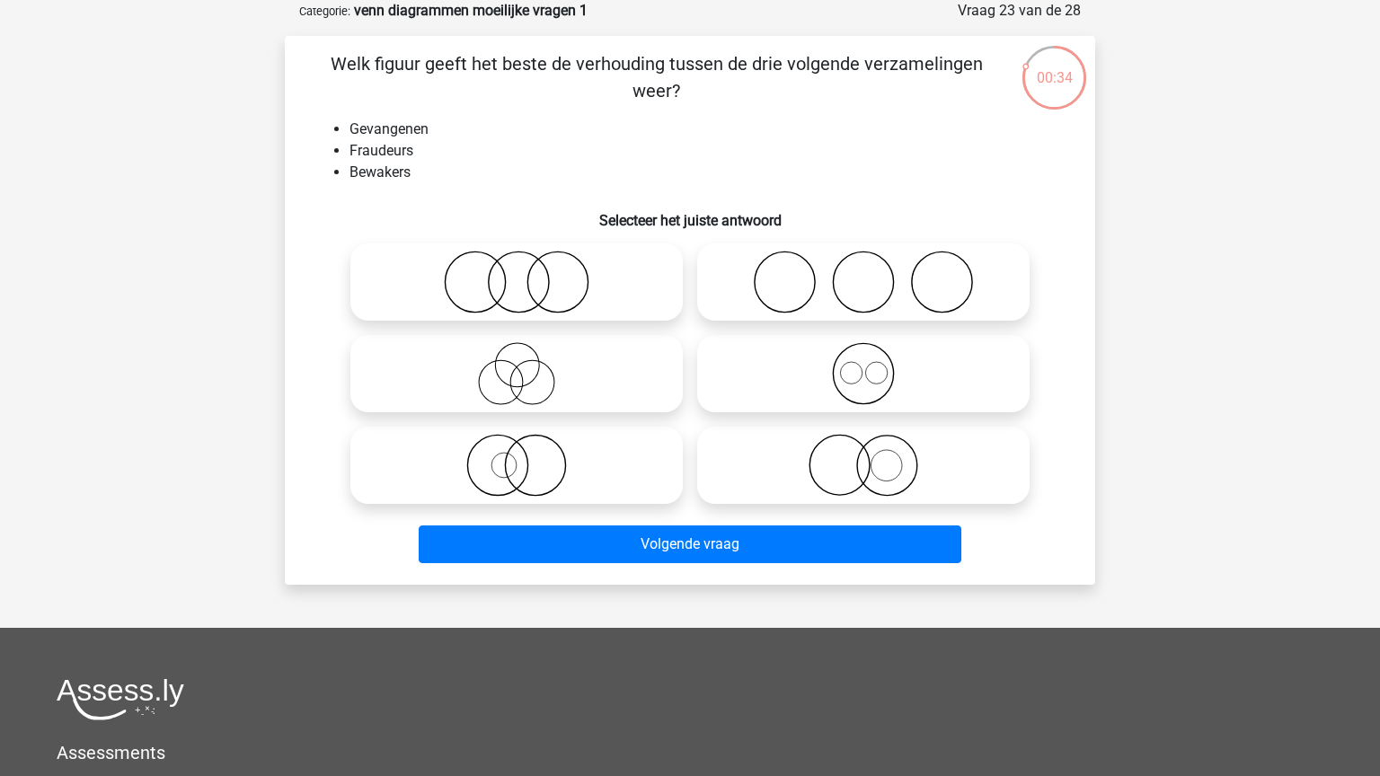
click at [534, 277] on icon at bounding box center [517, 282] width 318 height 63
click at [528, 273] on input "radio" at bounding box center [523, 267] width 12 height 12
radio input "true"
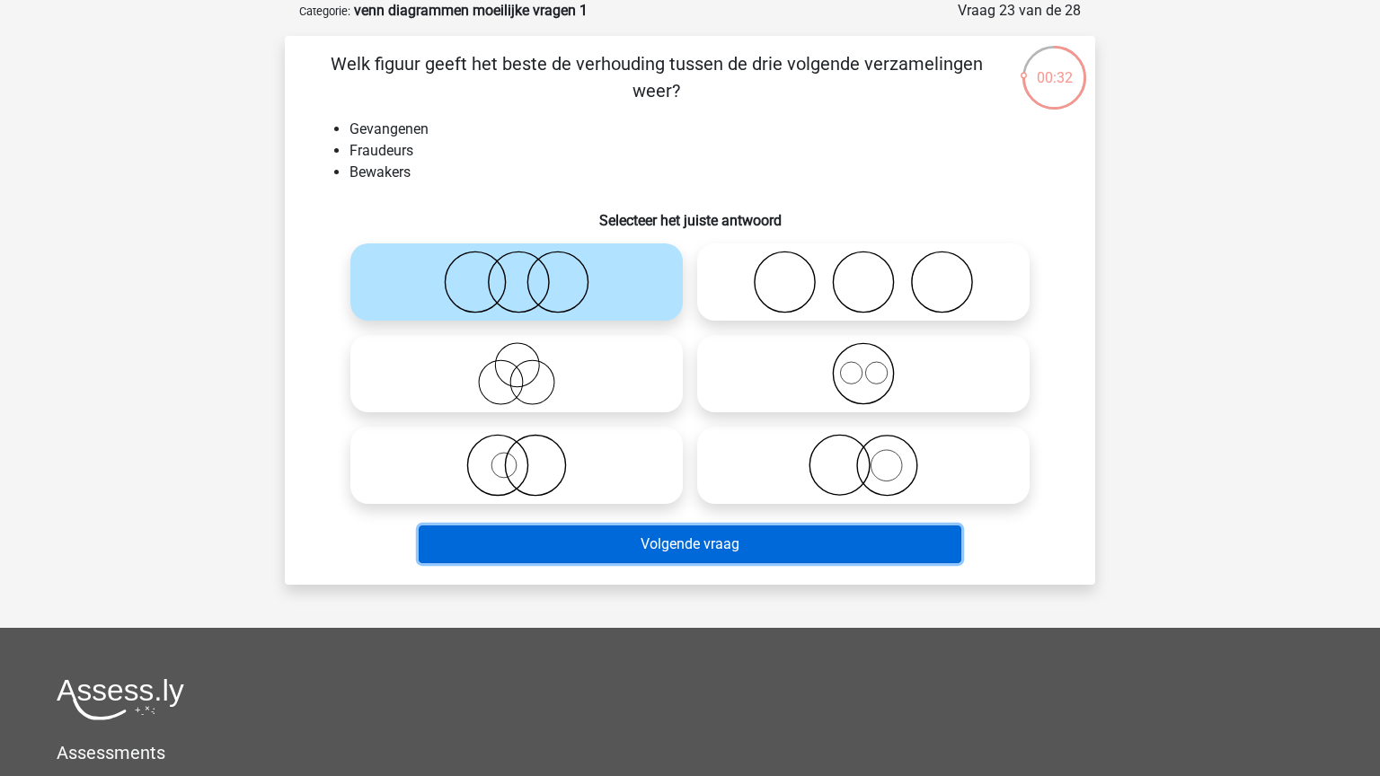
drag, startPoint x: 731, startPoint y: 550, endPoint x: 700, endPoint y: 532, distance: 36.2
click at [727, 548] on button "Volgende vraag" at bounding box center [691, 545] width 544 height 38
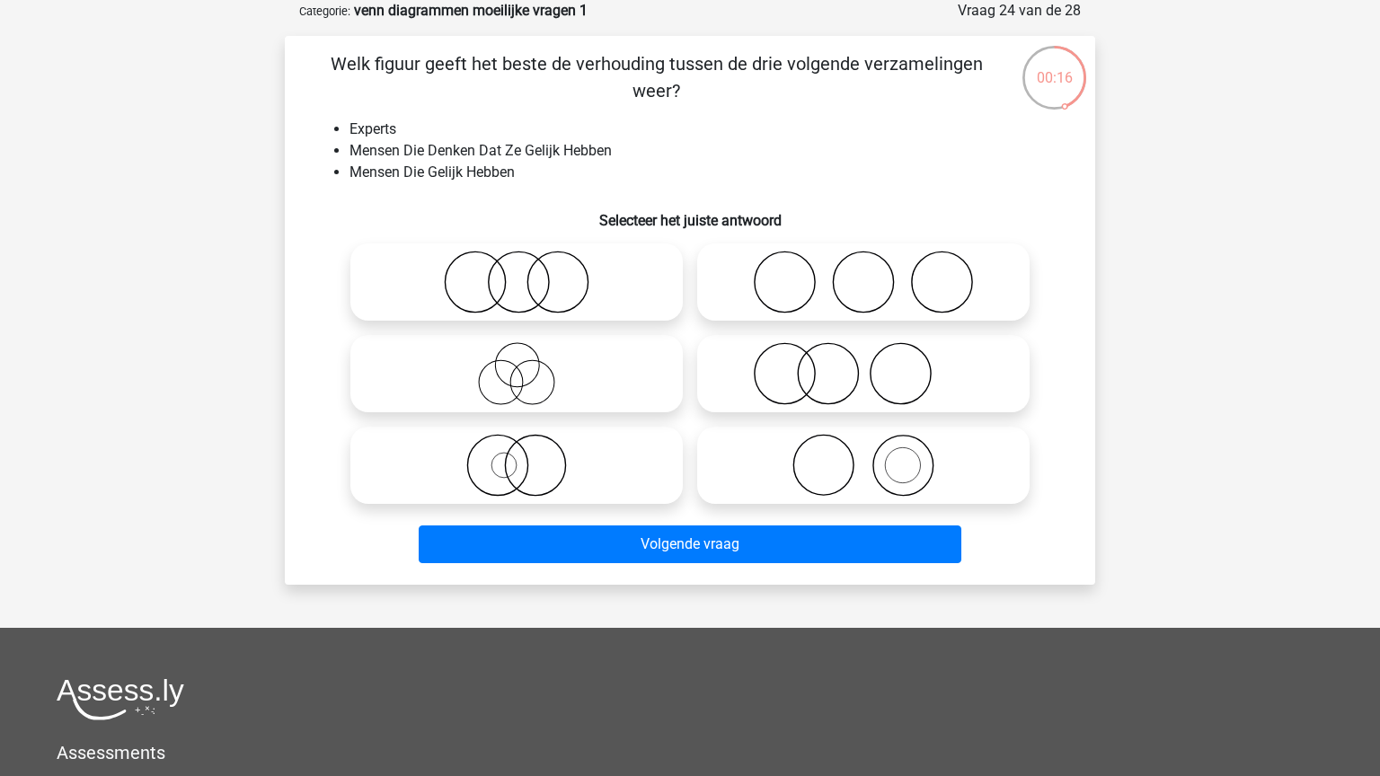
click at [548, 363] on icon at bounding box center [517, 373] width 318 height 63
click at [528, 363] on input "radio" at bounding box center [523, 359] width 12 height 12
radio input "true"
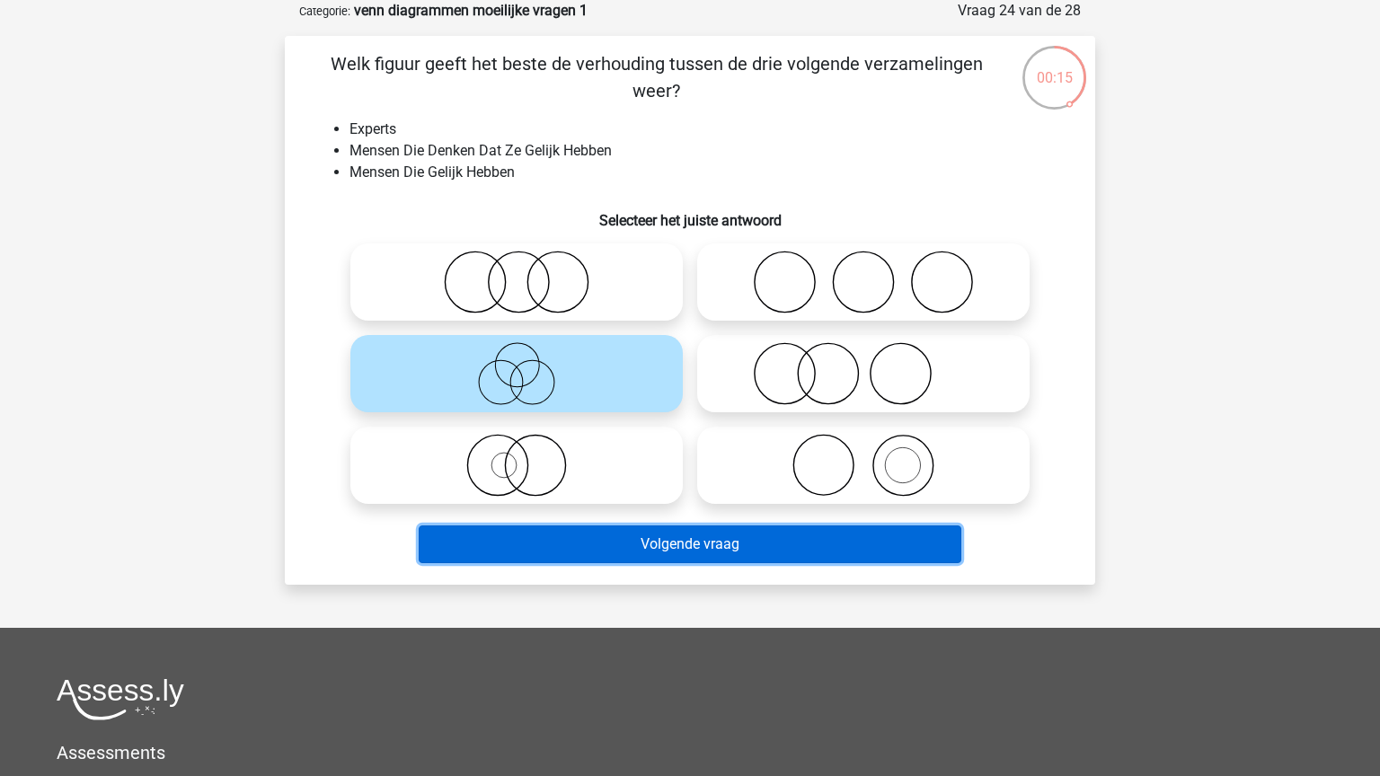
drag, startPoint x: 763, startPoint y: 544, endPoint x: 751, endPoint y: 516, distance: 31.0
click at [763, 544] on button "Volgende vraag" at bounding box center [691, 545] width 544 height 38
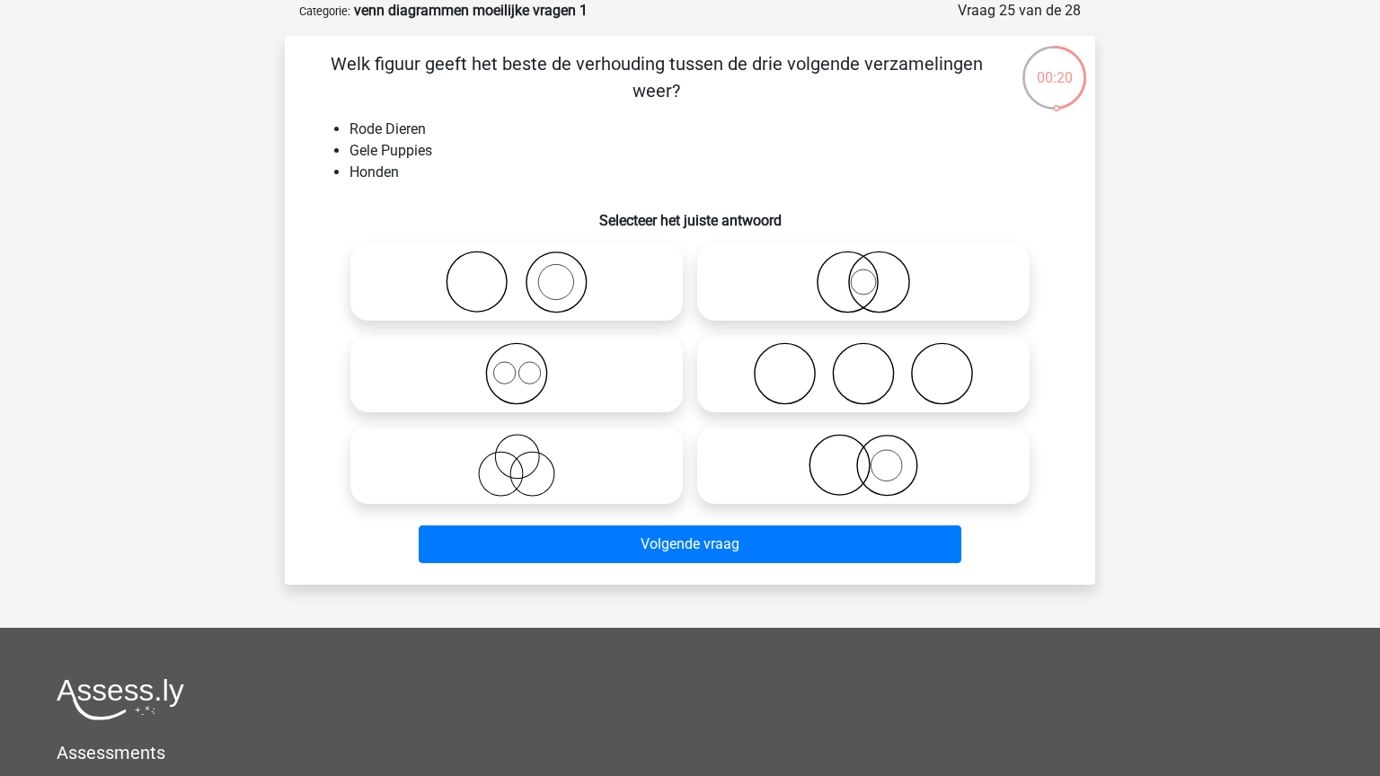
click at [861, 470] on icon at bounding box center [863, 465] width 318 height 63
click at [863, 456] on input "radio" at bounding box center [869, 451] width 12 height 12
radio input "true"
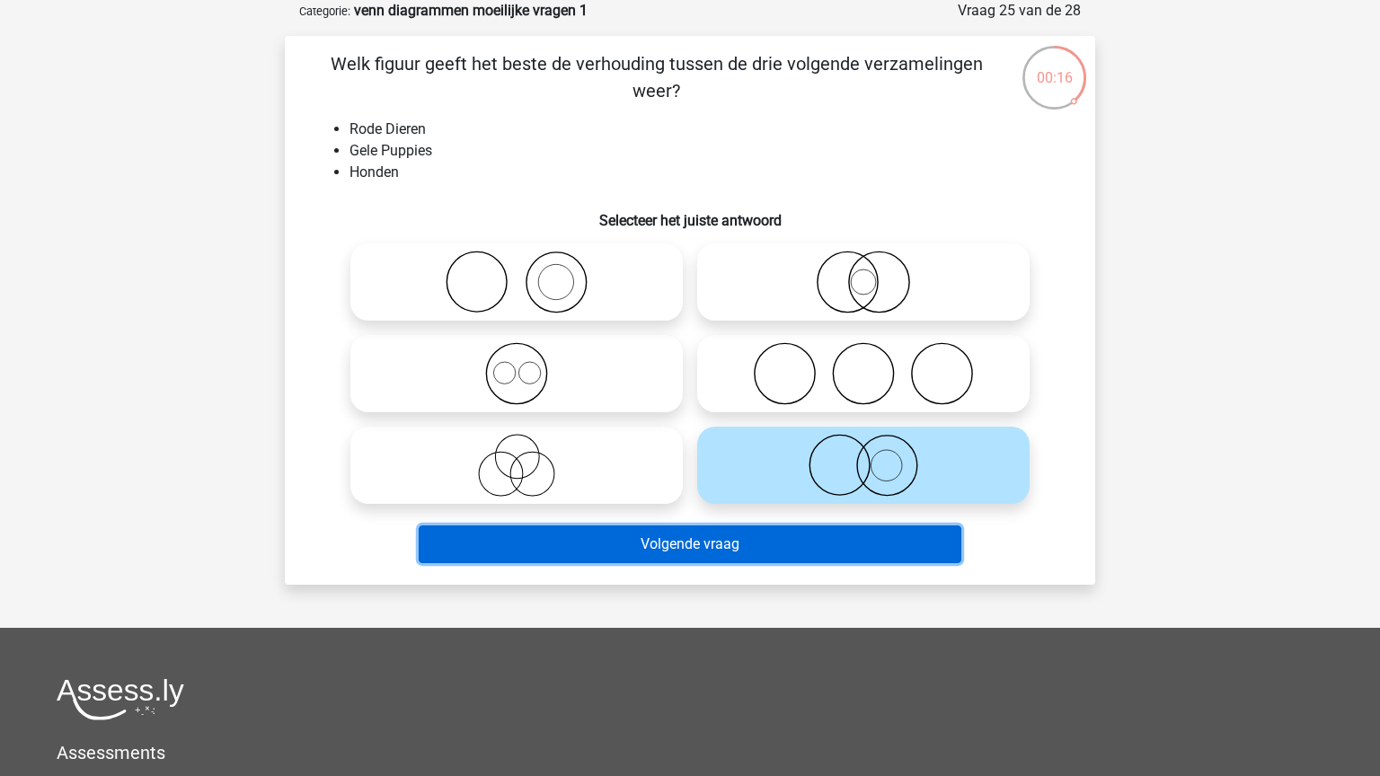
click at [704, 554] on button "Volgende vraag" at bounding box center [691, 545] width 544 height 38
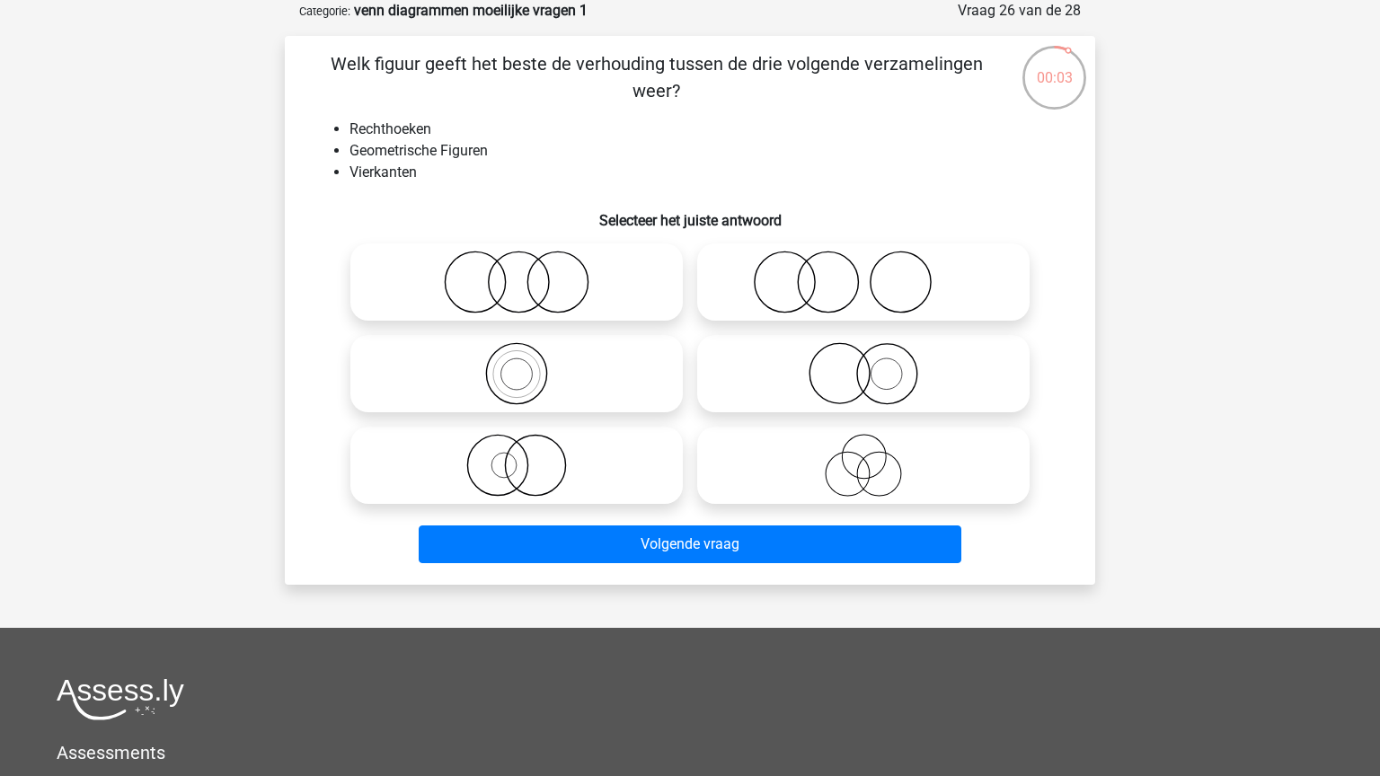
drag, startPoint x: 581, startPoint y: 290, endPoint x: 592, endPoint y: 295, distance: 11.7
click at [582, 290] on icon at bounding box center [517, 282] width 318 height 63
click at [528, 273] on input "radio" at bounding box center [523, 267] width 12 height 12
radio input "true"
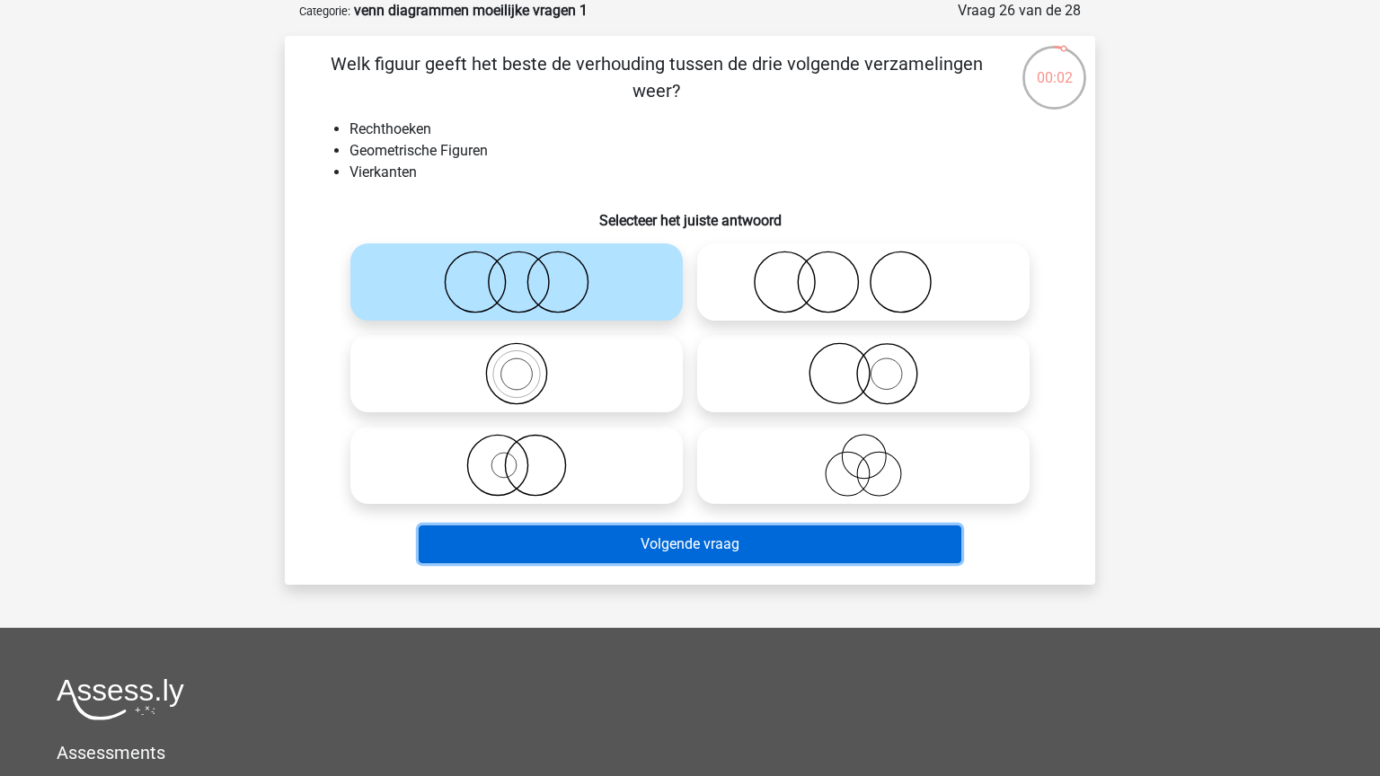
click at [858, 545] on button "Volgende vraag" at bounding box center [691, 545] width 544 height 38
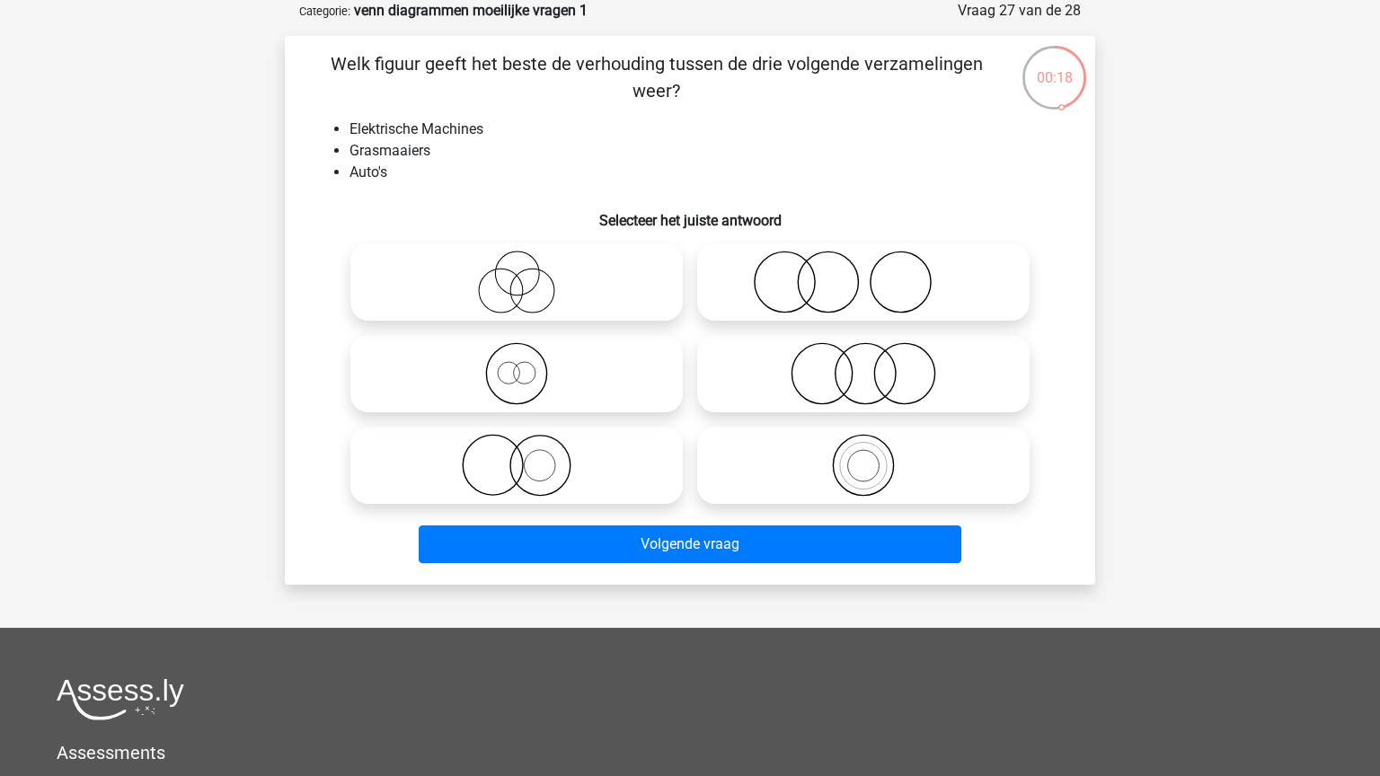
click at [898, 342] on icon at bounding box center [863, 373] width 318 height 63
click at [875, 353] on input "radio" at bounding box center [869, 359] width 12 height 12
radio input "true"
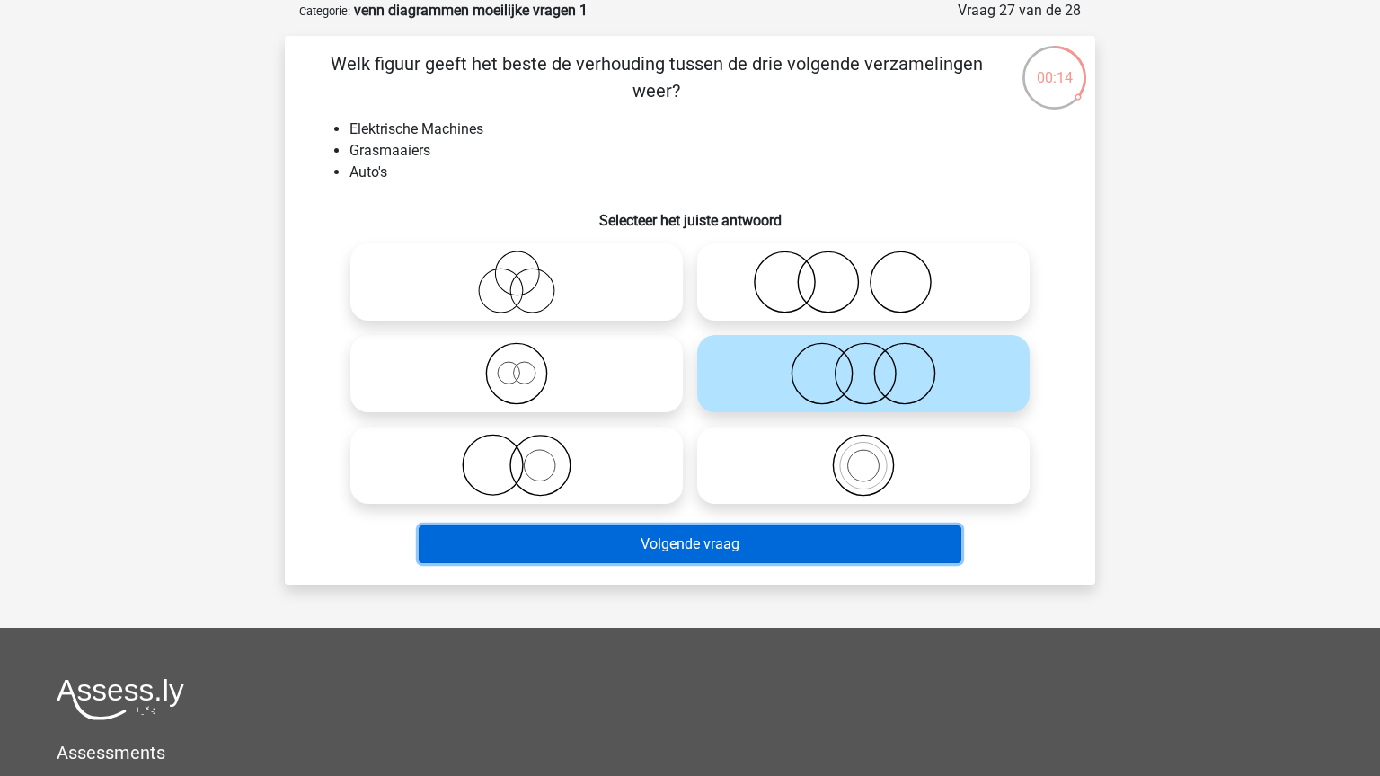
click at [687, 544] on button "Volgende vraag" at bounding box center [691, 545] width 544 height 38
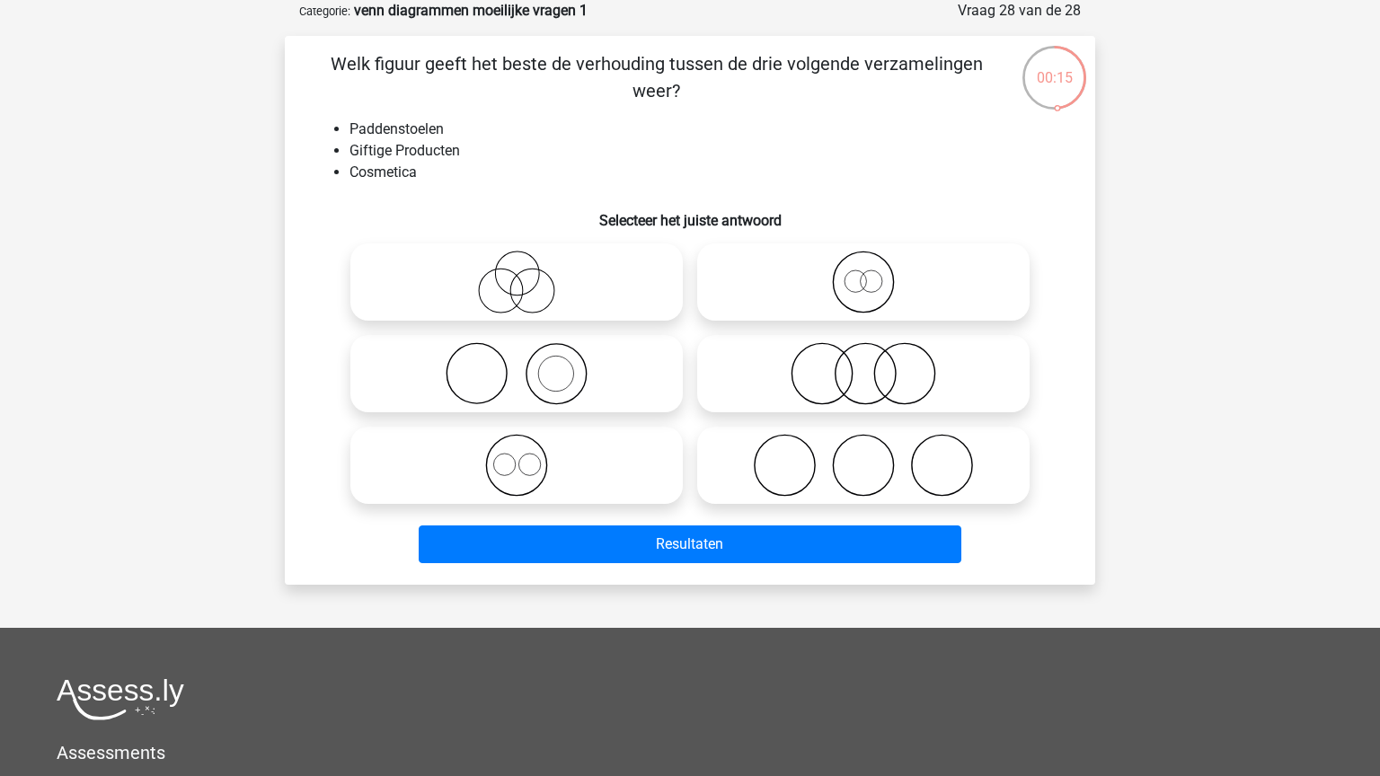
click at [829, 359] on icon at bounding box center [863, 373] width 318 height 63
click at [863, 359] on input "radio" at bounding box center [869, 359] width 12 height 12
radio input "true"
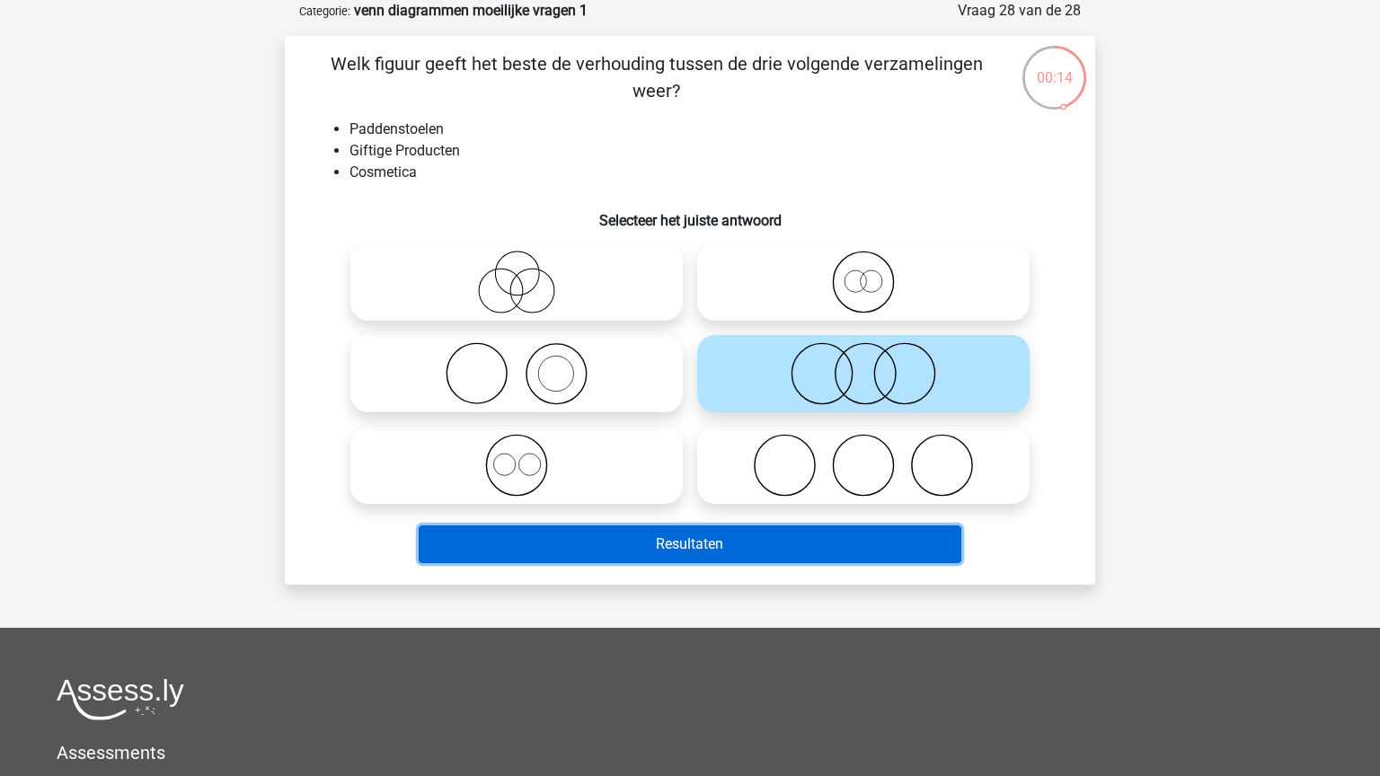
drag, startPoint x: 839, startPoint y: 552, endPoint x: 829, endPoint y: 532, distance: 22.1
click at [838, 551] on button "Resultaten" at bounding box center [691, 545] width 544 height 38
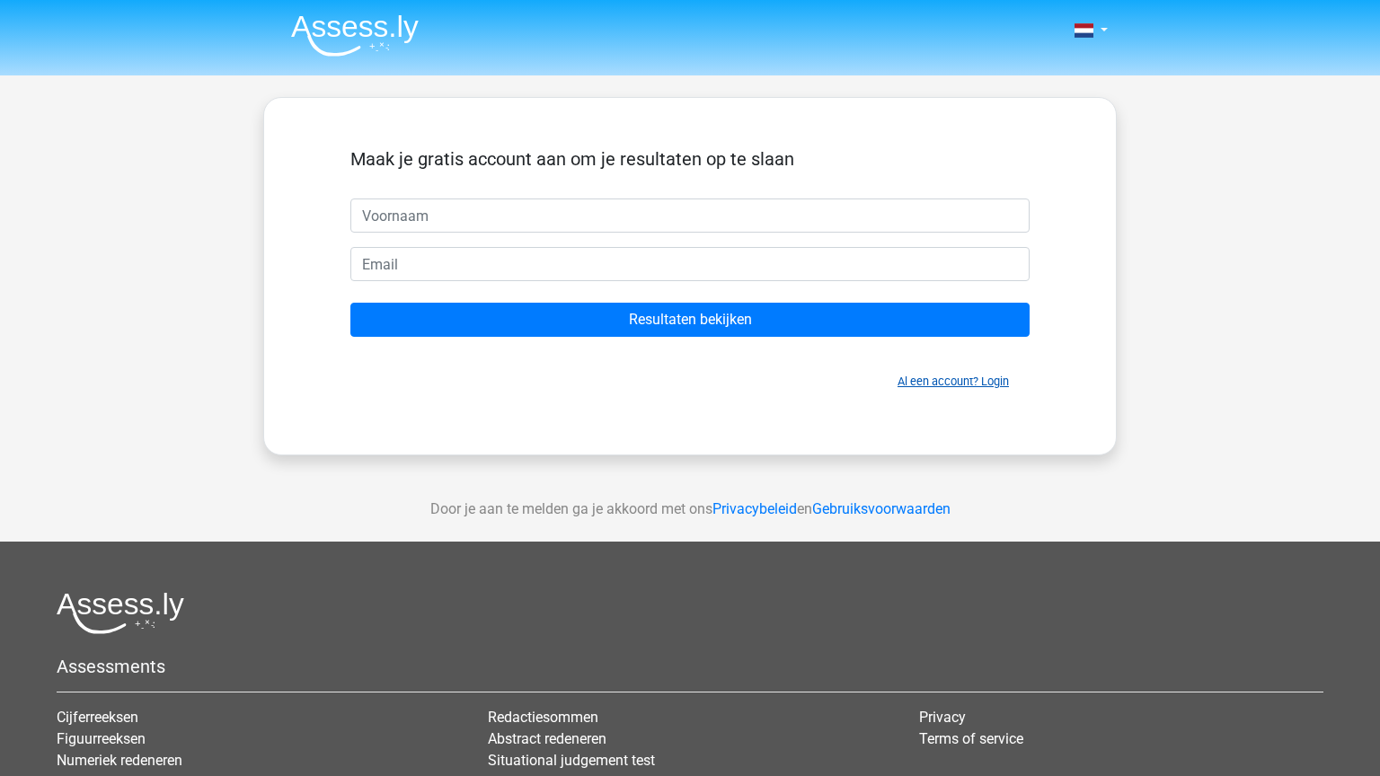
click at [954, 390] on div "Maak je gratis account aan om je resultaten op te slaan Resultaten bekijken Al …" at bounding box center [690, 276] width 766 height 270
click at [943, 379] on link "Al een account? Login" at bounding box center [953, 381] width 111 height 13
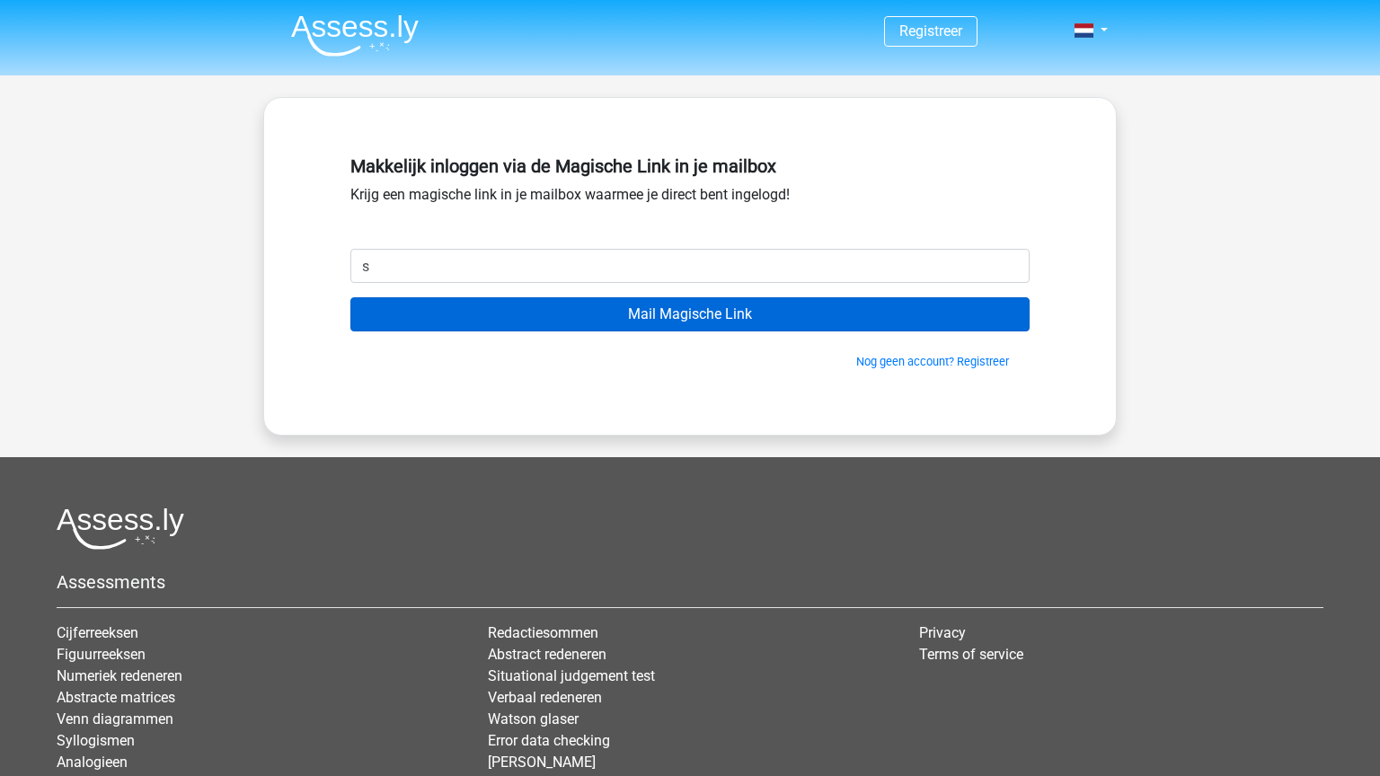
type input "[EMAIL_ADDRESS][DOMAIN_NAME]"
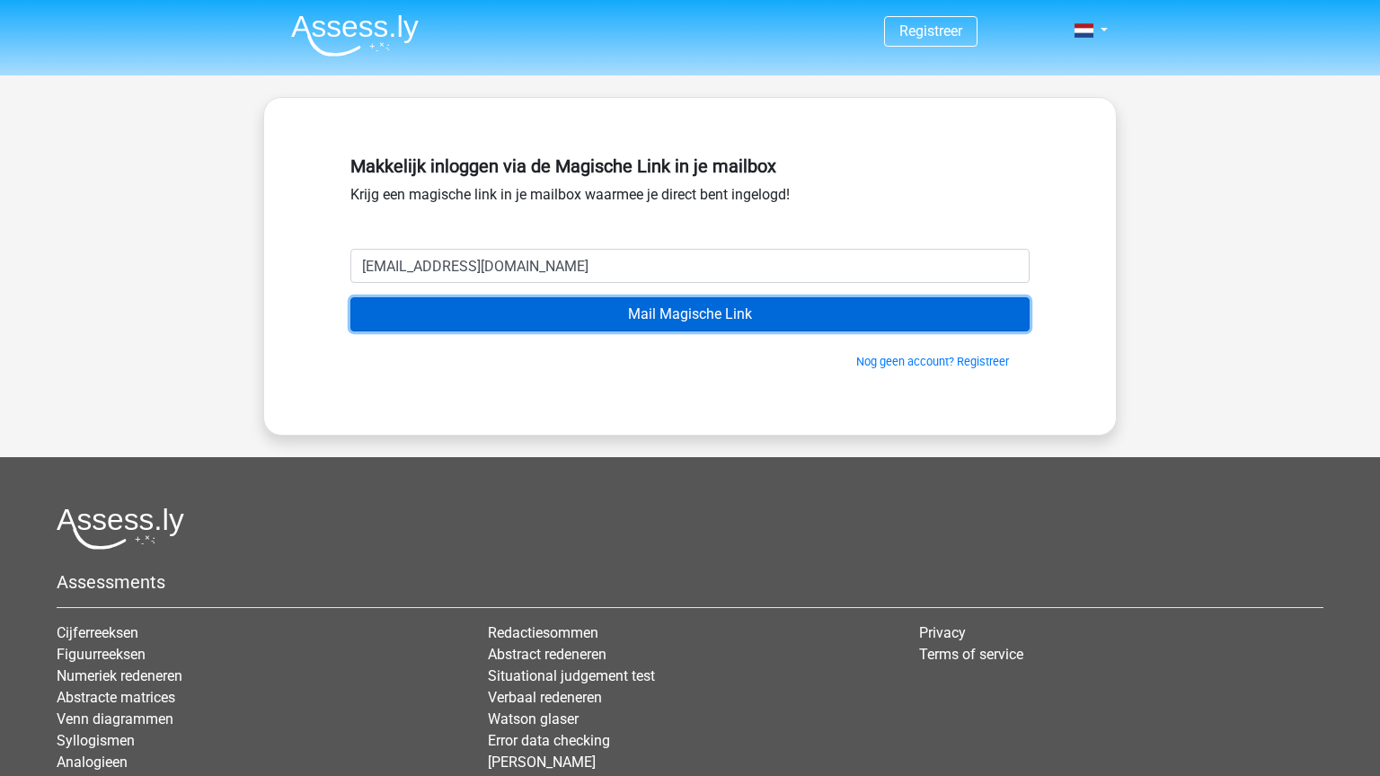
click at [531, 316] on input "Mail Magische Link" at bounding box center [689, 314] width 679 height 34
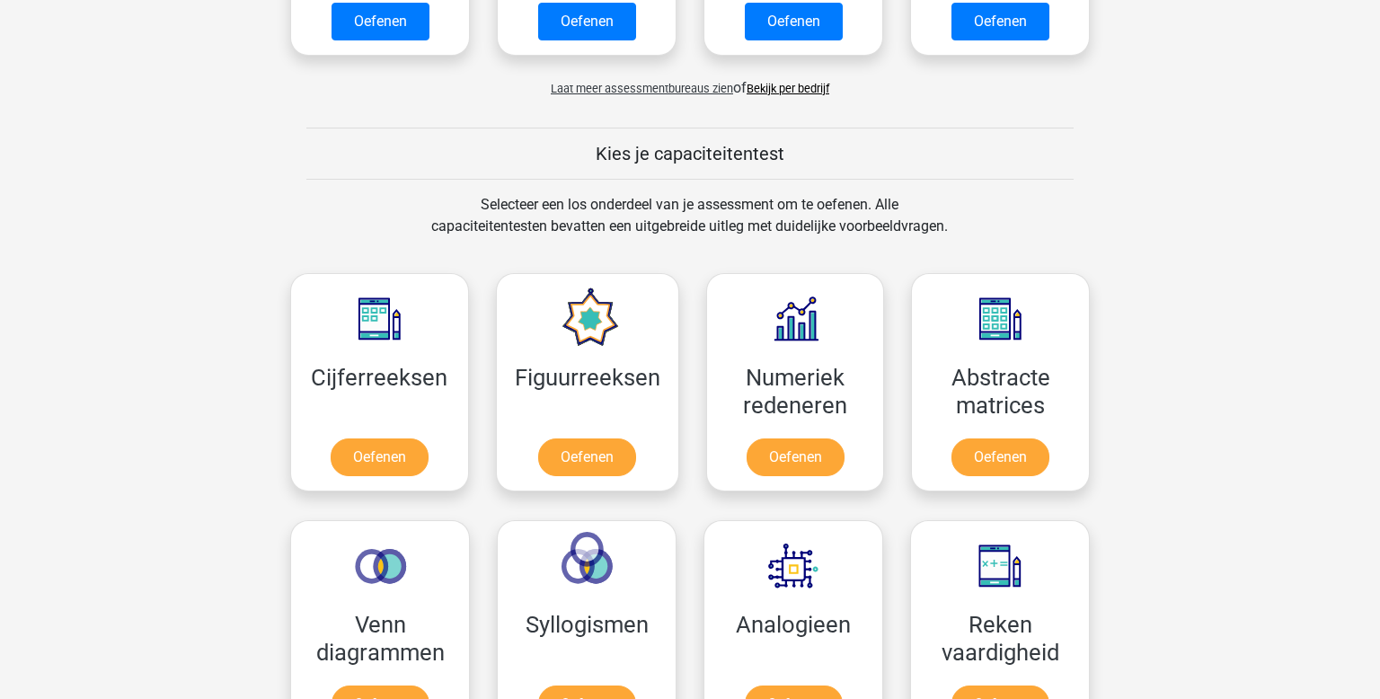
scroll to position [776, 0]
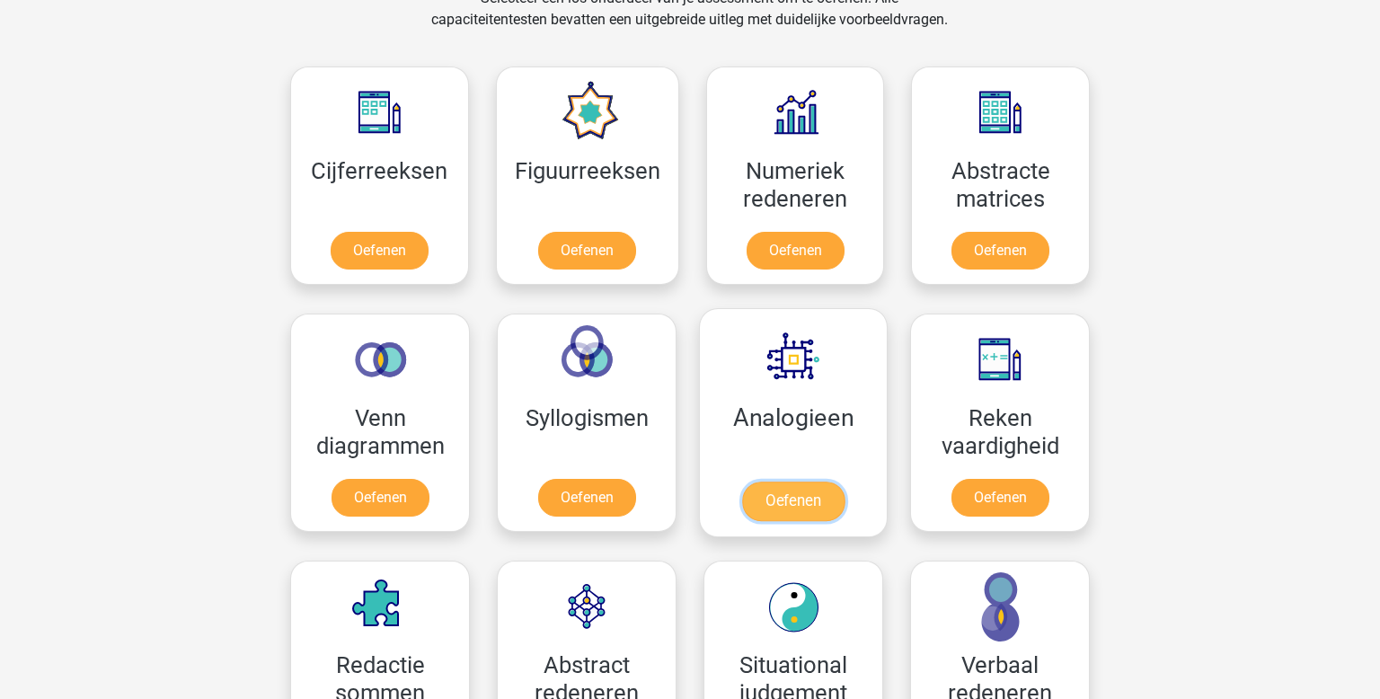
click at [805, 507] on link "Oefenen" at bounding box center [793, 502] width 102 height 40
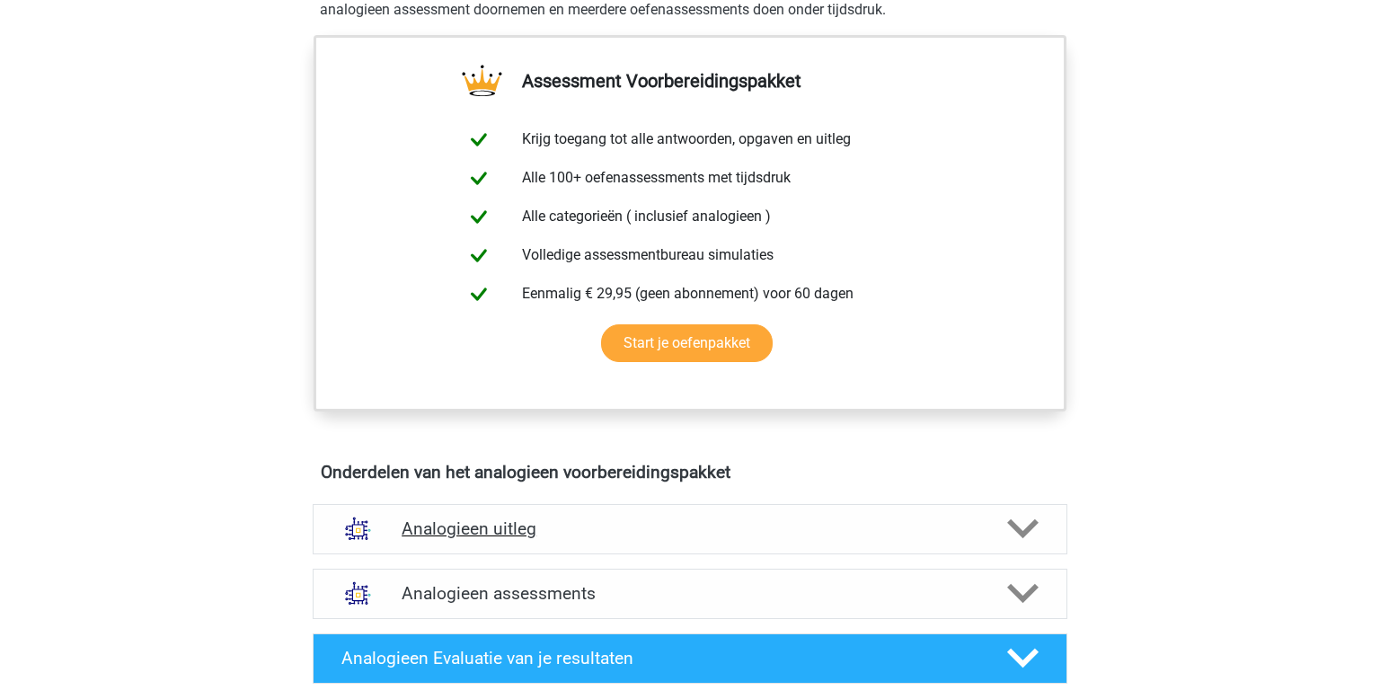
scroll to position [909, 0]
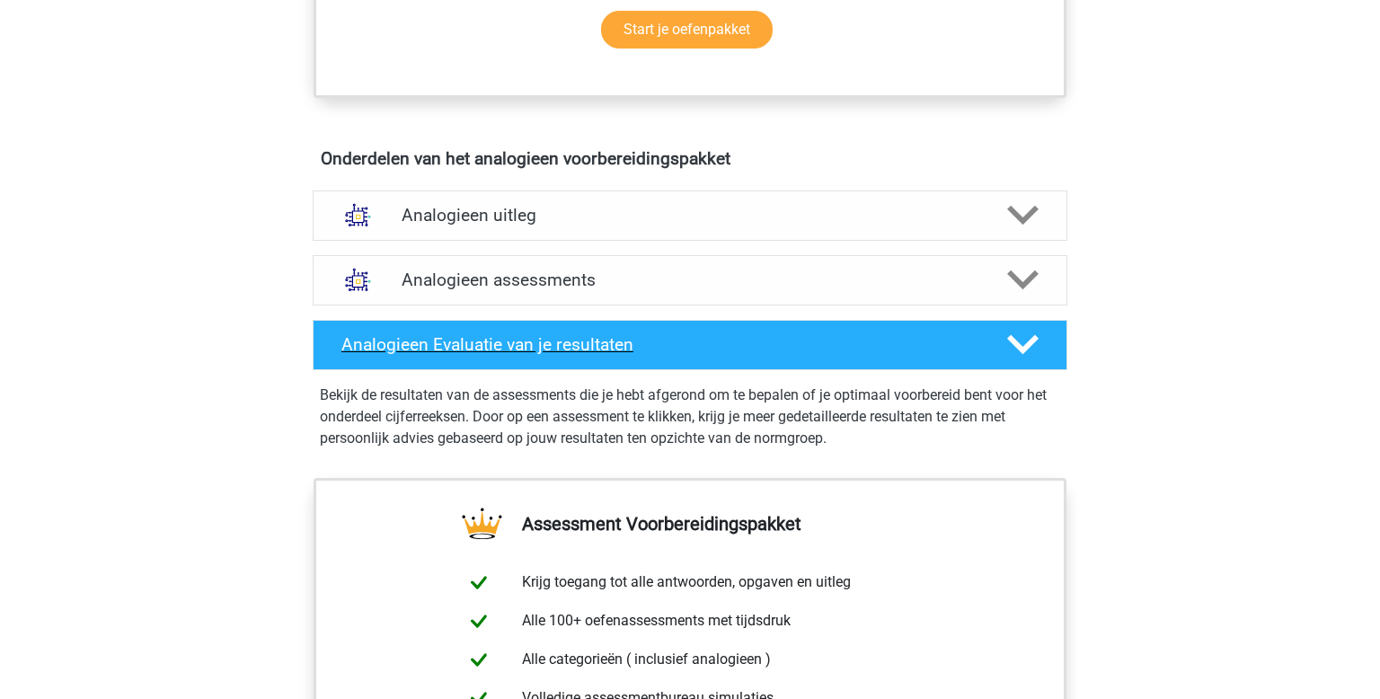
click at [601, 343] on h4 "Analogieen Evaluatie van je resultaten" at bounding box center [659, 344] width 637 height 21
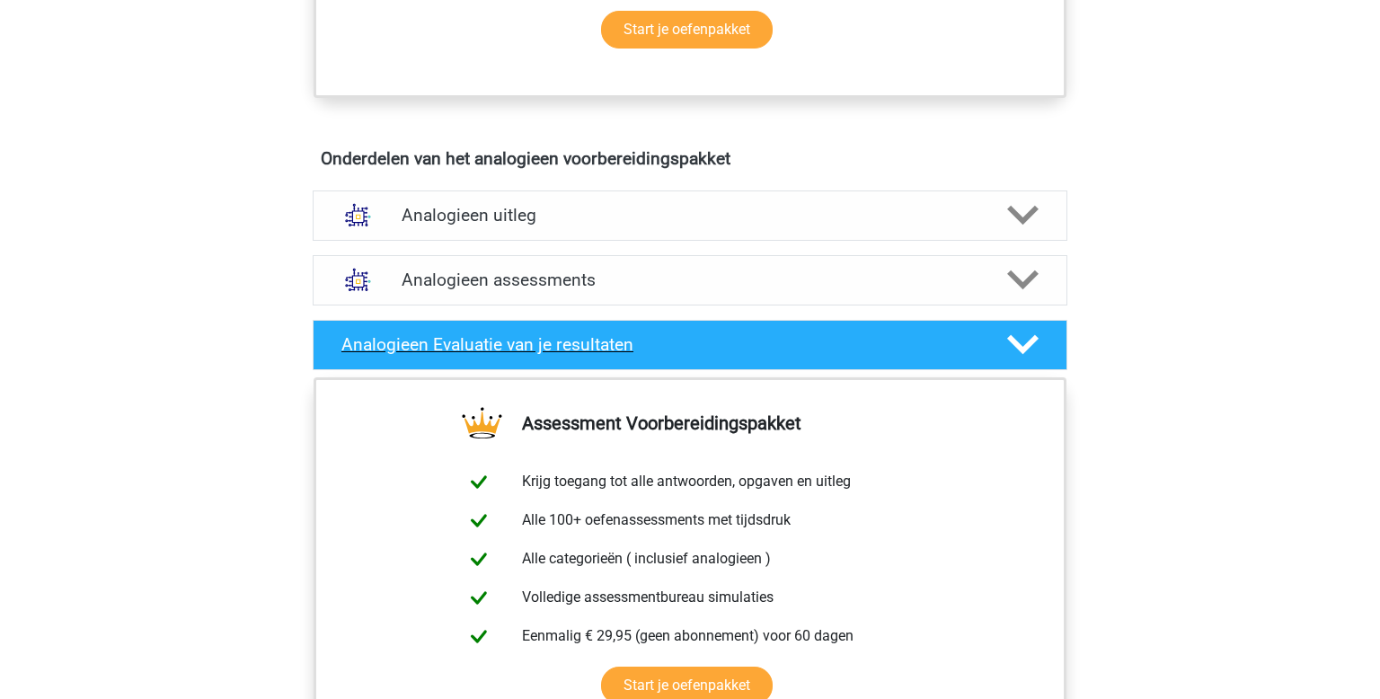
click at [603, 341] on h4 "Analogieen Evaluatie van je resultaten" at bounding box center [659, 344] width 637 height 21
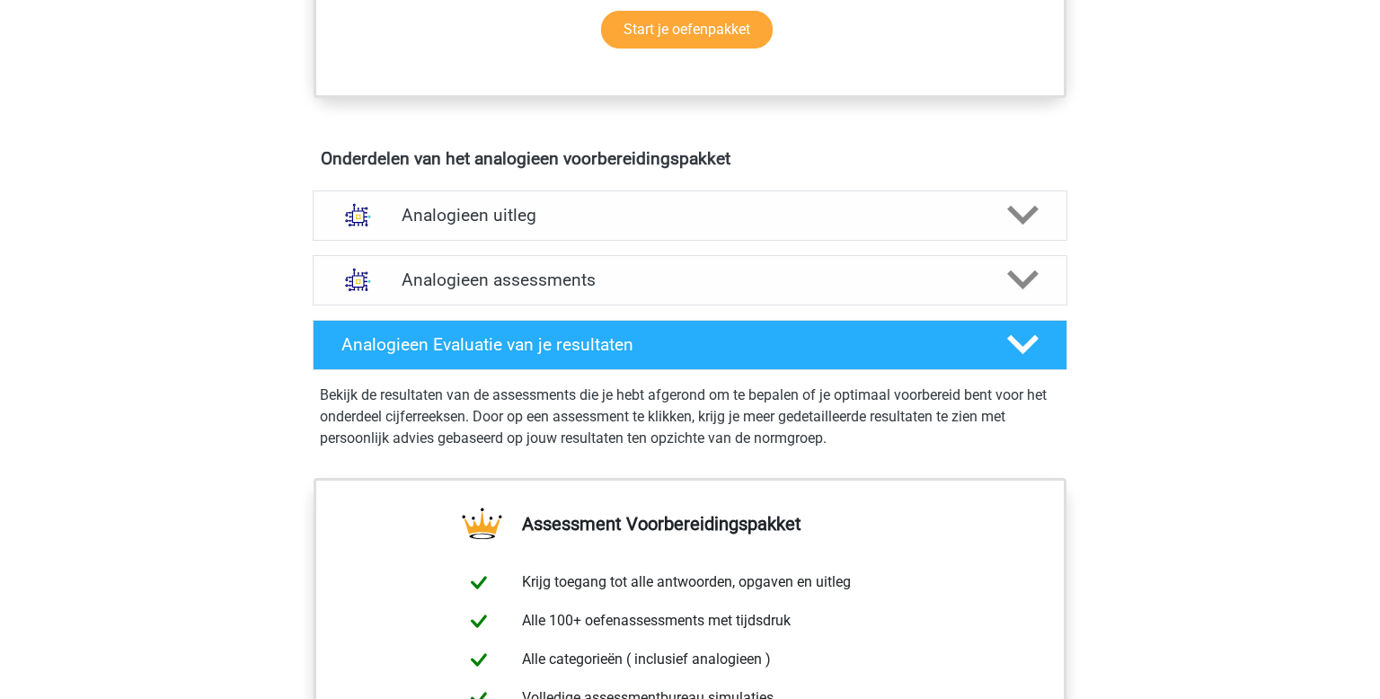
click at [553, 251] on div "Analogieen assessments We raden aan om minimaal 3 oefensets te doen met tijdsdr…" at bounding box center [690, 280] width 825 height 65
click at [578, 279] on h4 "Analogieen assessments" at bounding box center [690, 280] width 577 height 21
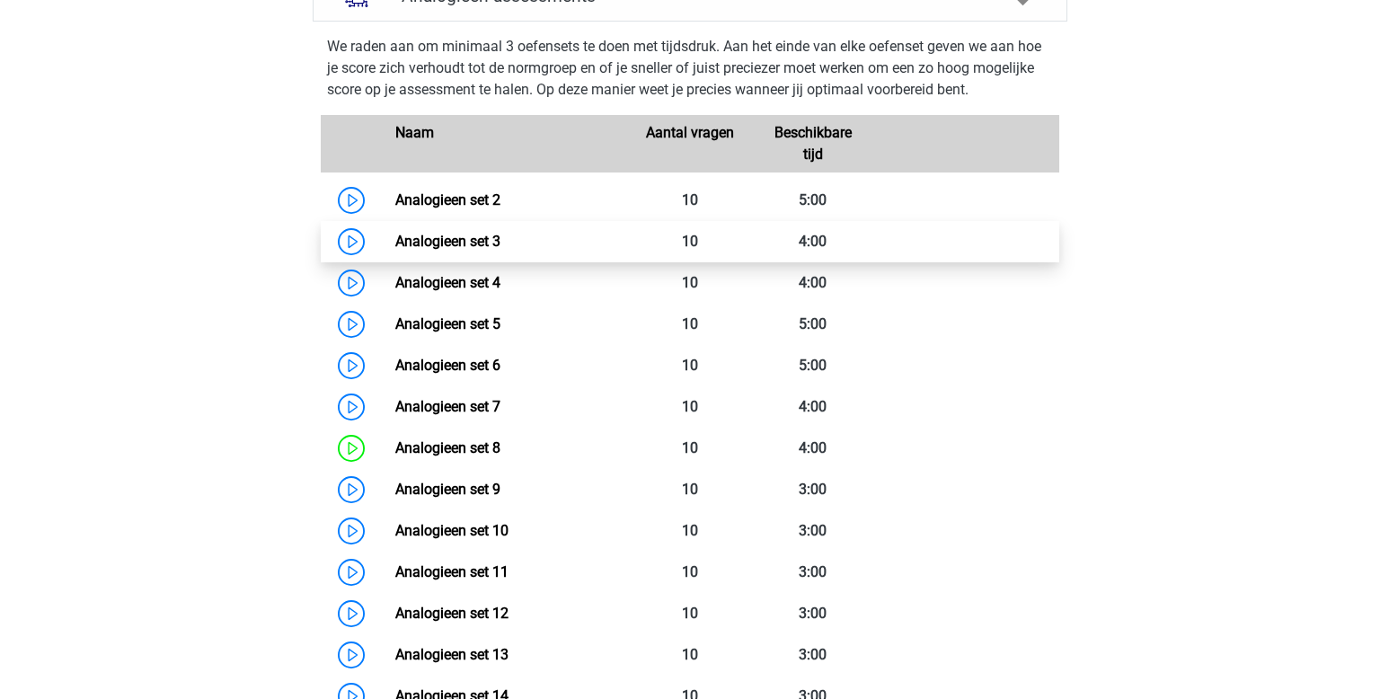
scroll to position [1195, 0]
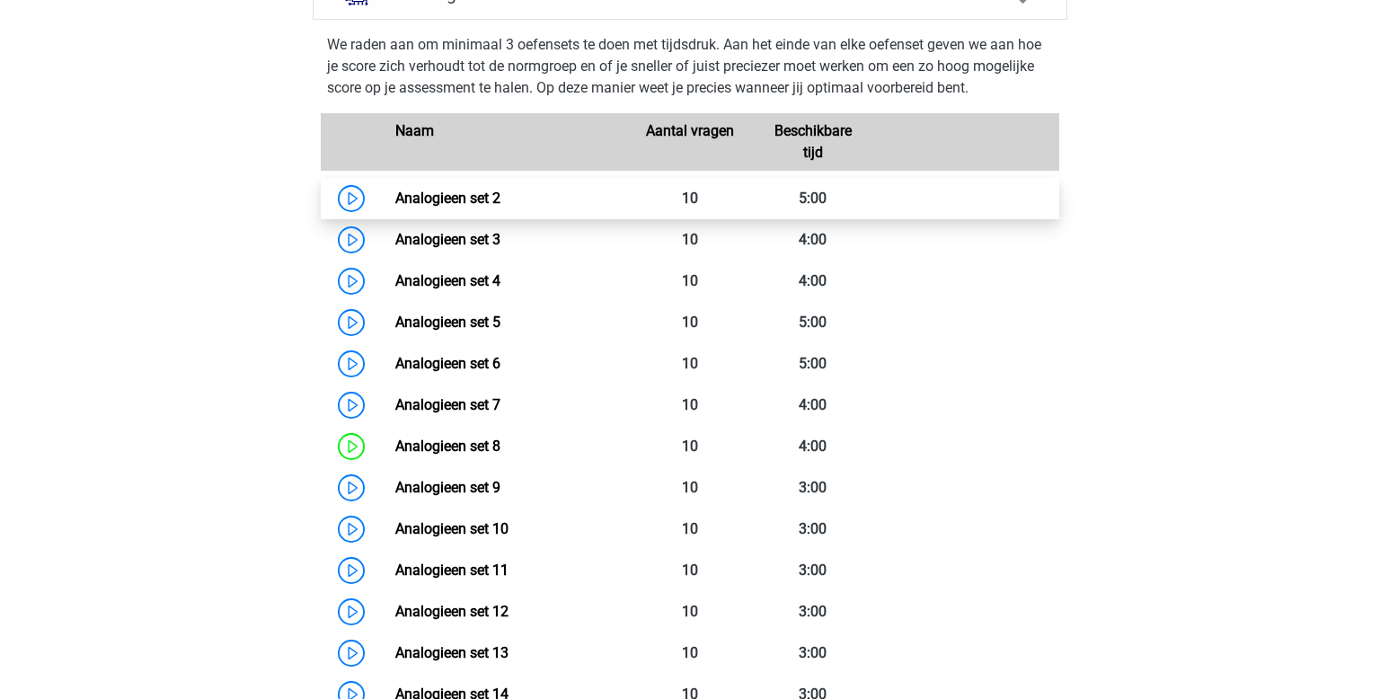
click at [395, 194] on link "Analogieen set 2" at bounding box center [447, 198] width 105 height 17
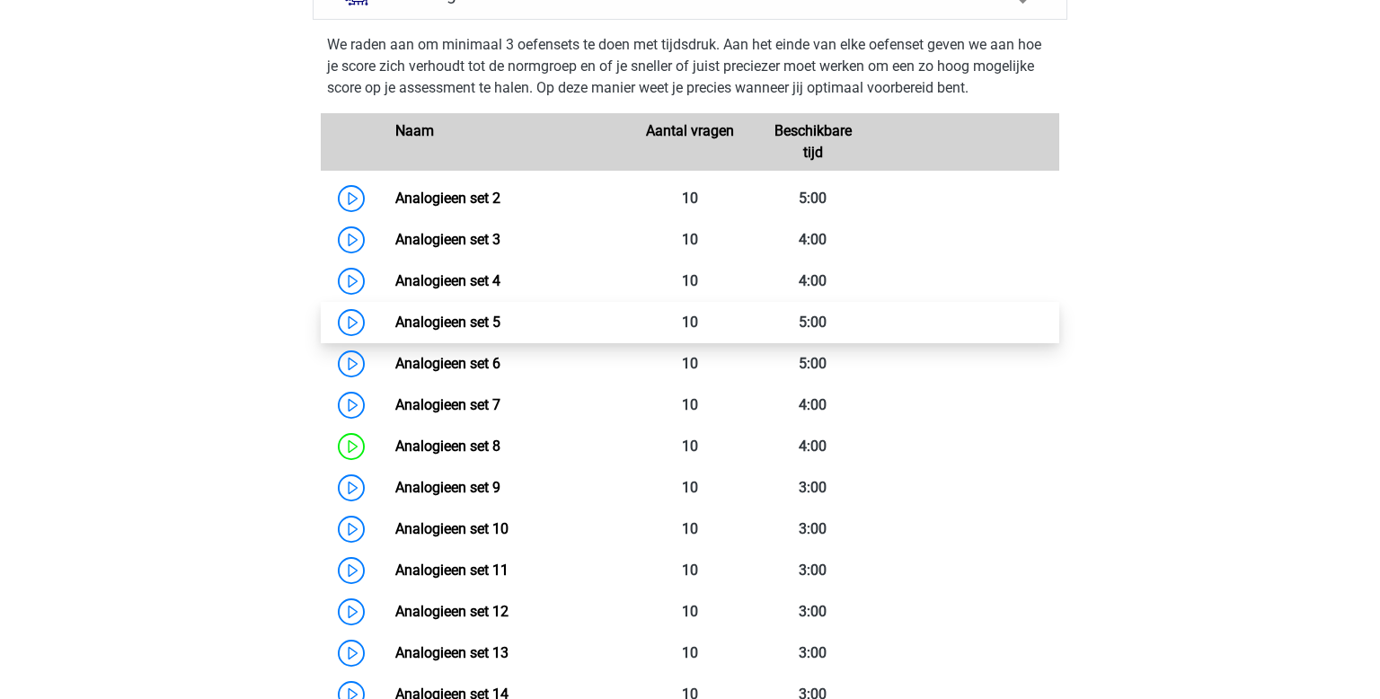
click at [395, 321] on link "Analogieen set 5" at bounding box center [447, 322] width 105 height 17
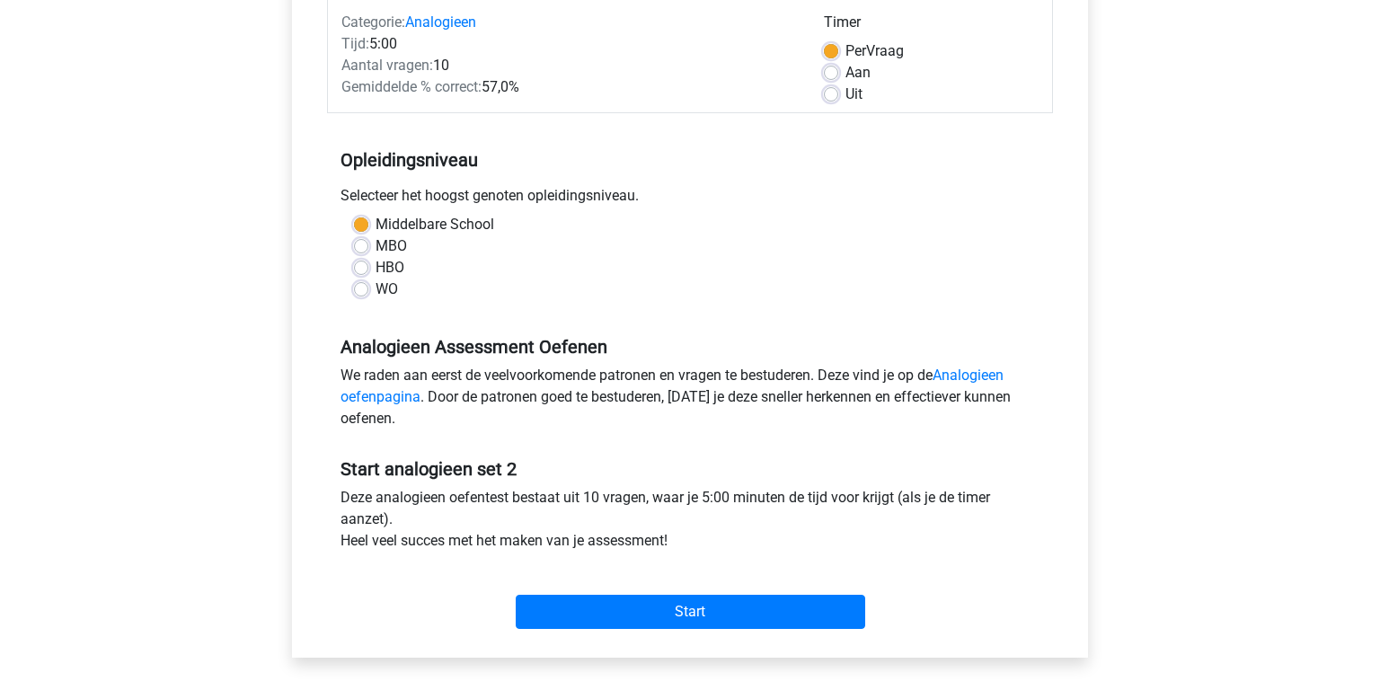
scroll to position [639, 0]
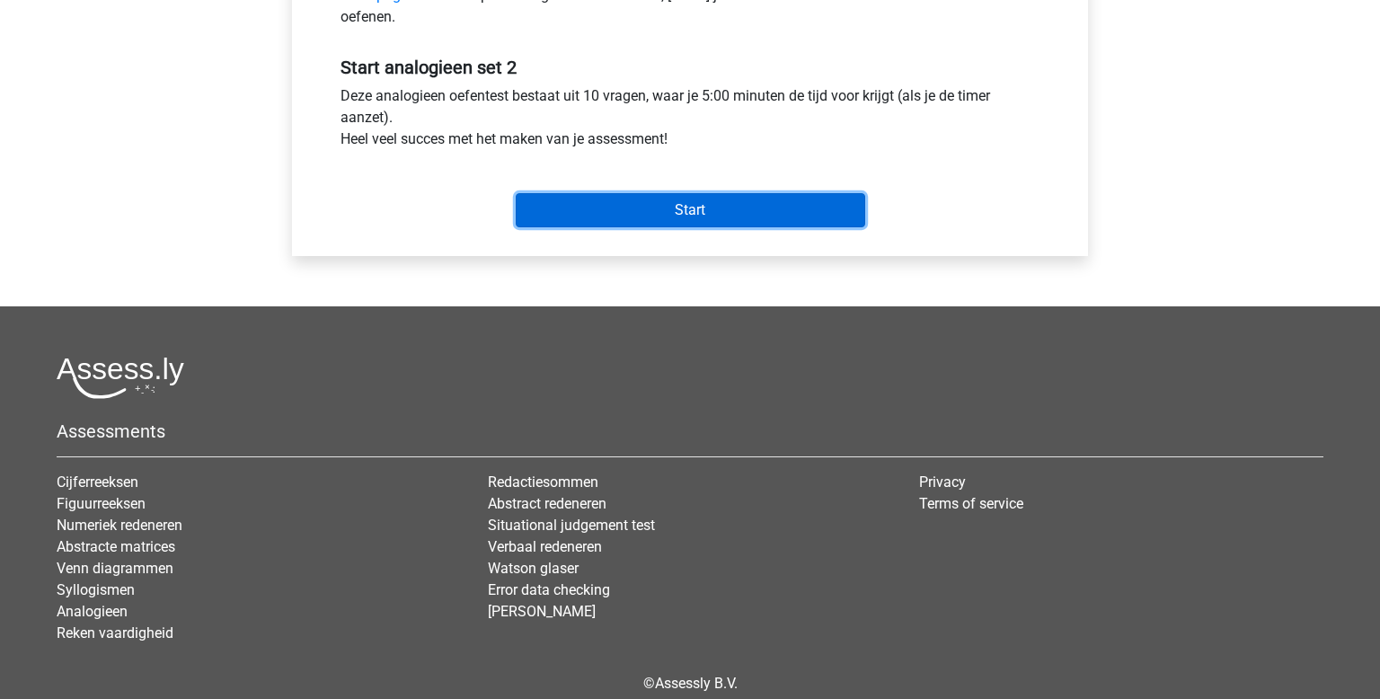
click at [754, 217] on input "Start" at bounding box center [691, 210] width 350 height 34
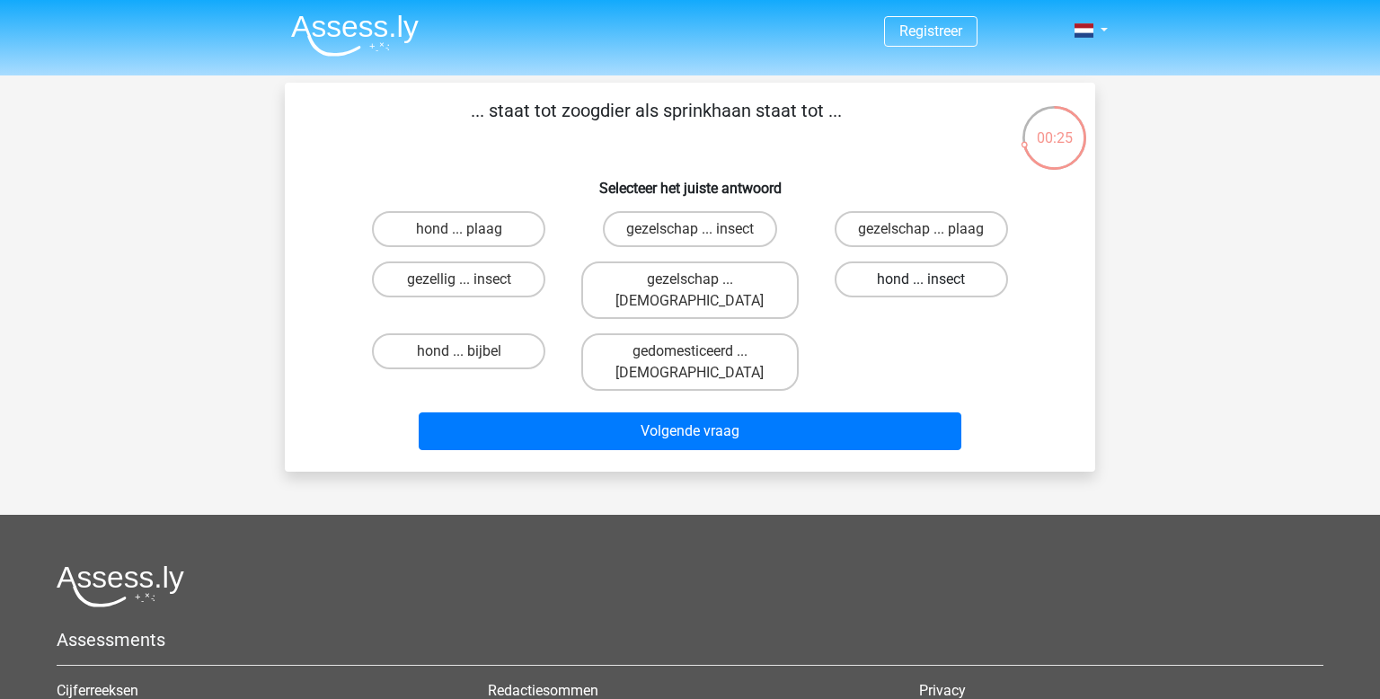
click at [919, 283] on label "hond ... insect" at bounding box center [921, 279] width 173 height 36
click at [921, 283] on input "hond ... insect" at bounding box center [927, 285] width 12 height 12
radio input "true"
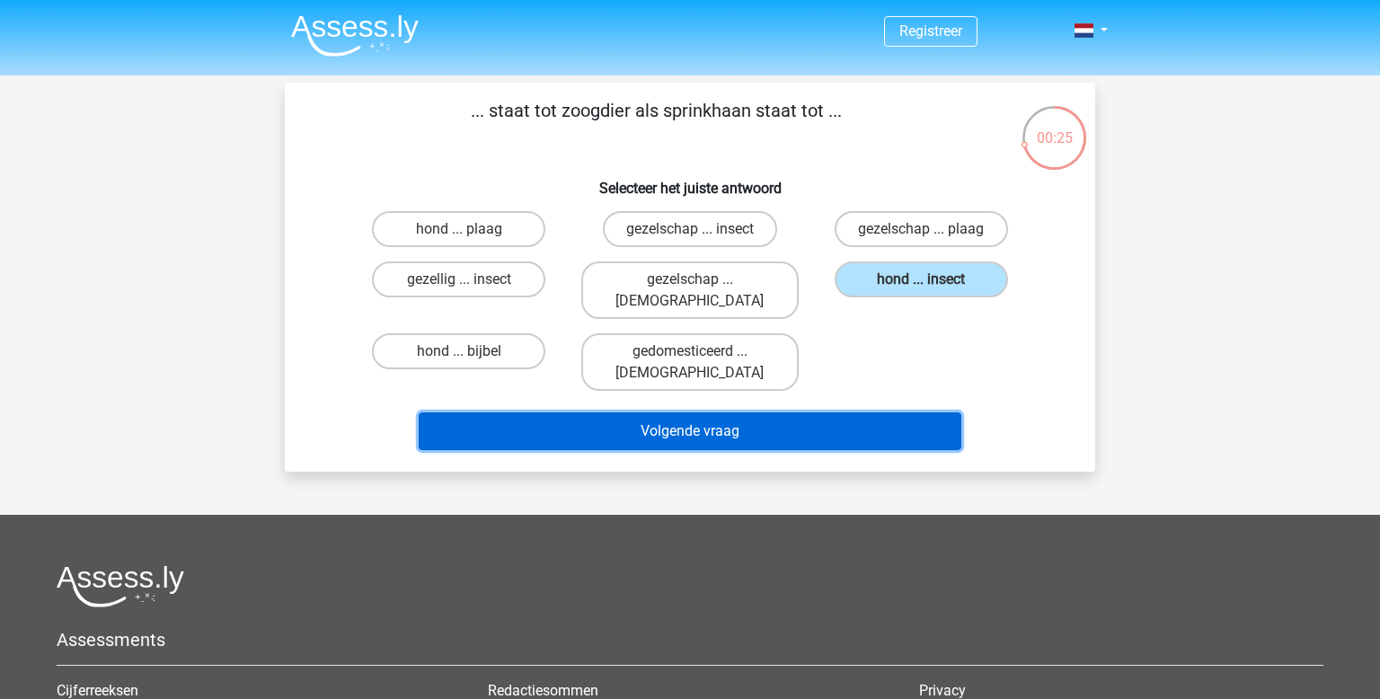
click at [840, 412] on button "Volgende vraag" at bounding box center [691, 431] width 544 height 38
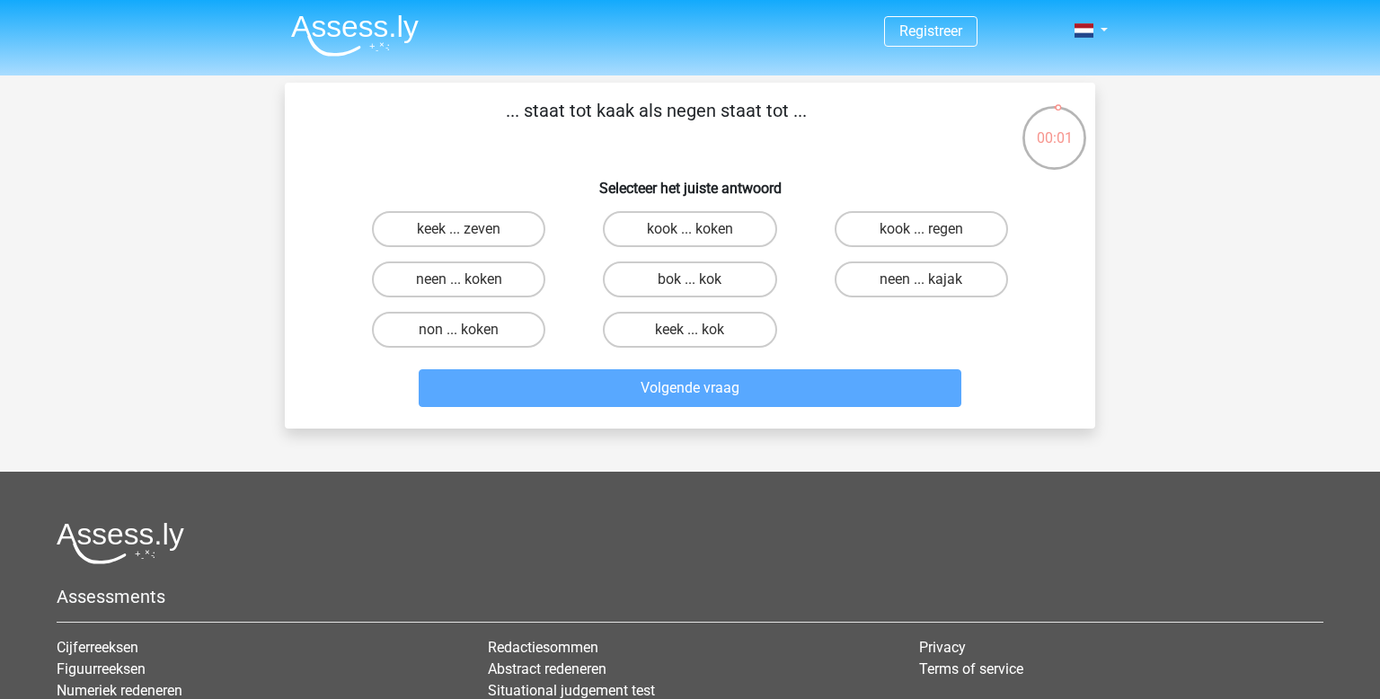
drag, startPoint x: 501, startPoint y: 325, endPoint x: 506, endPoint y: 305, distance: 20.3
click at [502, 321] on label "non ... koken" at bounding box center [458, 330] width 173 height 36
click at [471, 330] on input "non ... koken" at bounding box center [465, 336] width 12 height 12
radio input "true"
click at [493, 288] on label "neen ... koken" at bounding box center [458, 279] width 173 height 36
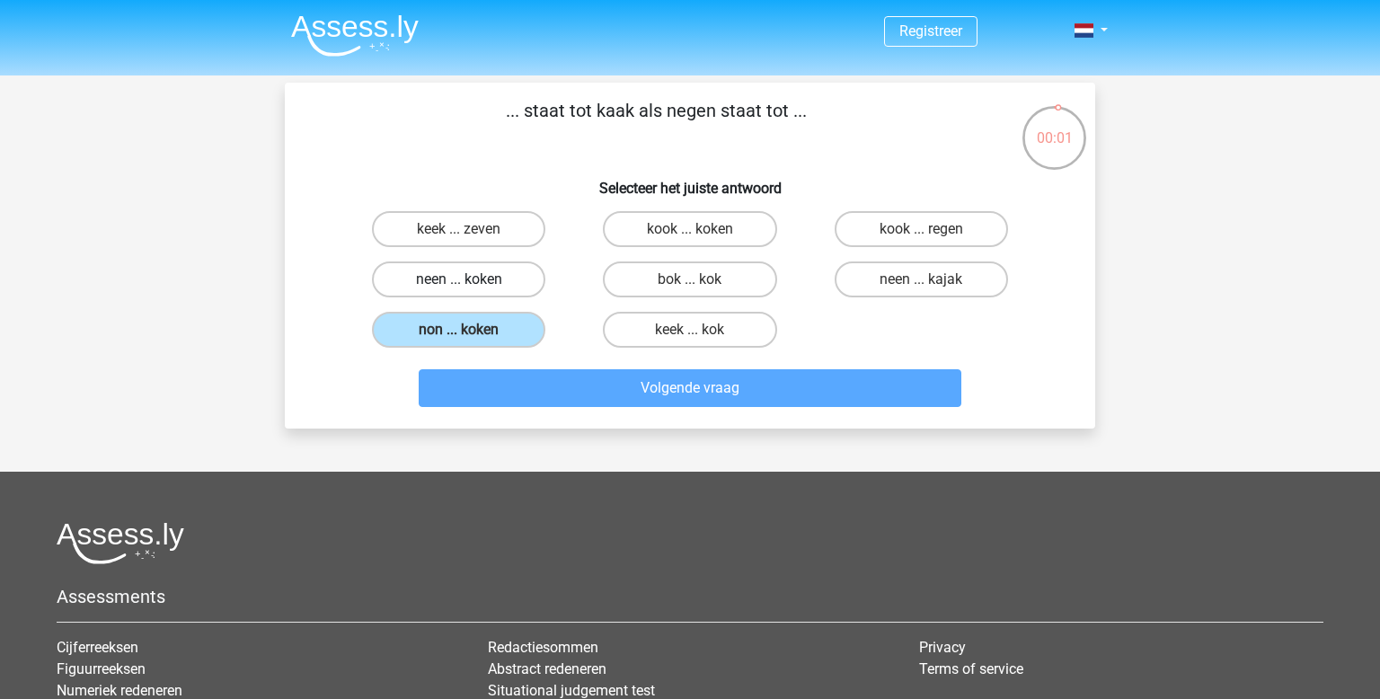
click at [471, 288] on input "neen ... koken" at bounding box center [465, 285] width 12 height 12
radio input "true"
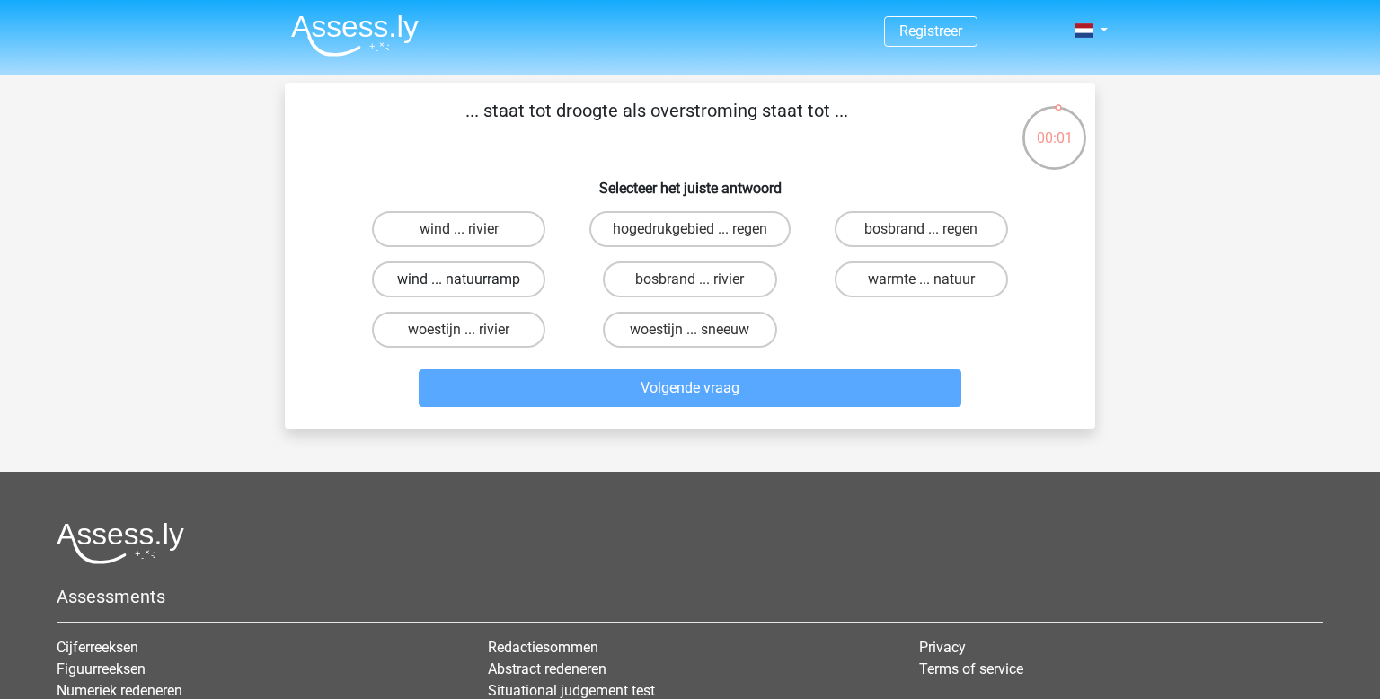
drag, startPoint x: 496, startPoint y: 277, endPoint x: 520, endPoint y: 276, distance: 24.3
click at [497, 276] on label "wind ... natuurramp" at bounding box center [458, 279] width 173 height 36
click at [471, 279] on input "wind ... natuurramp" at bounding box center [465, 285] width 12 height 12
radio input "true"
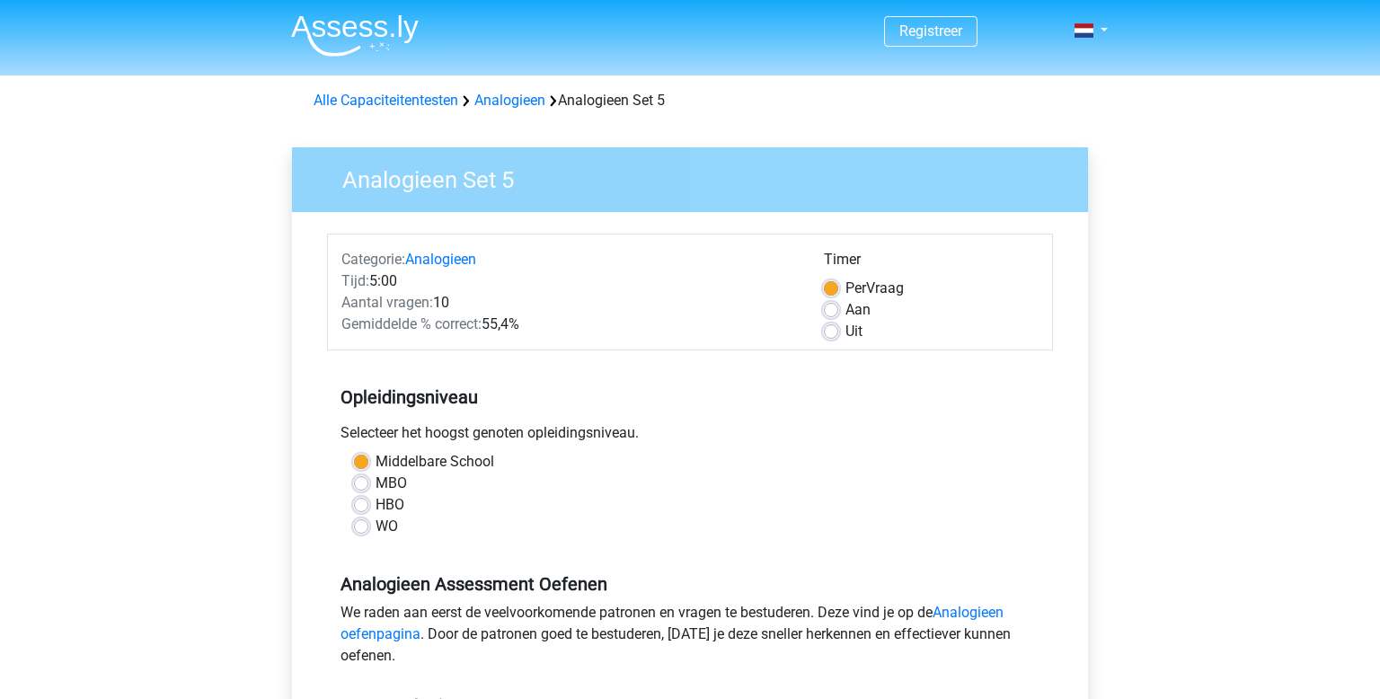
scroll to position [397, 0]
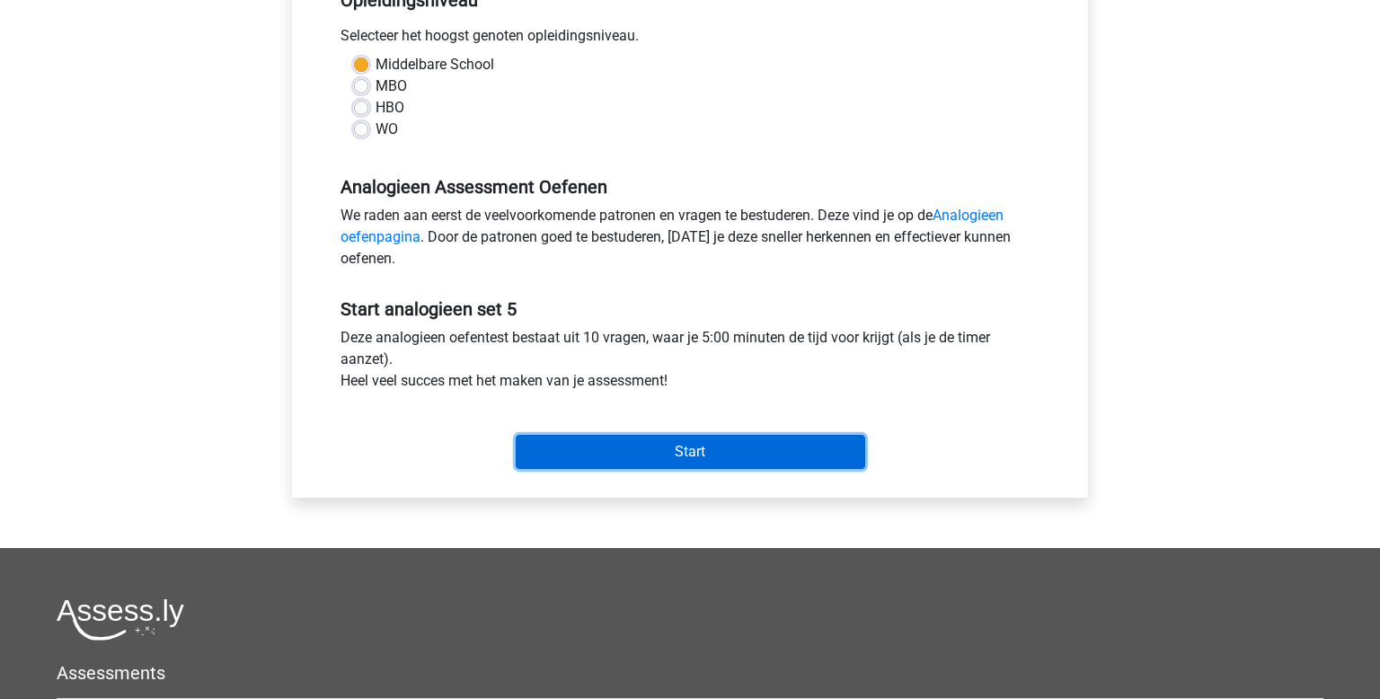
click at [735, 461] on input "Start" at bounding box center [691, 452] width 350 height 34
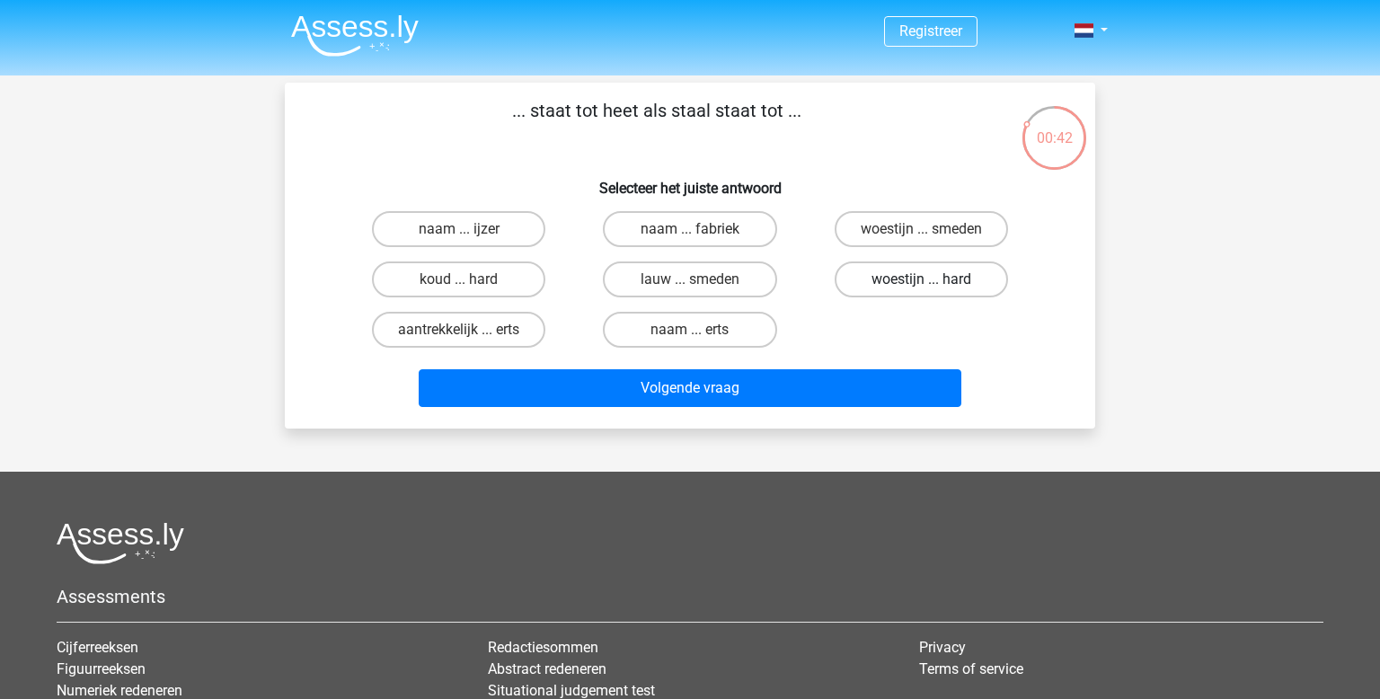
click at [890, 283] on label "woestijn ... hard" at bounding box center [921, 279] width 173 height 36
click at [921, 283] on input "woestijn ... hard" at bounding box center [927, 285] width 12 height 12
radio input "true"
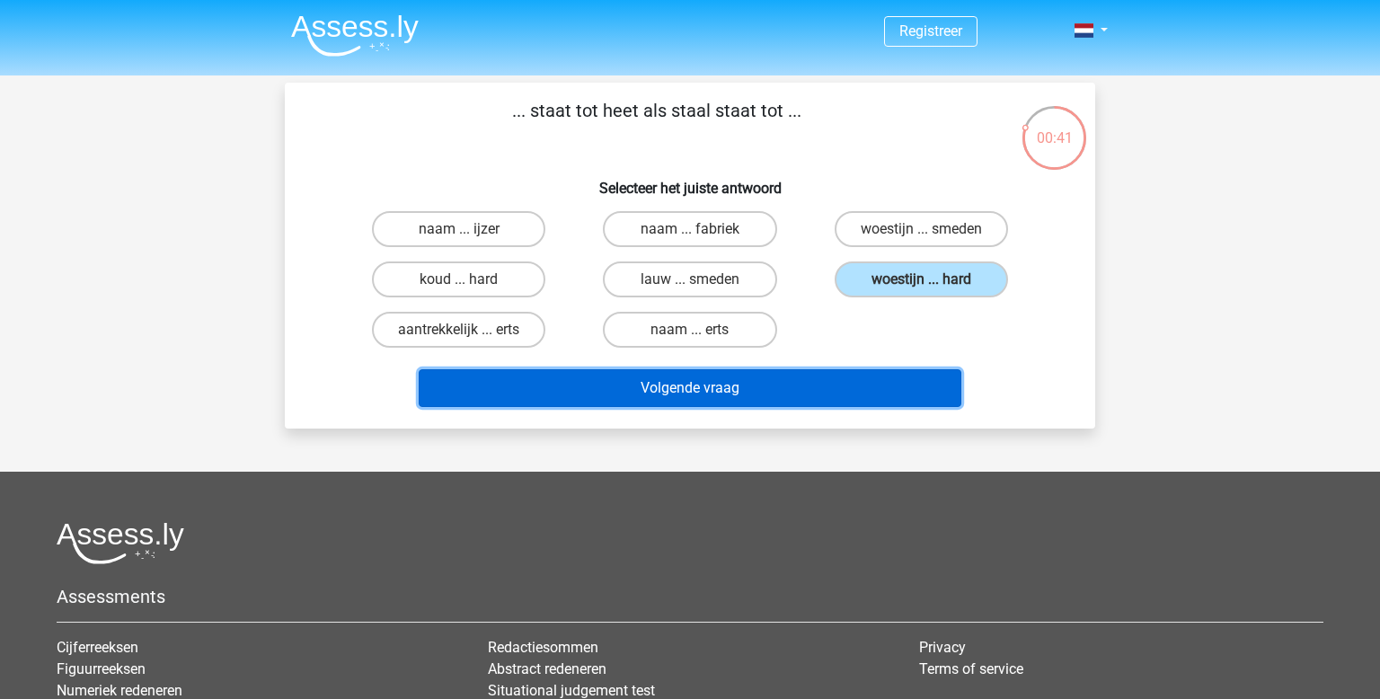
click at [775, 385] on button "Volgende vraag" at bounding box center [691, 388] width 544 height 38
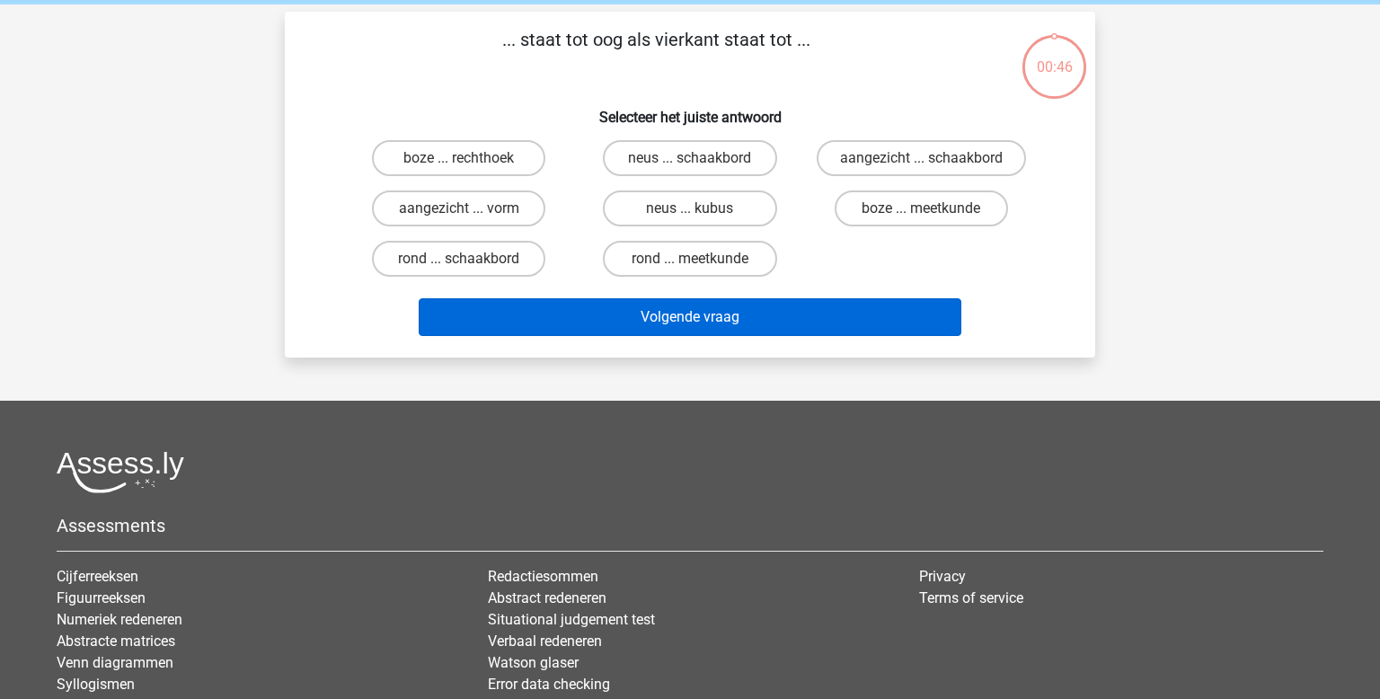
scroll to position [83, 0]
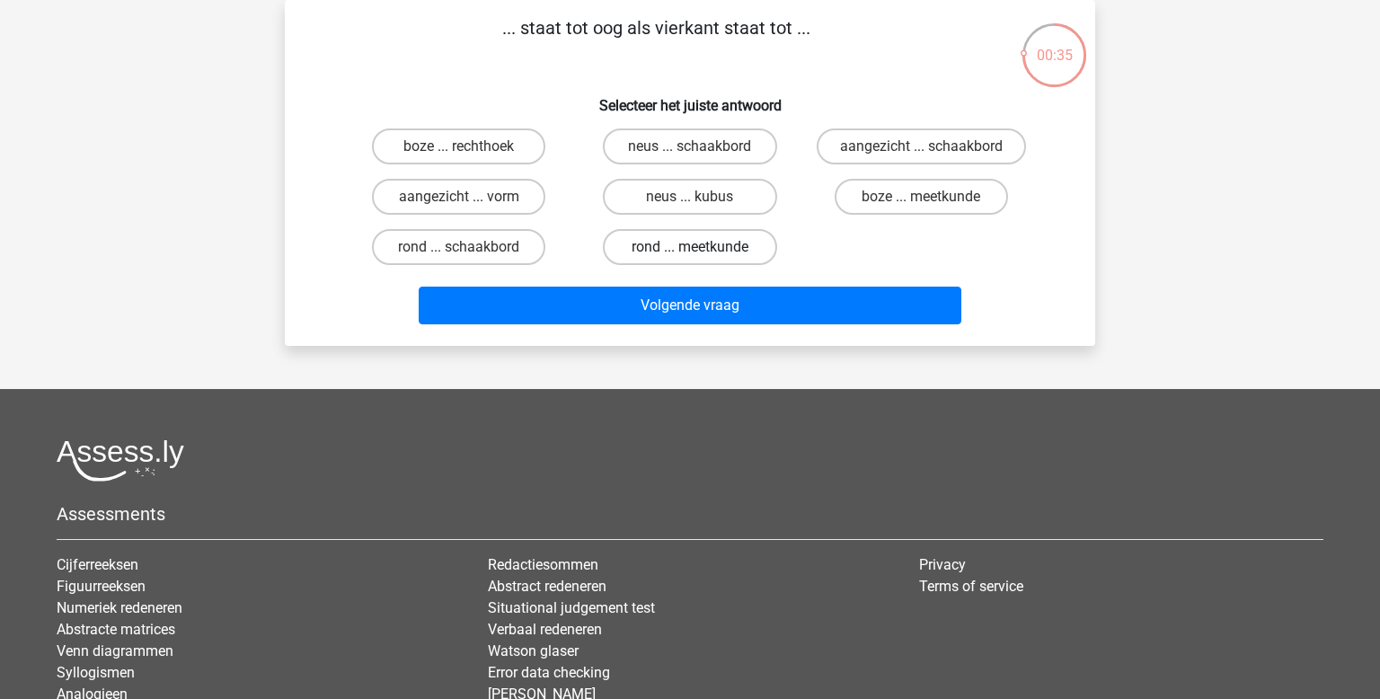
click at [671, 245] on label "rond ... meetkunde" at bounding box center [689, 247] width 173 height 36
click at [690, 247] on input "rond ... meetkunde" at bounding box center [696, 253] width 12 height 12
radio input "true"
drag, startPoint x: 477, startPoint y: 238, endPoint x: 533, endPoint y: 283, distance: 71.6
click at [478, 241] on label "rond ... schaakbord" at bounding box center [458, 247] width 173 height 36
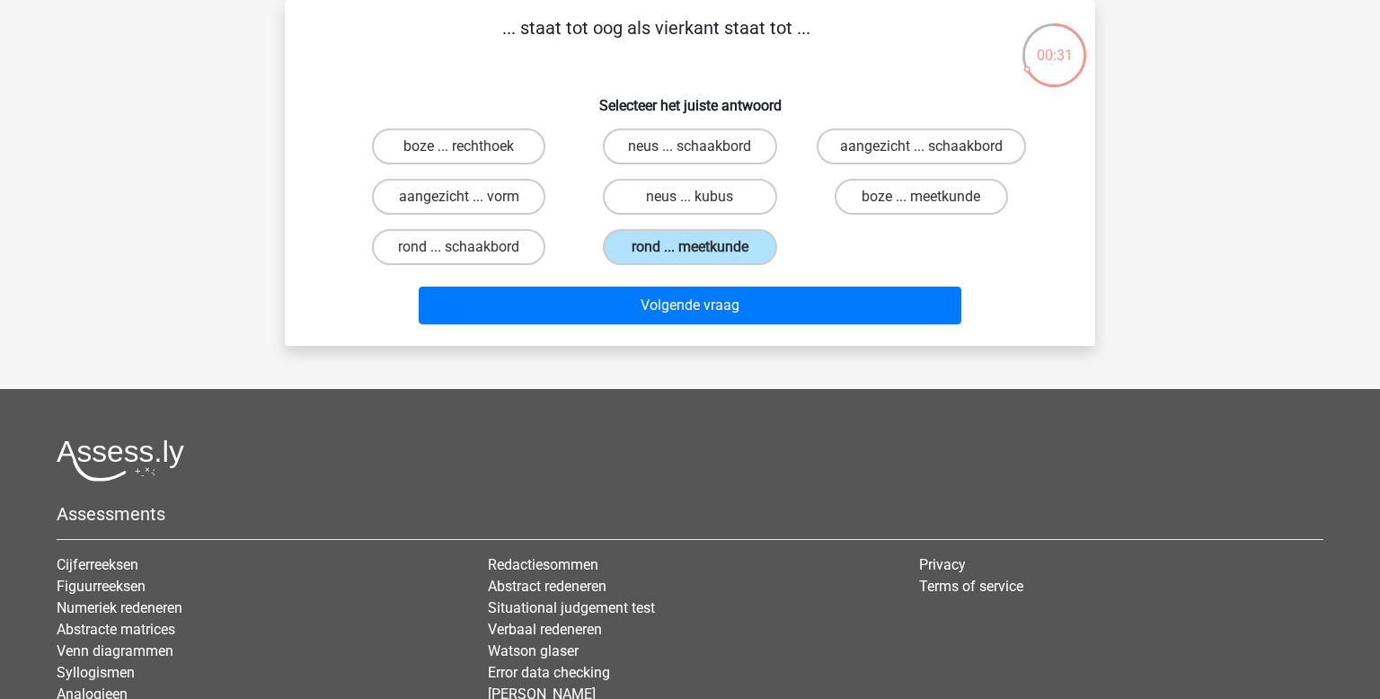
click at [471, 247] on input "rond ... schaakbord" at bounding box center [465, 253] width 12 height 12
radio input "true"
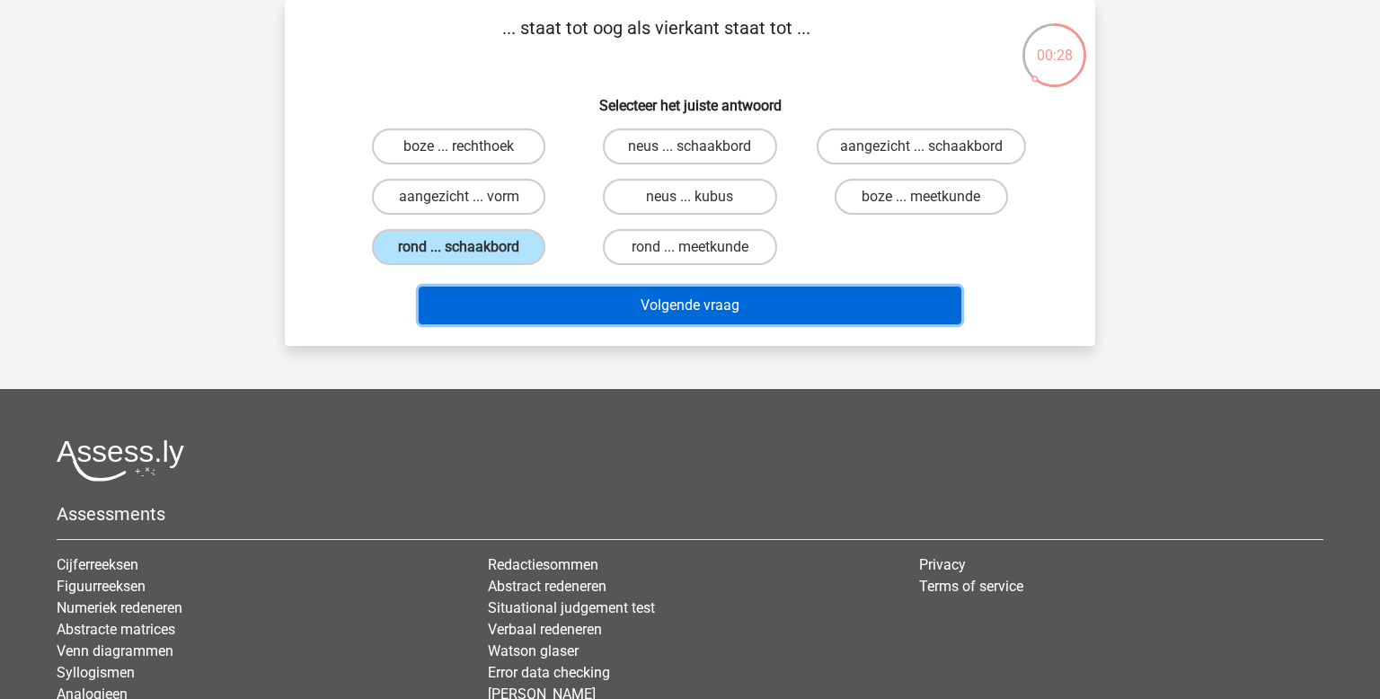
click at [658, 298] on button "Volgende vraag" at bounding box center [691, 306] width 544 height 38
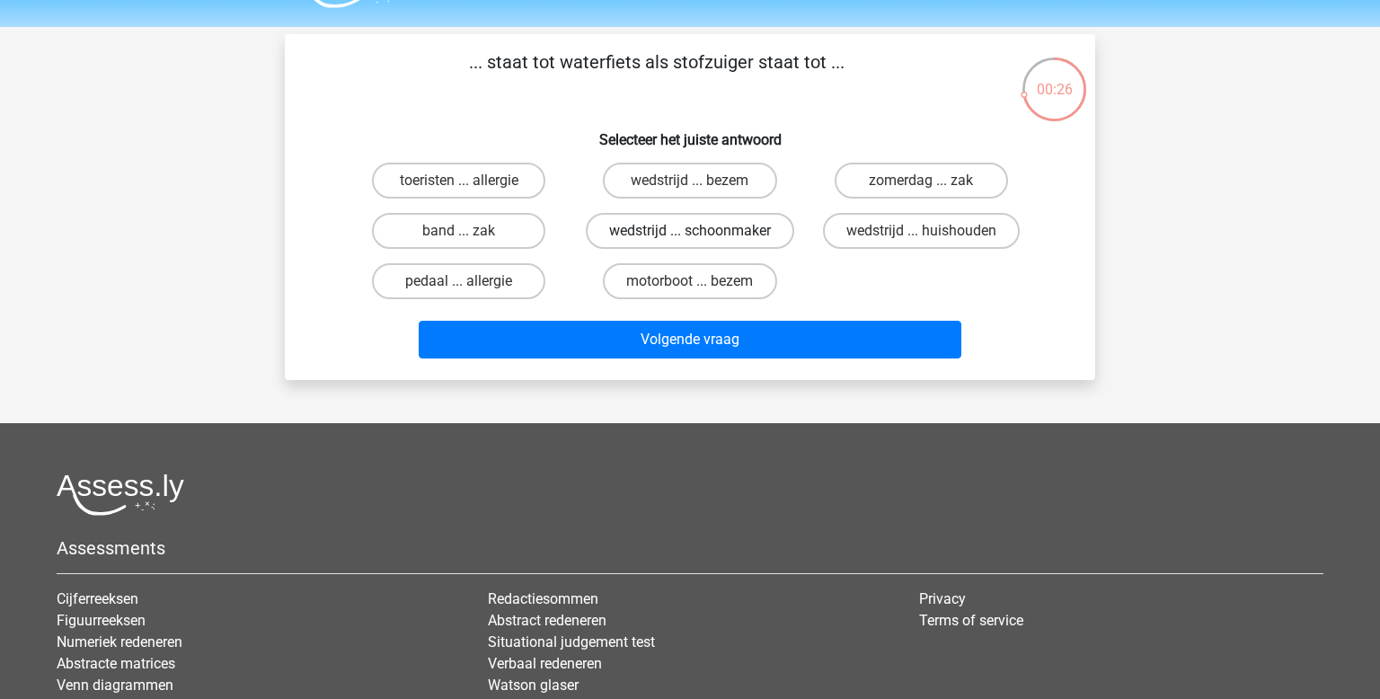
scroll to position [41, 0]
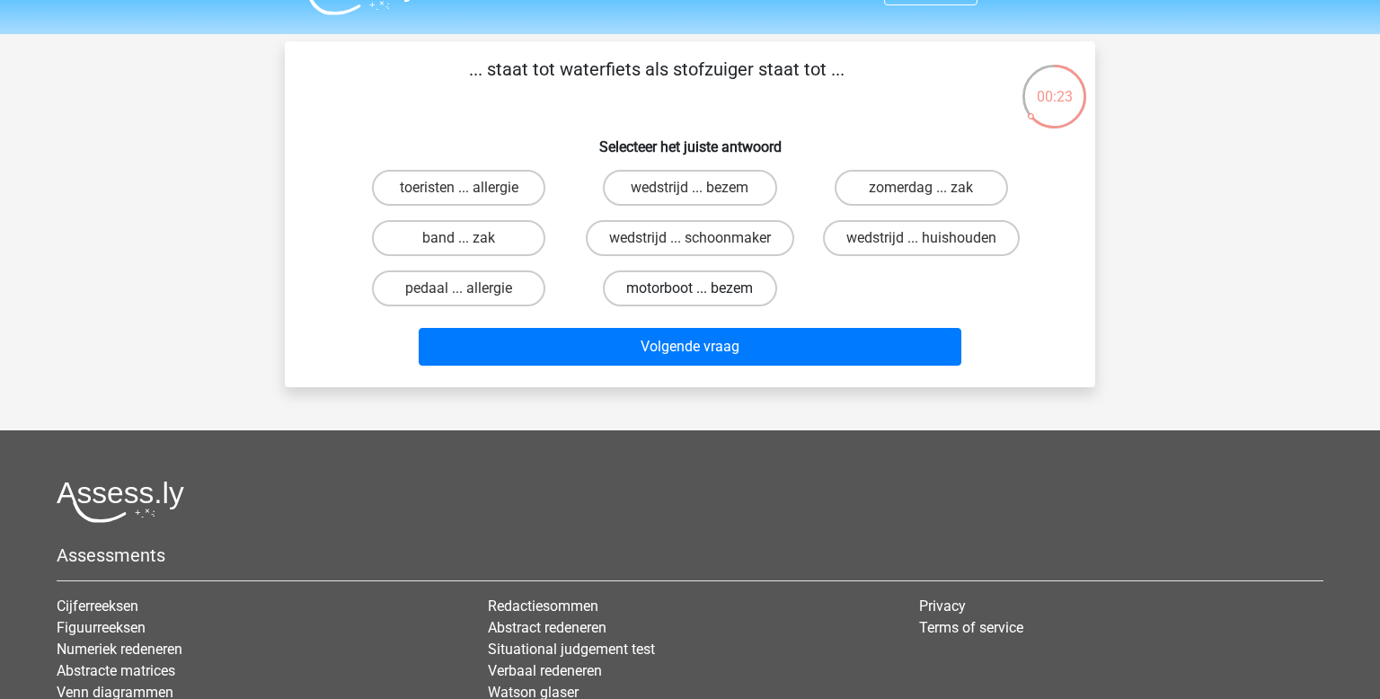
click at [667, 282] on label "motorboot ... bezem" at bounding box center [689, 288] width 173 height 36
click at [690, 288] on input "motorboot ... bezem" at bounding box center [696, 294] width 12 height 12
radio input "true"
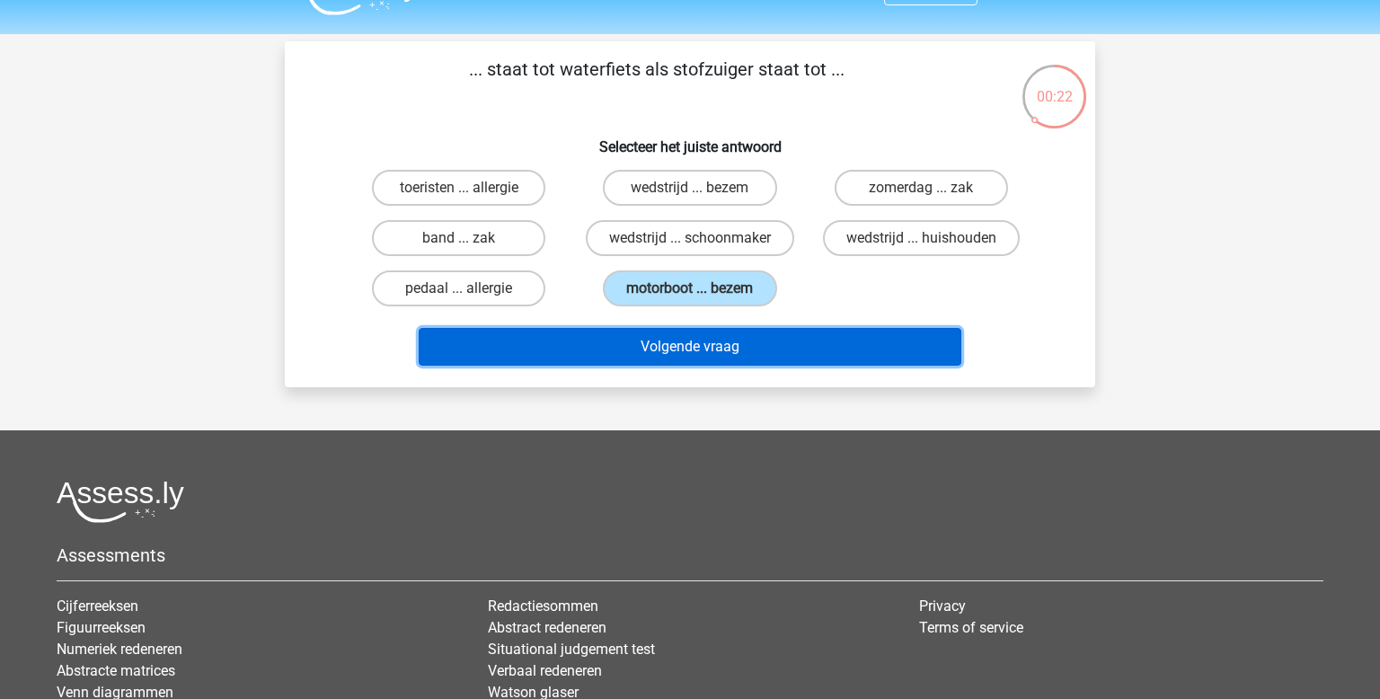
click at [716, 345] on button "Volgende vraag" at bounding box center [691, 347] width 544 height 38
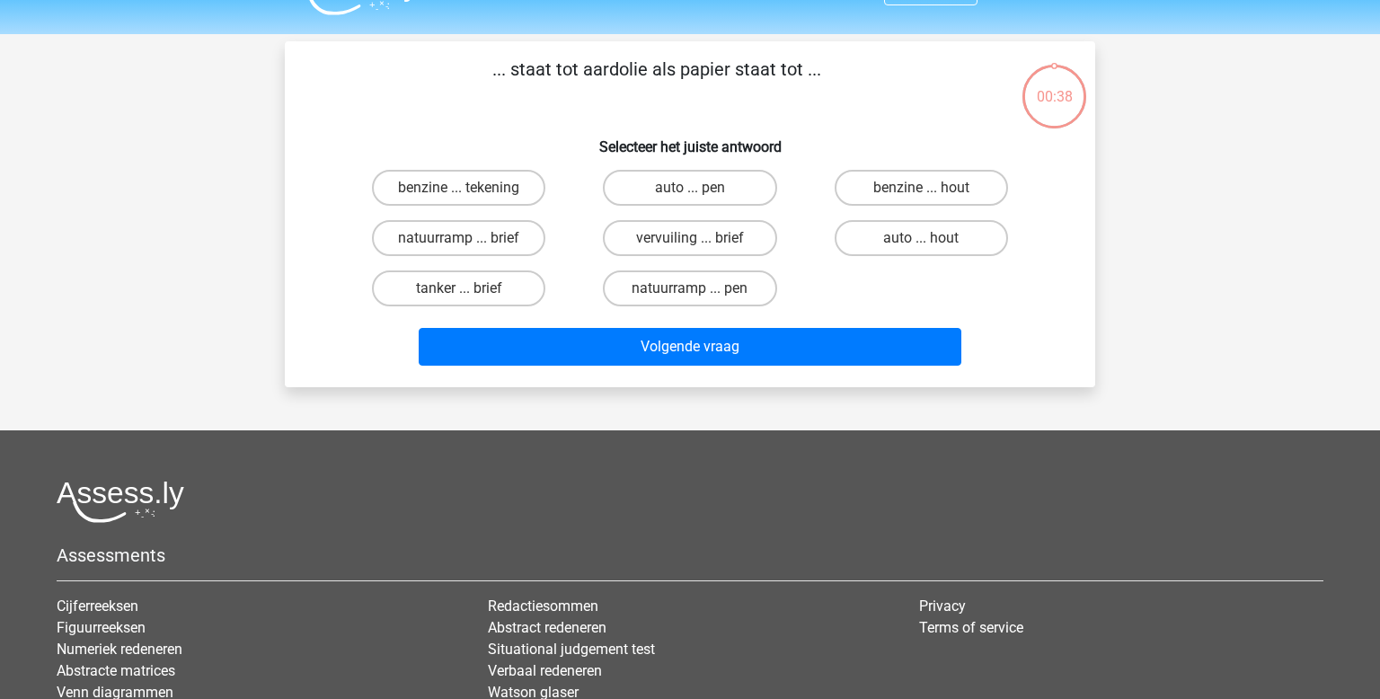
scroll to position [83, 0]
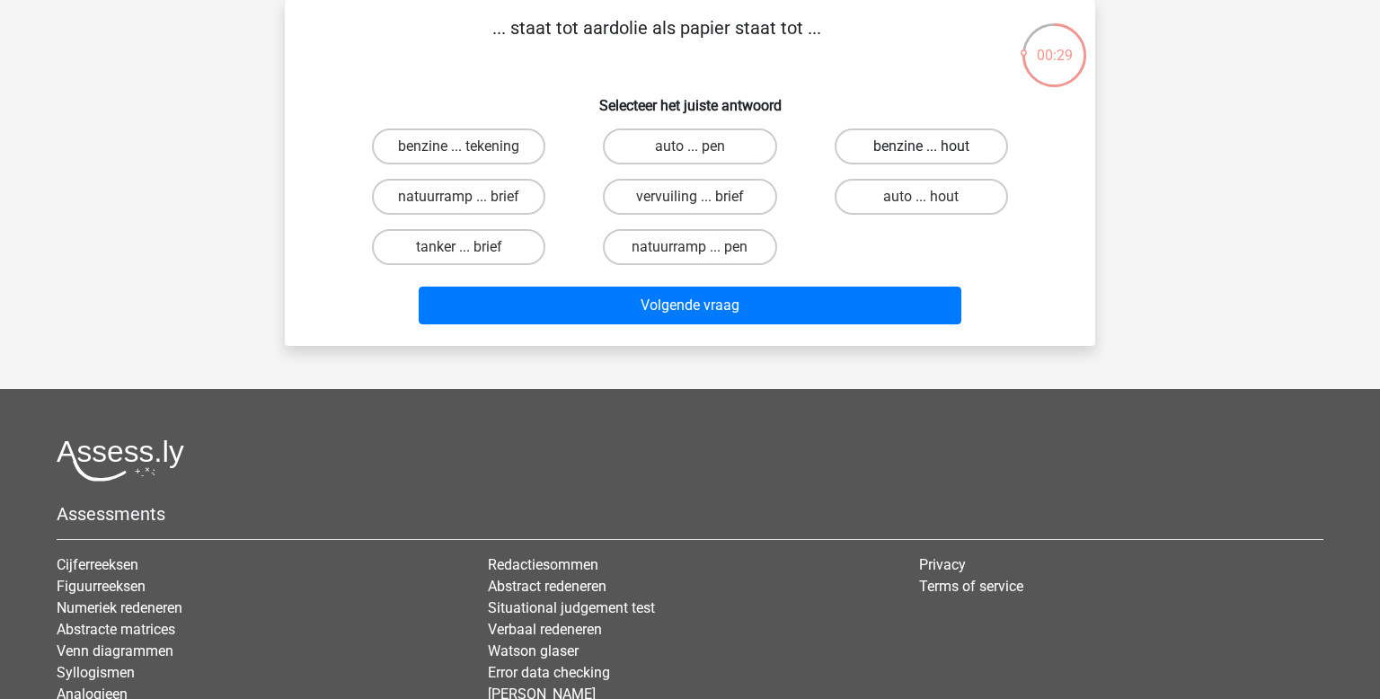
click at [879, 158] on label "benzine ... hout" at bounding box center [921, 146] width 173 height 36
click at [921, 158] on input "benzine ... hout" at bounding box center [927, 152] width 12 height 12
radio input "true"
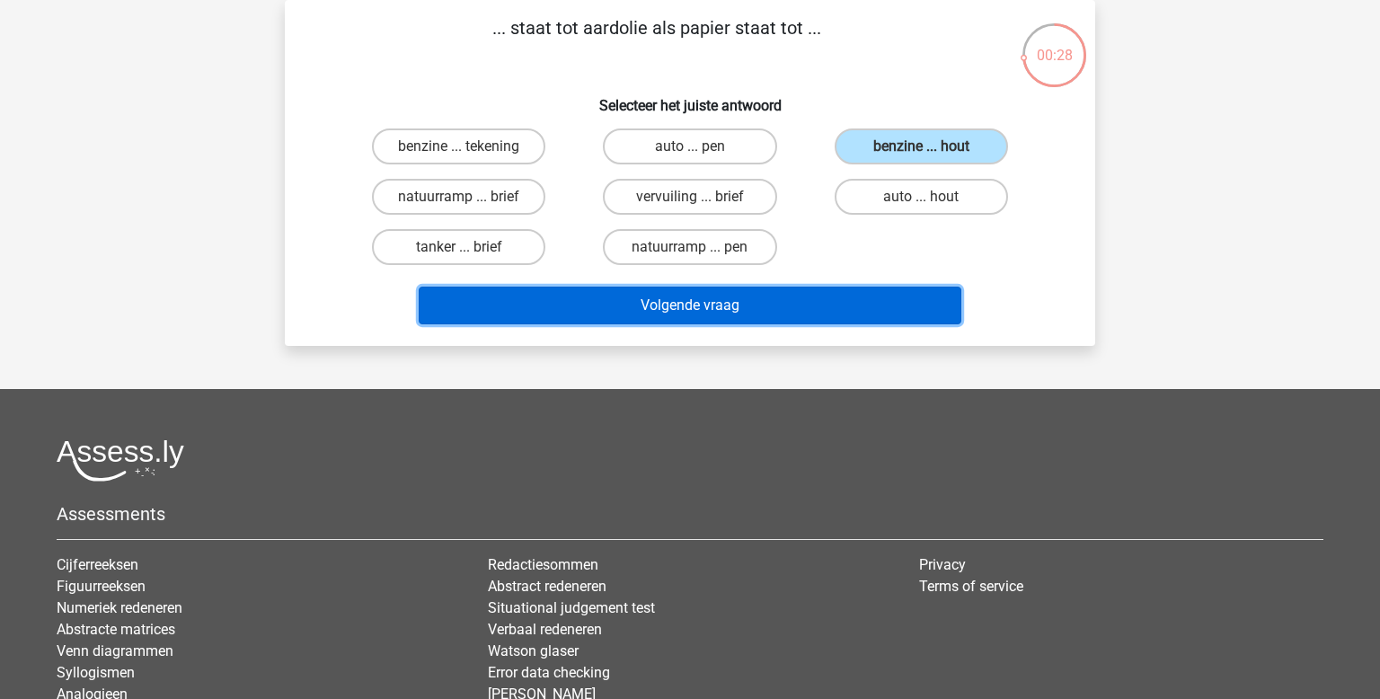
click at [689, 306] on button "Volgende vraag" at bounding box center [691, 306] width 544 height 38
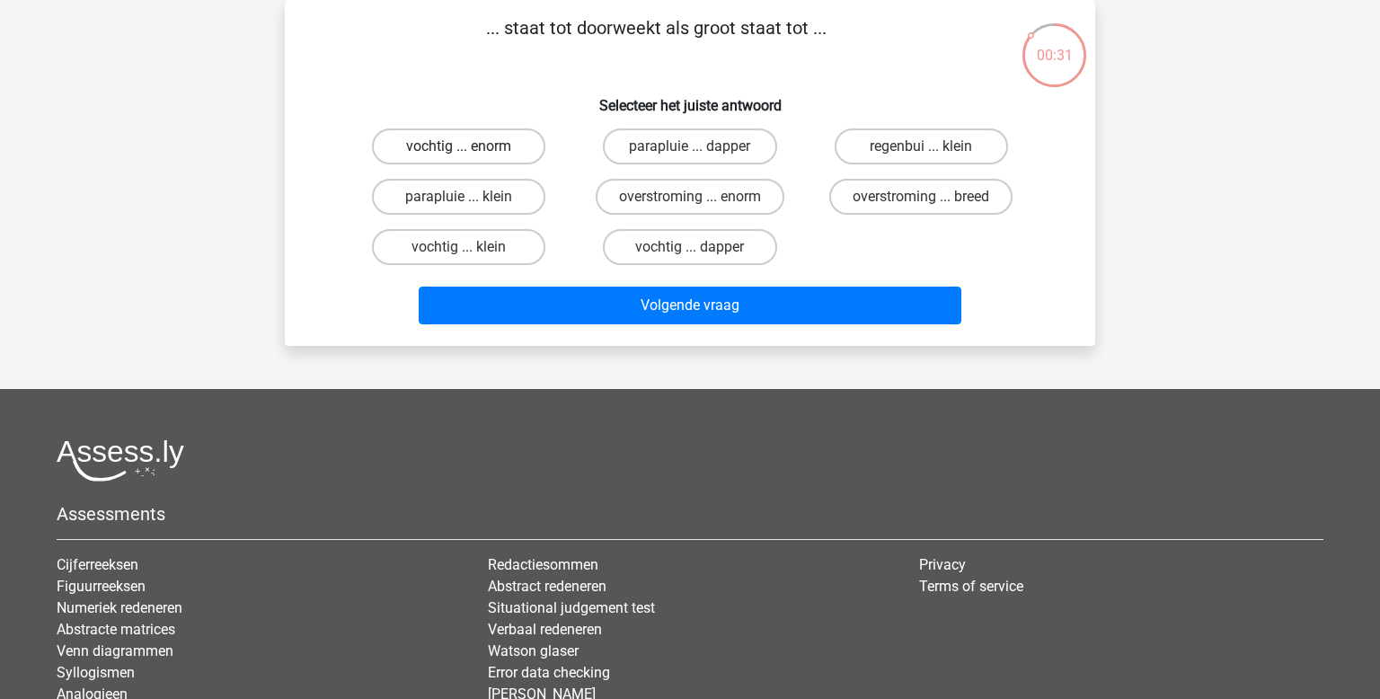
click at [494, 149] on label "vochtig ... enorm" at bounding box center [458, 146] width 173 height 36
click at [471, 149] on input "vochtig ... enorm" at bounding box center [465, 152] width 12 height 12
radio input "true"
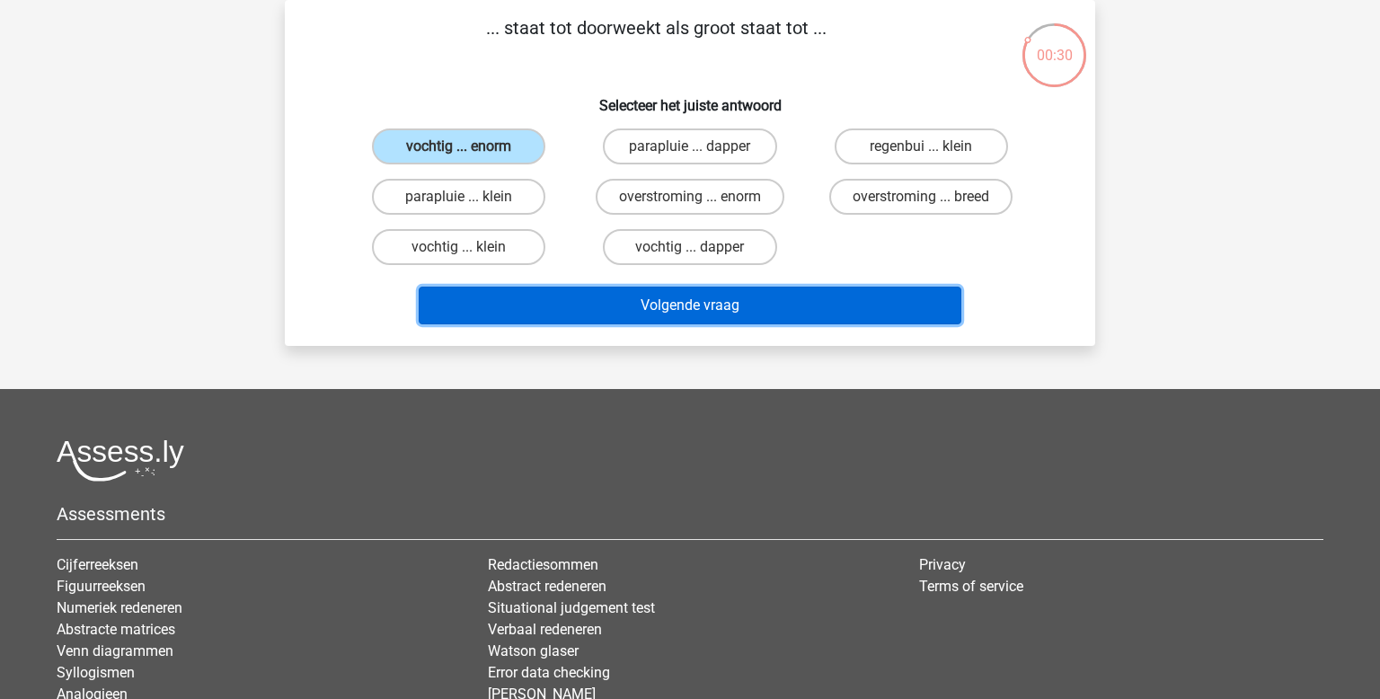
click at [720, 306] on button "Volgende vraag" at bounding box center [691, 306] width 544 height 38
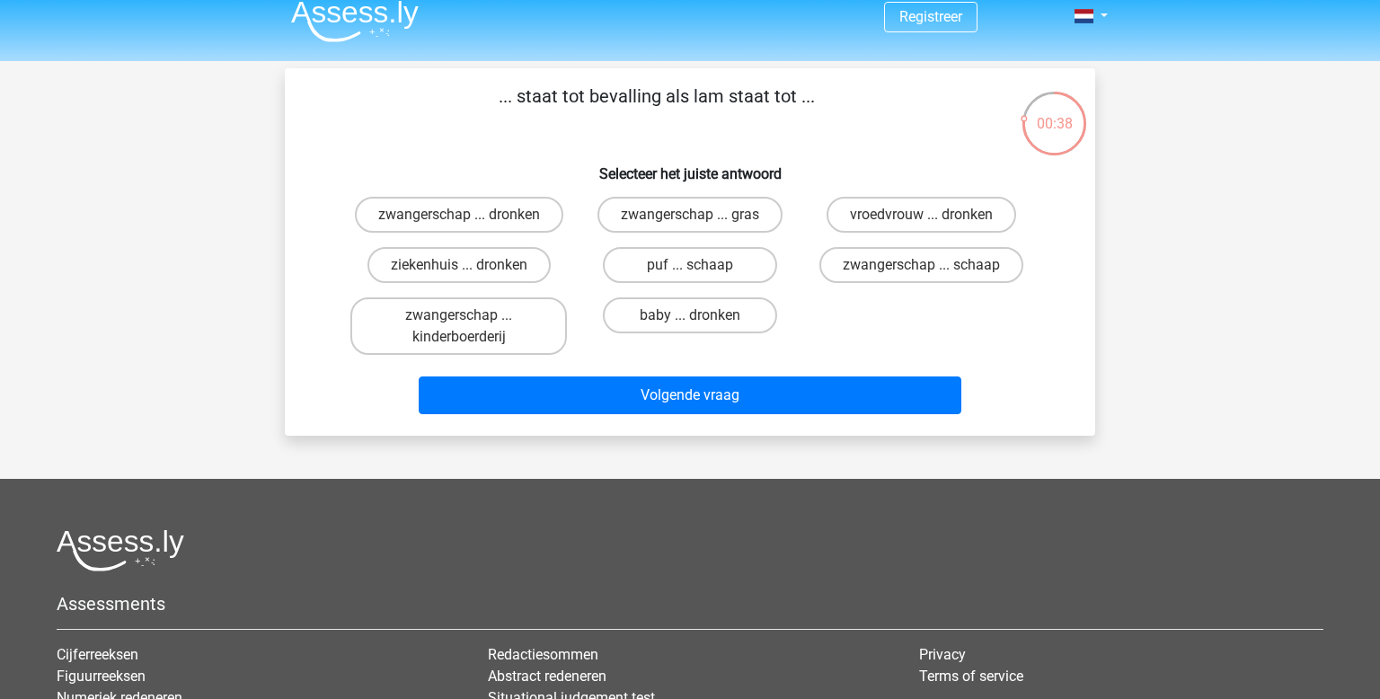
scroll to position [12, 0]
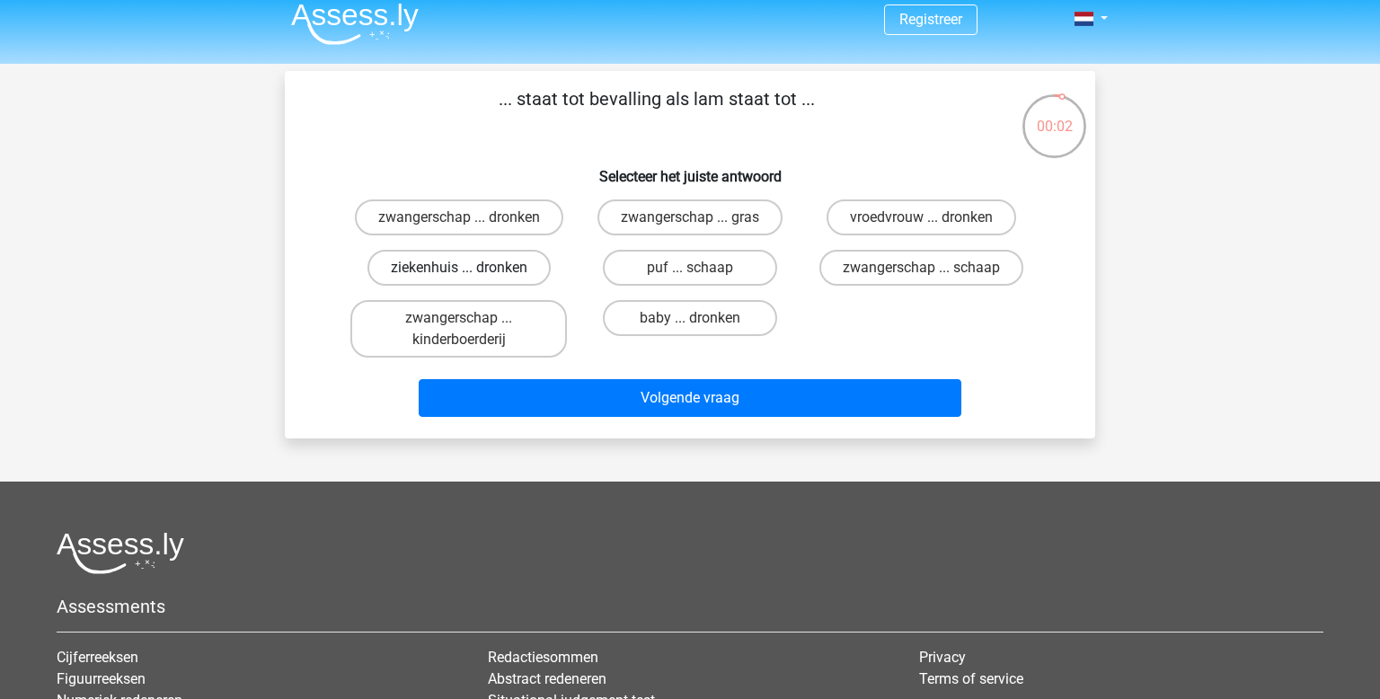
click at [466, 263] on label "ziekenhuis ... dronken" at bounding box center [458, 268] width 183 height 36
click at [466, 268] on input "ziekenhuis ... dronken" at bounding box center [465, 274] width 12 height 12
radio input "true"
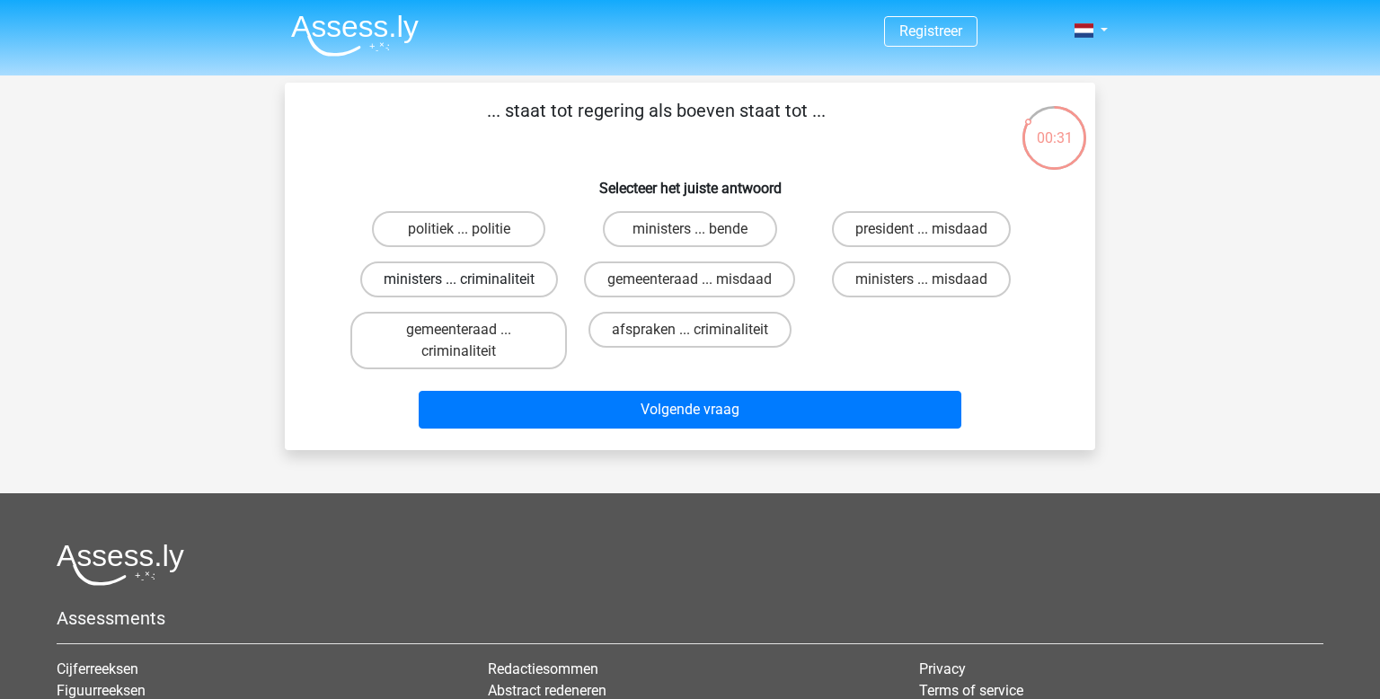
click at [485, 273] on label "ministers ... criminaliteit" at bounding box center [459, 279] width 198 height 36
click at [471, 279] on input "ministers ... criminaliteit" at bounding box center [465, 285] width 12 height 12
radio input "true"
click at [670, 241] on label "ministers ... bende" at bounding box center [689, 229] width 173 height 36
click at [690, 241] on input "ministers ... bende" at bounding box center [696, 235] width 12 height 12
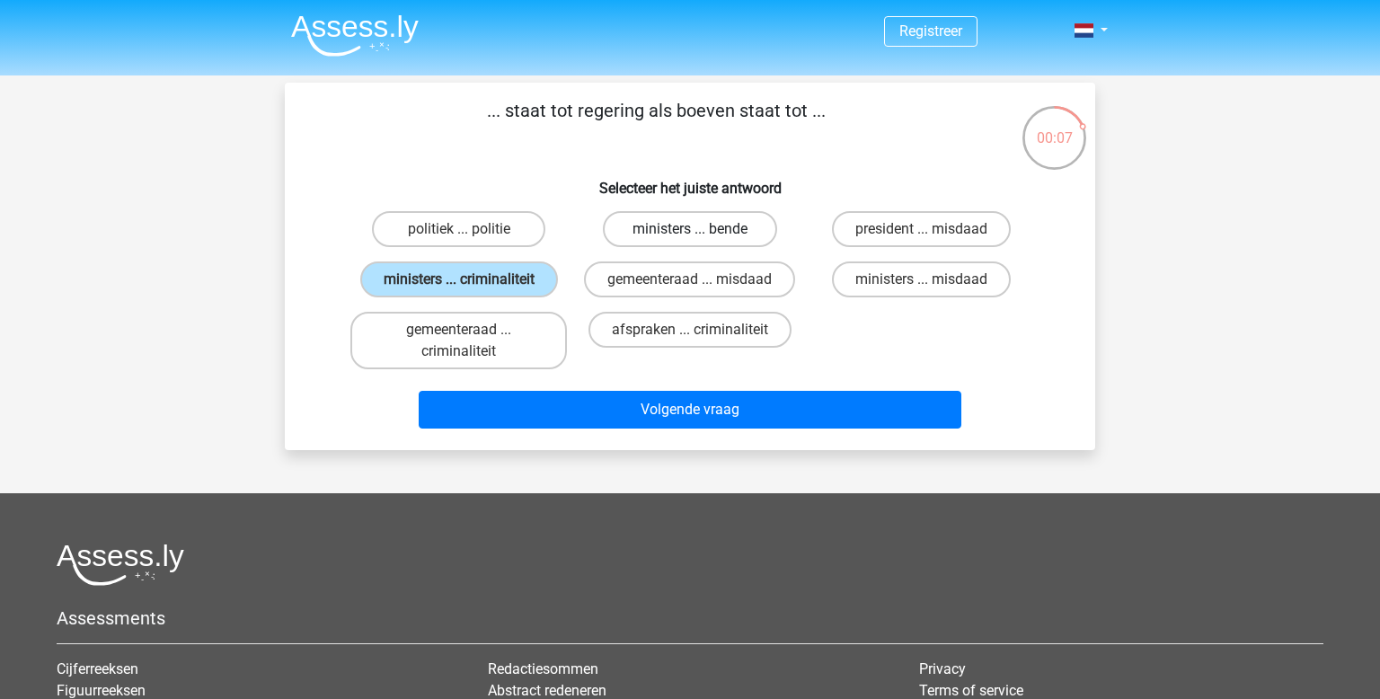
radio input "true"
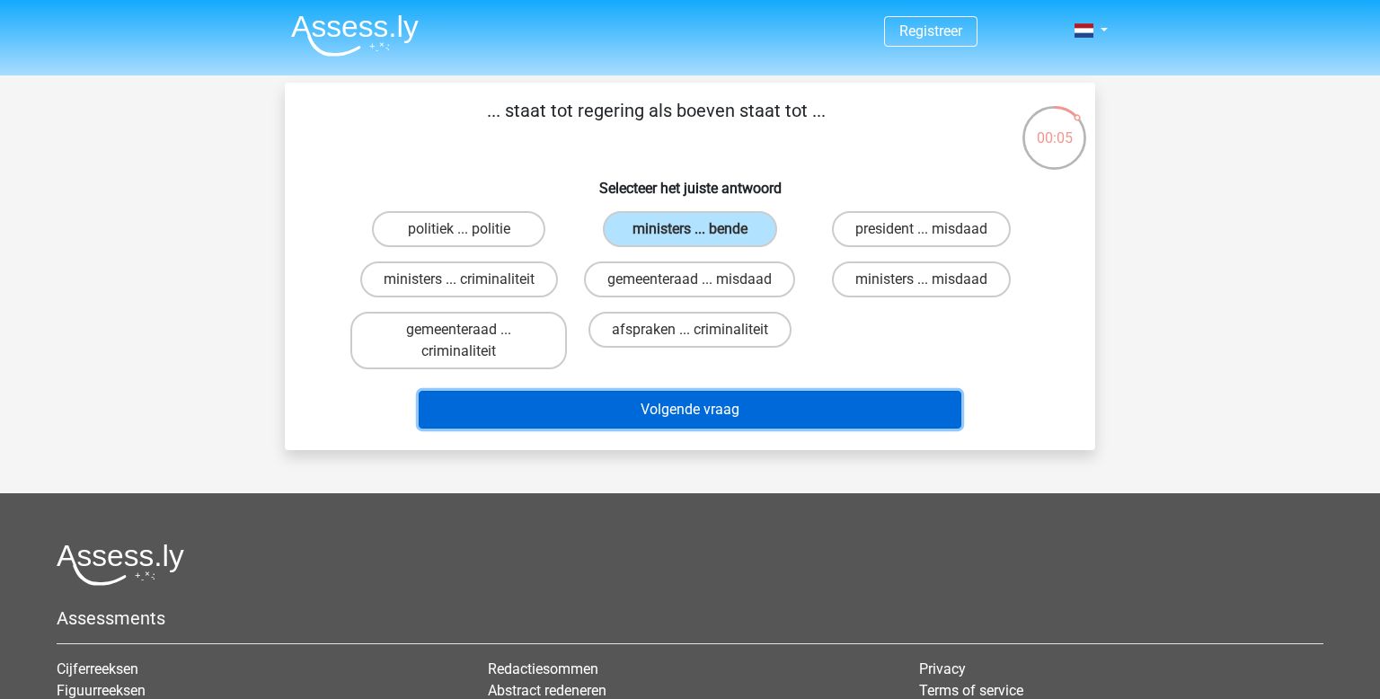
click at [792, 397] on button "Volgende vraag" at bounding box center [691, 410] width 544 height 38
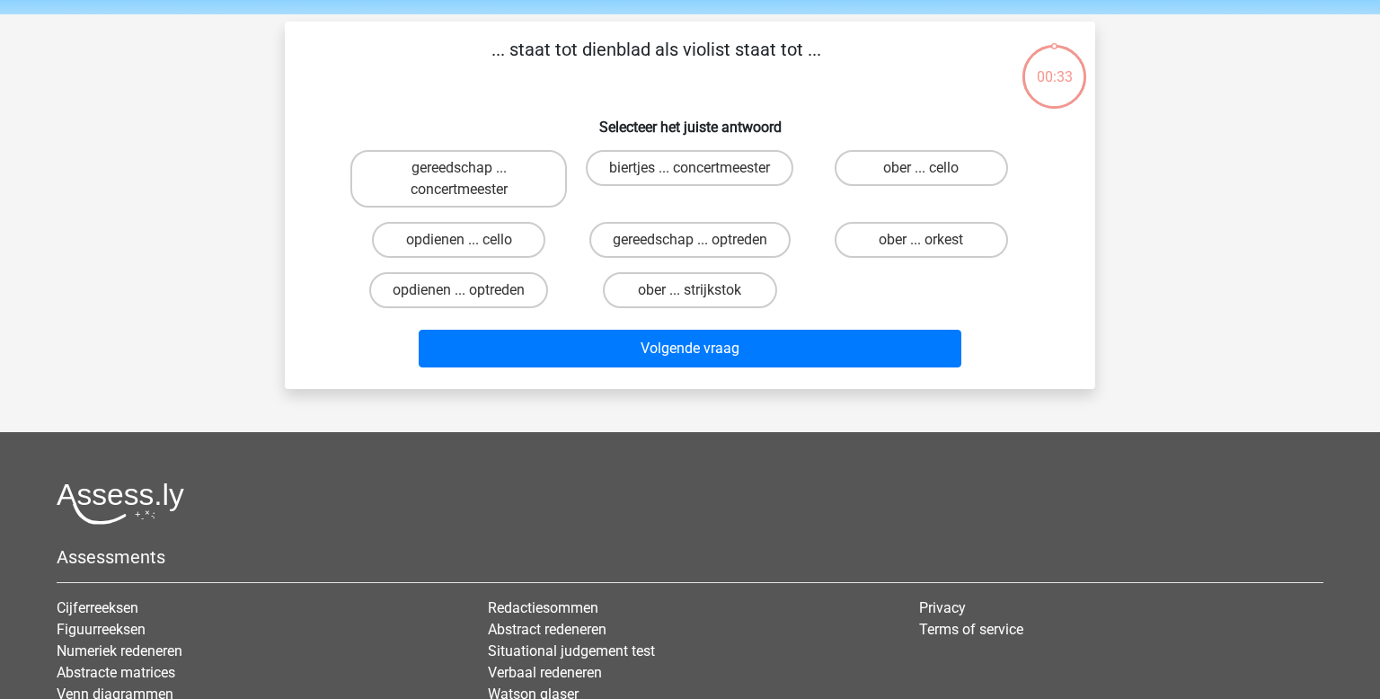
scroll to position [83, 0]
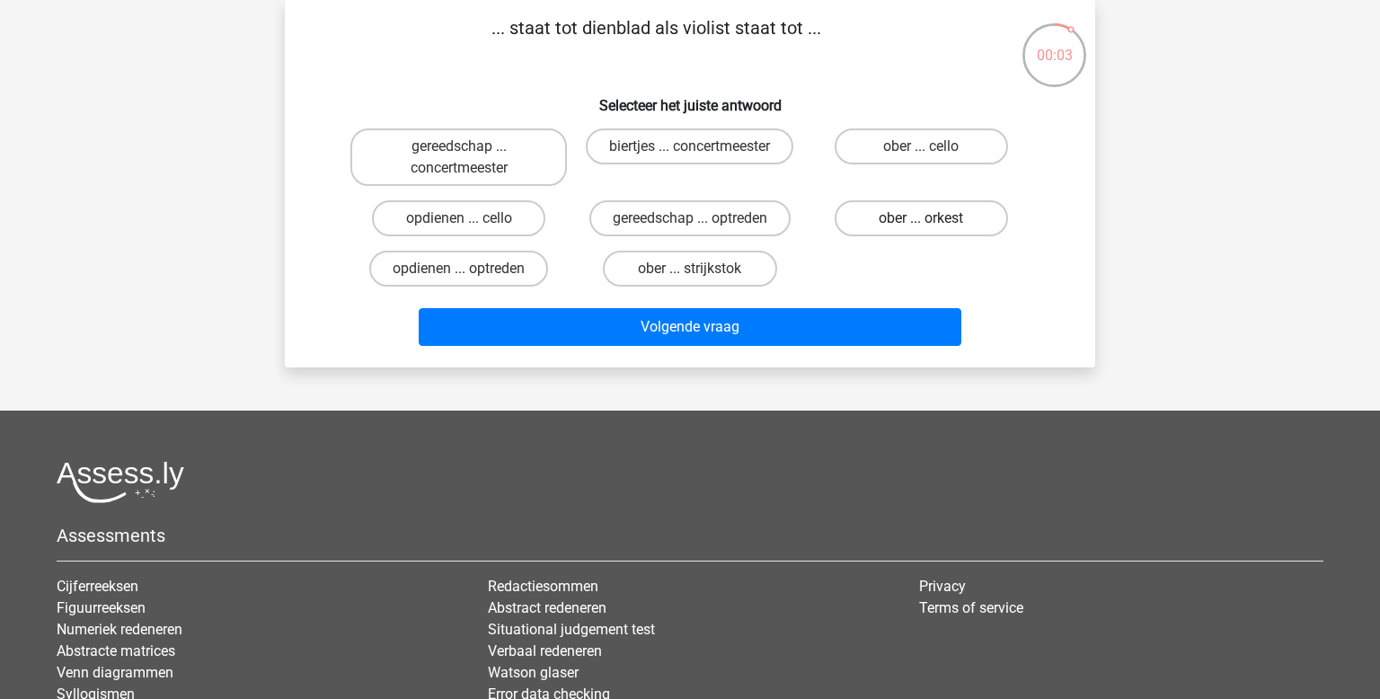
click at [964, 216] on label "ober ... orkest" at bounding box center [921, 218] width 173 height 36
click at [933, 218] on input "ober ... orkest" at bounding box center [927, 224] width 12 height 12
radio input "true"
click at [915, 135] on label "ober ... cello" at bounding box center [921, 146] width 173 height 36
click at [921, 146] on input "ober ... cello" at bounding box center [927, 152] width 12 height 12
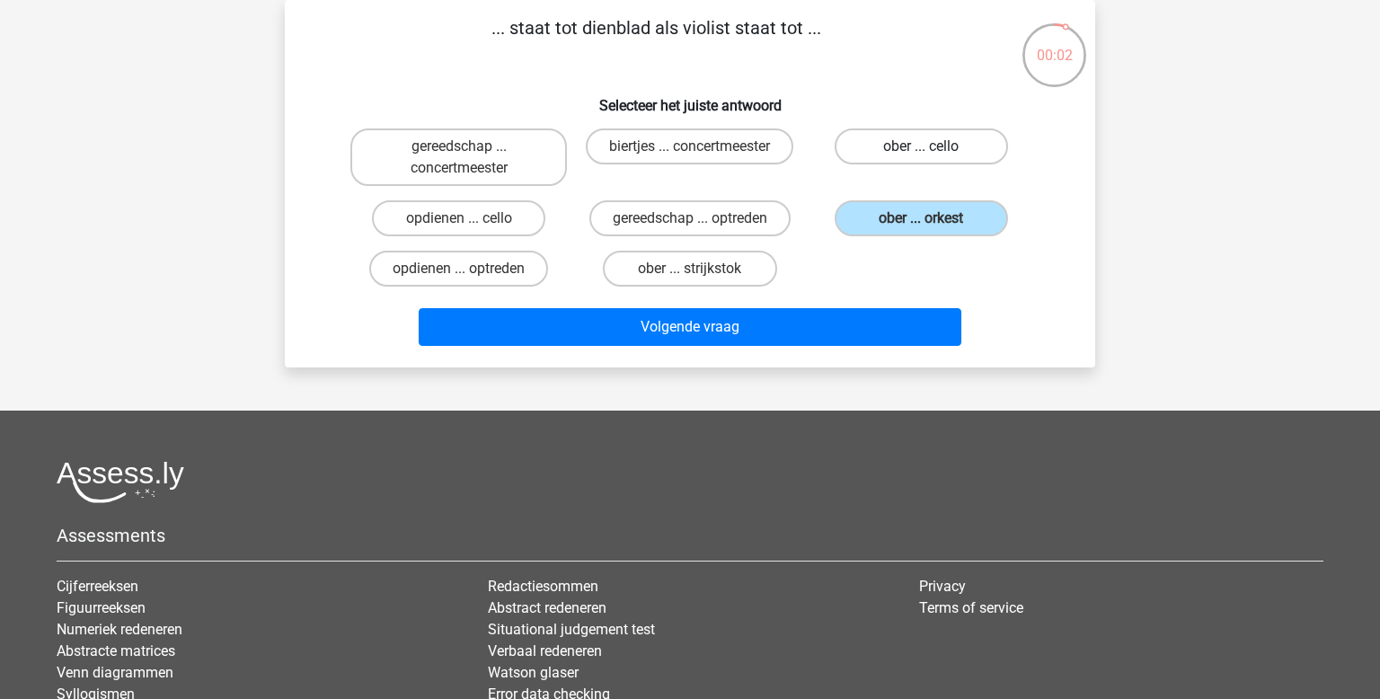
radio input "true"
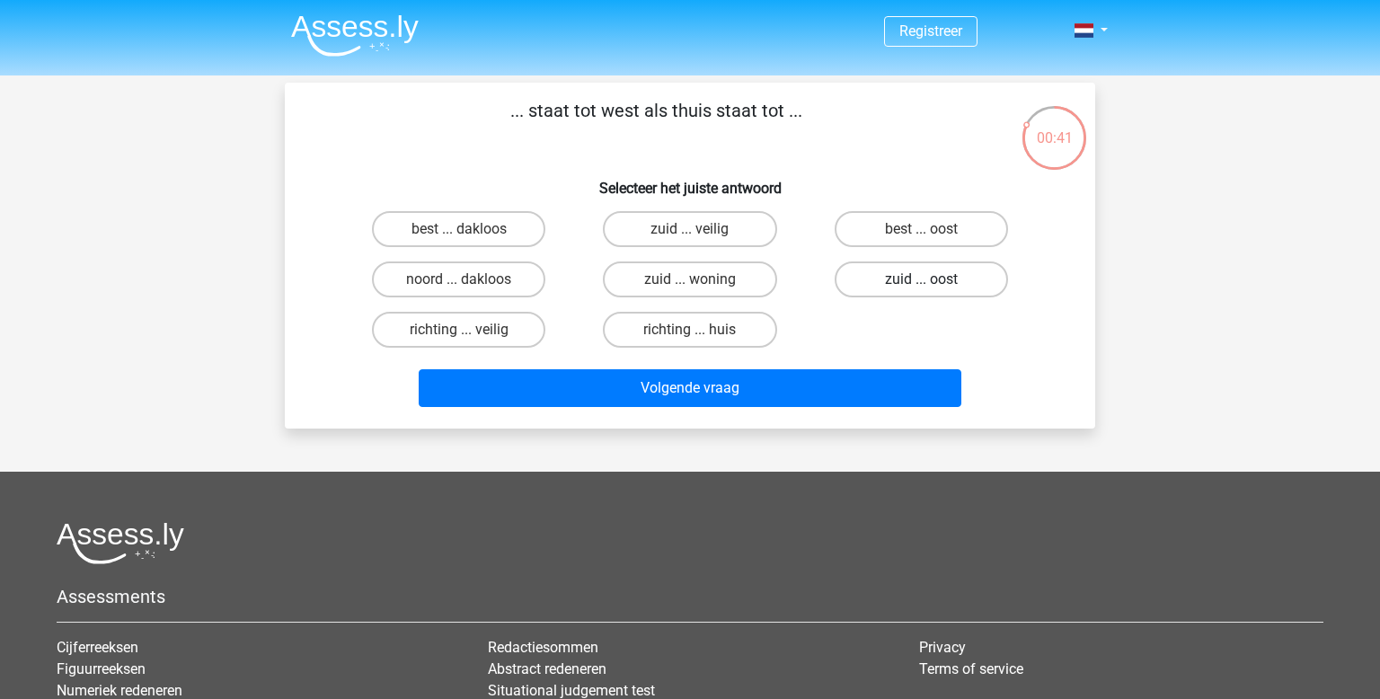
drag, startPoint x: 896, startPoint y: 229, endPoint x: 855, endPoint y: 274, distance: 60.4
click at [892, 229] on label "best ... oost" at bounding box center [921, 229] width 173 height 36
click at [921, 229] on input "best ... oost" at bounding box center [927, 235] width 12 height 12
radio input "true"
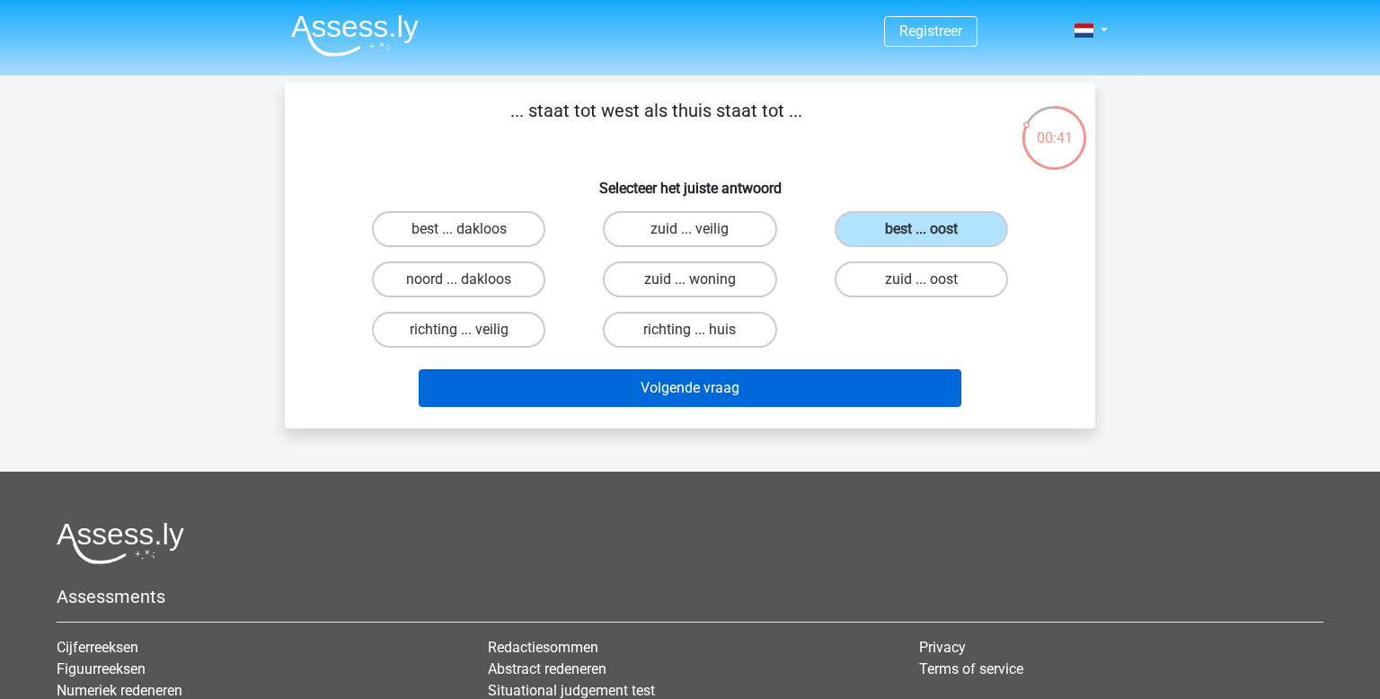
click at [843, 406] on div "Volgende vraag" at bounding box center [690, 391] width 694 height 45
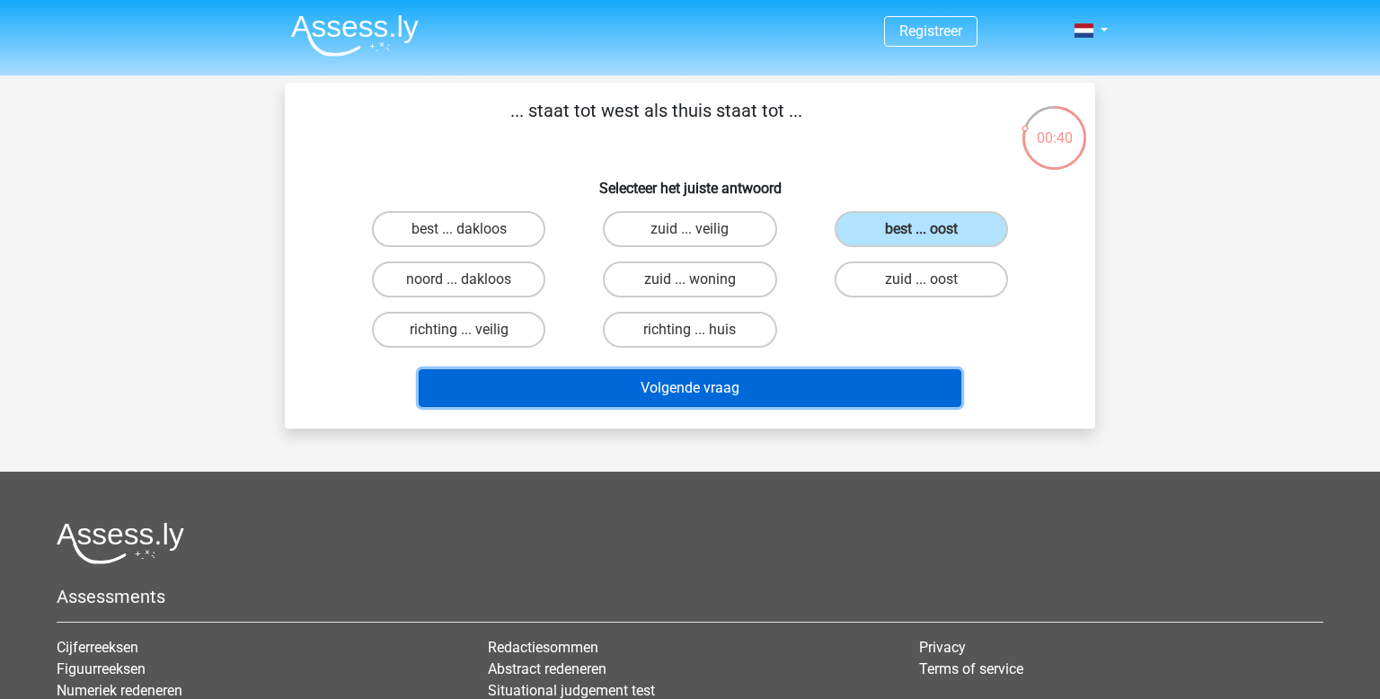
click at [816, 385] on button "Volgende vraag" at bounding box center [691, 388] width 544 height 38
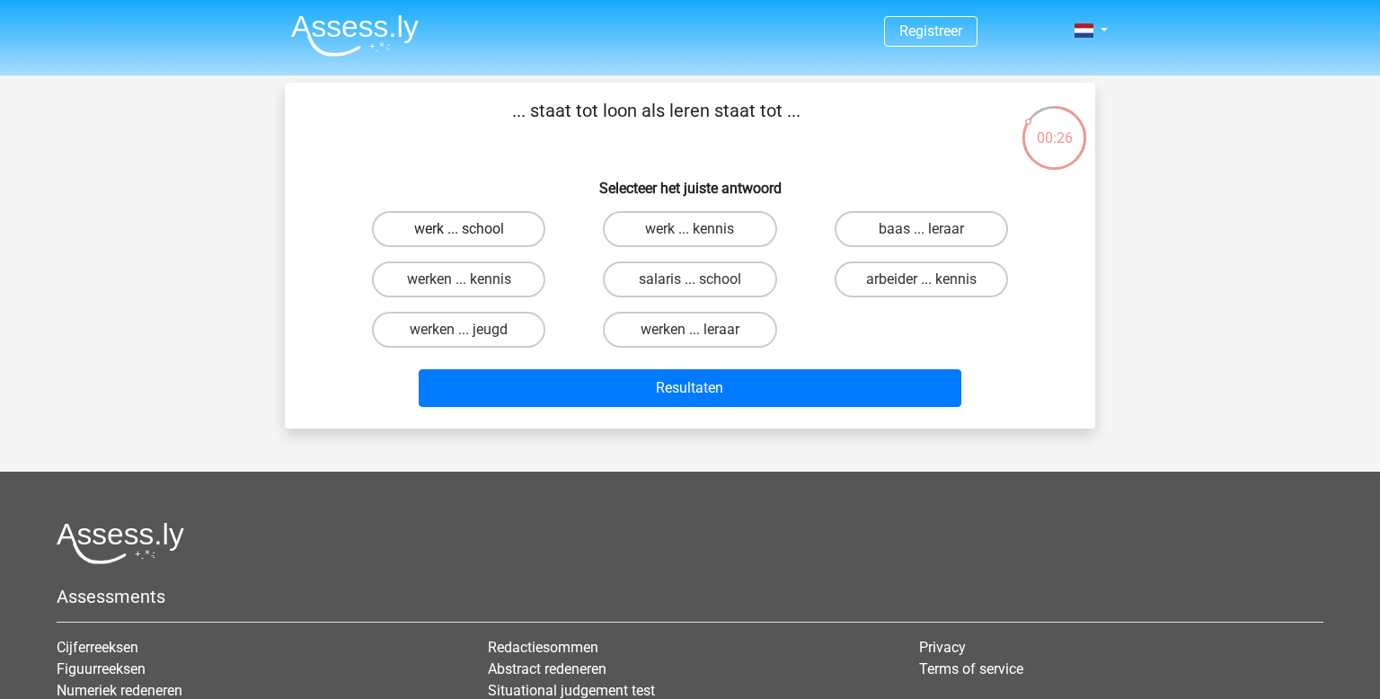
click at [473, 225] on label "werk ... school" at bounding box center [458, 229] width 173 height 36
click at [471, 229] on input "werk ... school" at bounding box center [465, 235] width 12 height 12
radio input "true"
click at [721, 241] on label "werk ... kennis" at bounding box center [689, 229] width 173 height 36
click at [702, 241] on input "werk ... kennis" at bounding box center [696, 235] width 12 height 12
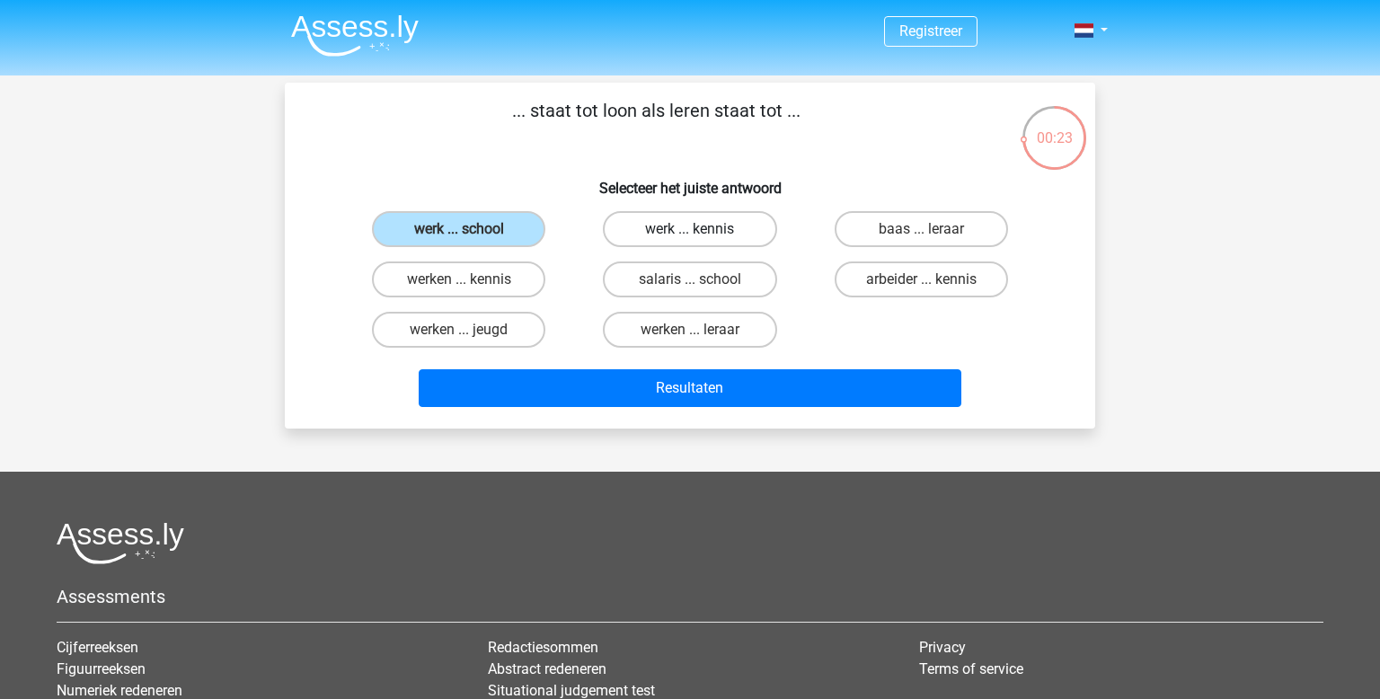
radio input "true"
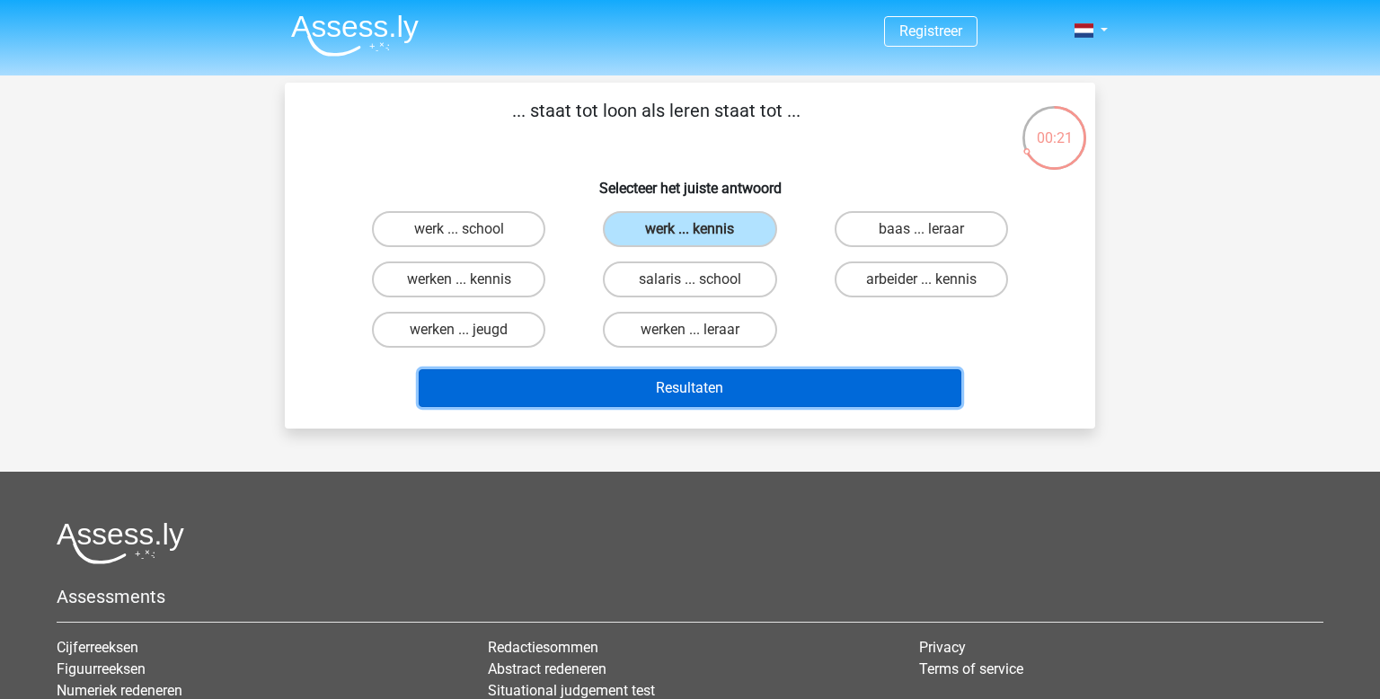
click at [847, 399] on button "Resultaten" at bounding box center [691, 388] width 544 height 38
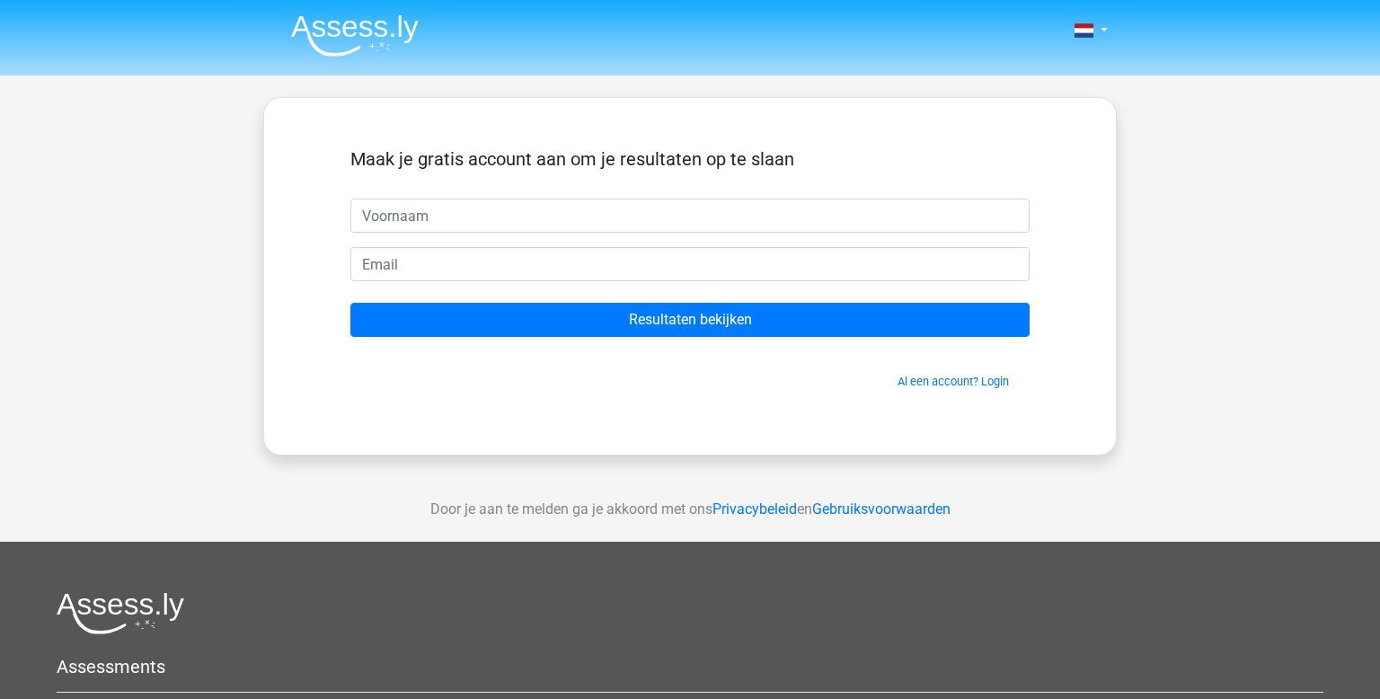
click at [940, 388] on span "Al een account? Login" at bounding box center [690, 381] width 665 height 17
click at [934, 384] on link "Al een account? Login" at bounding box center [953, 381] width 111 height 13
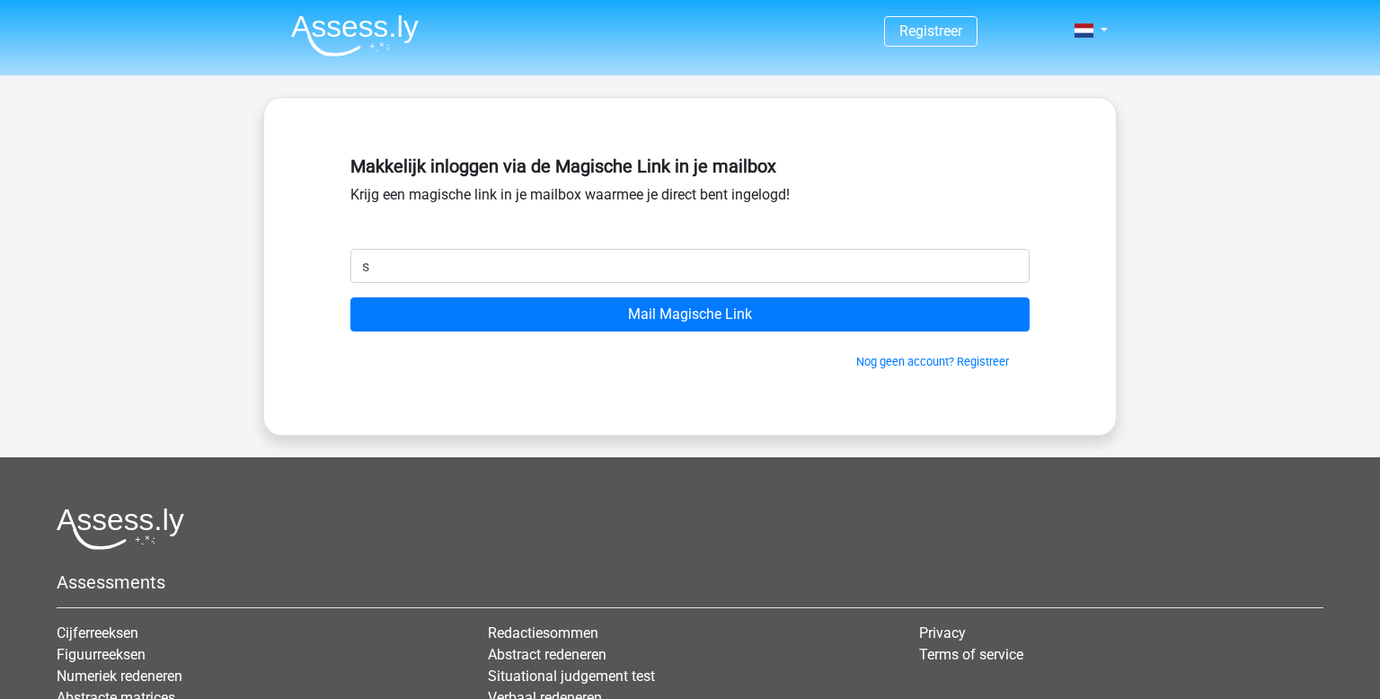
type input "[EMAIL_ADDRESS][DOMAIN_NAME]"
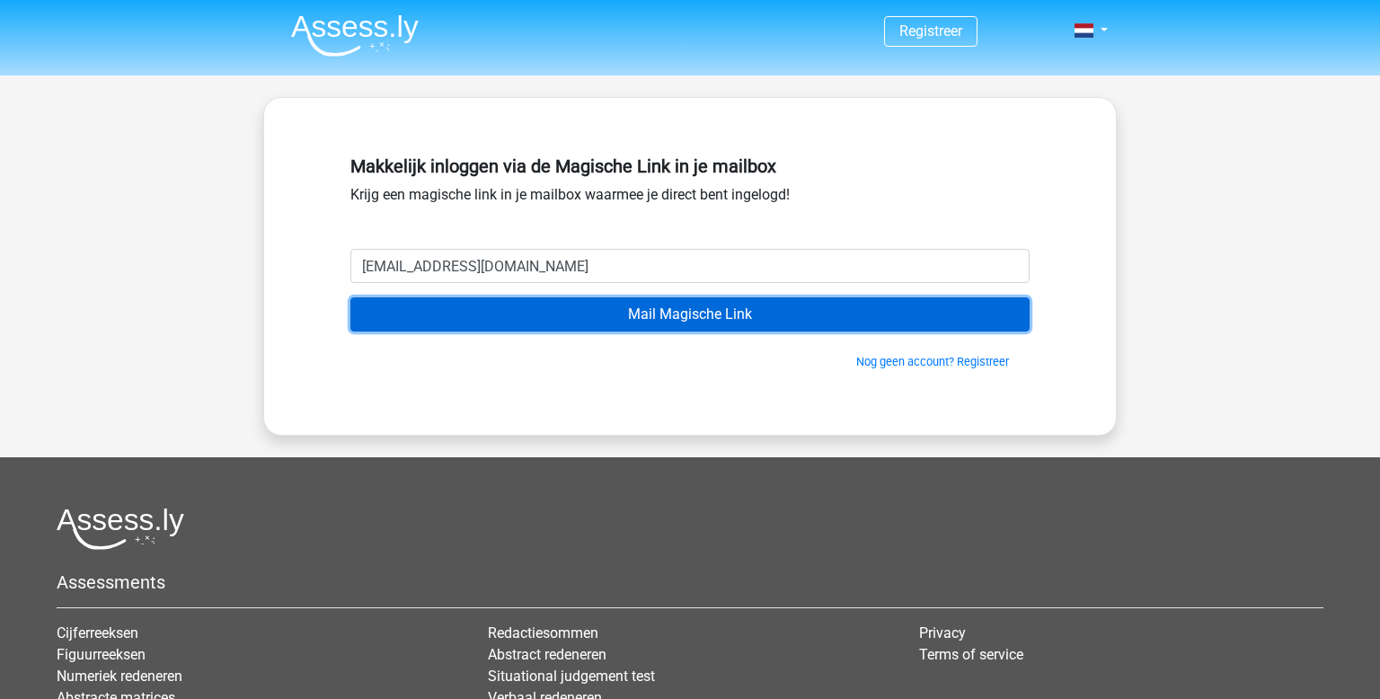
click at [597, 326] on input "Mail Magische Link" at bounding box center [689, 314] width 679 height 34
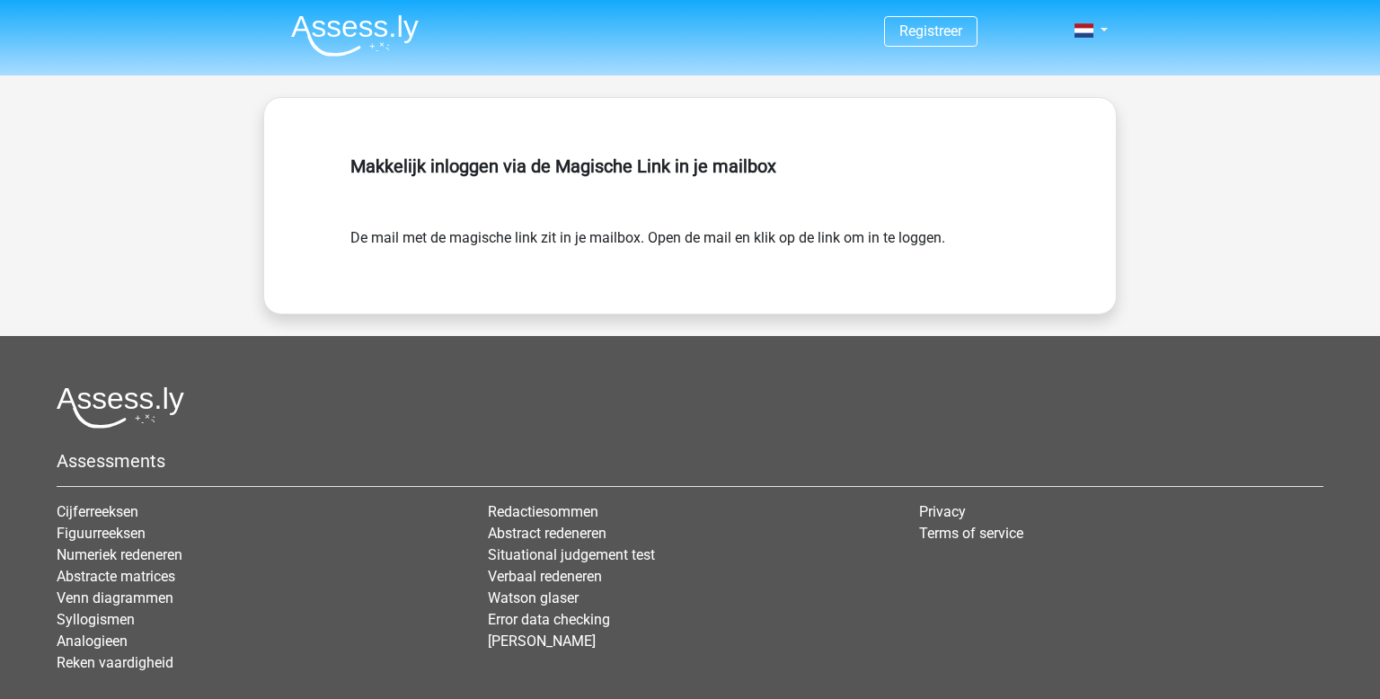
scroll to position [111, 0]
